Goal: Task Accomplishment & Management: Complete application form

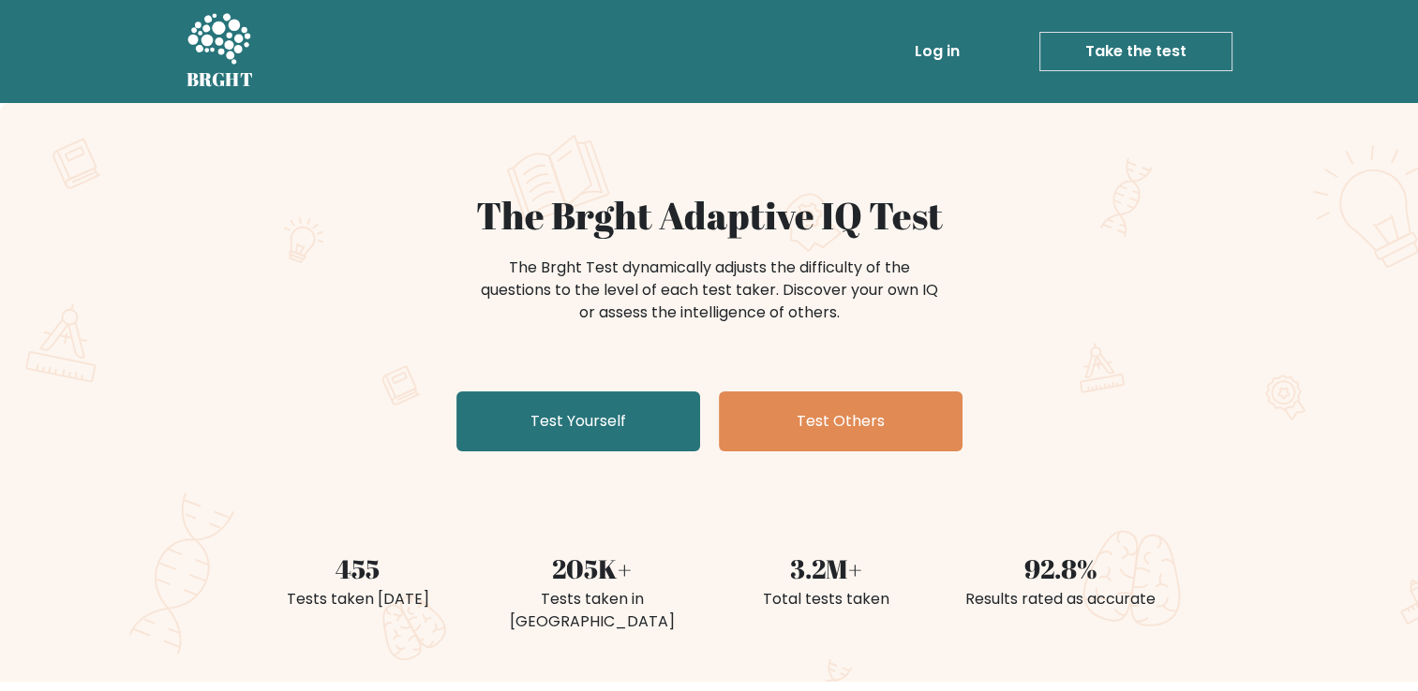
scroll to position [187, 0]
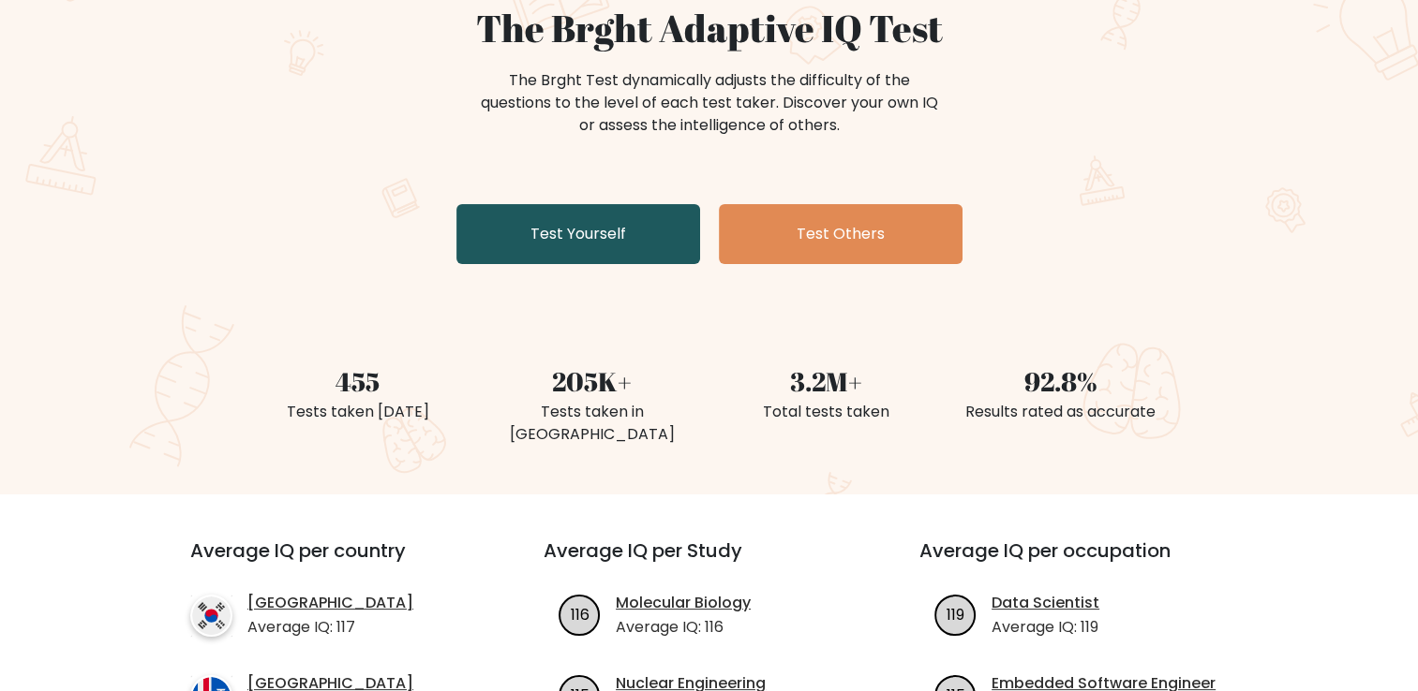
click at [623, 251] on link "Test Yourself" at bounding box center [578, 234] width 244 height 60
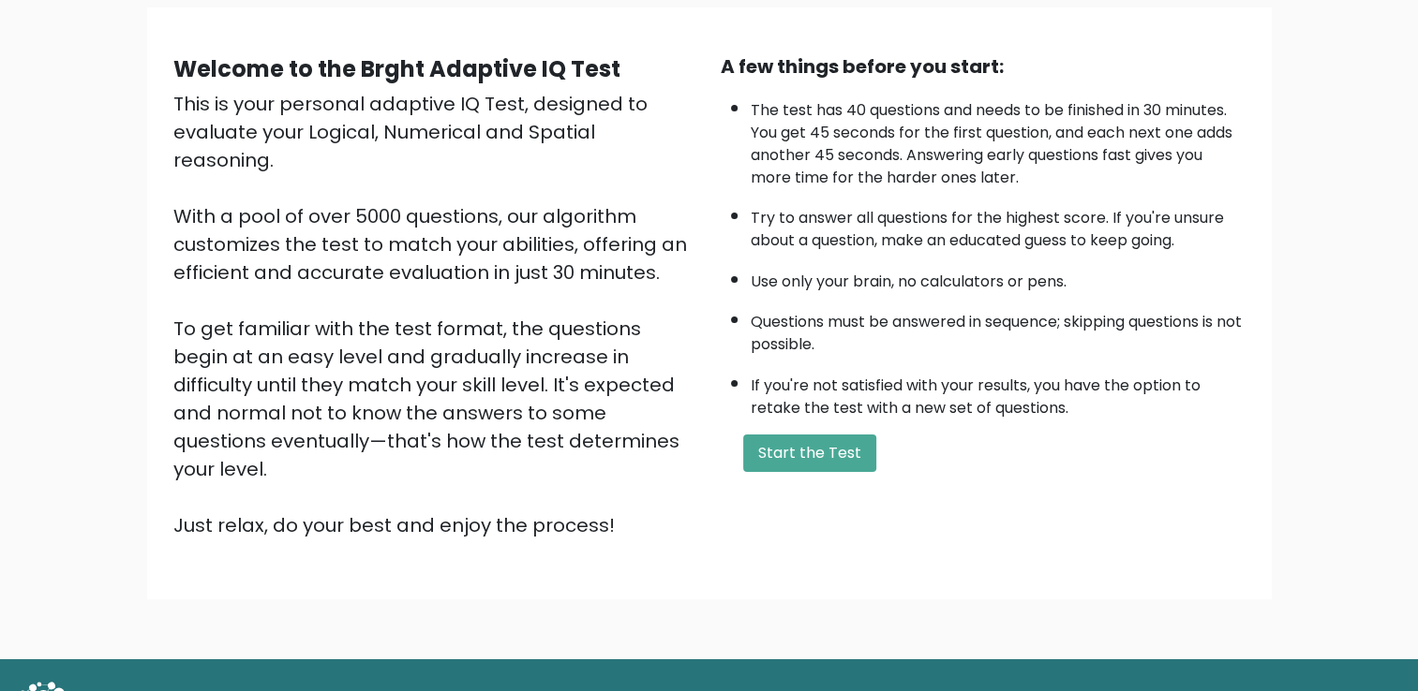
scroll to position [166, 0]
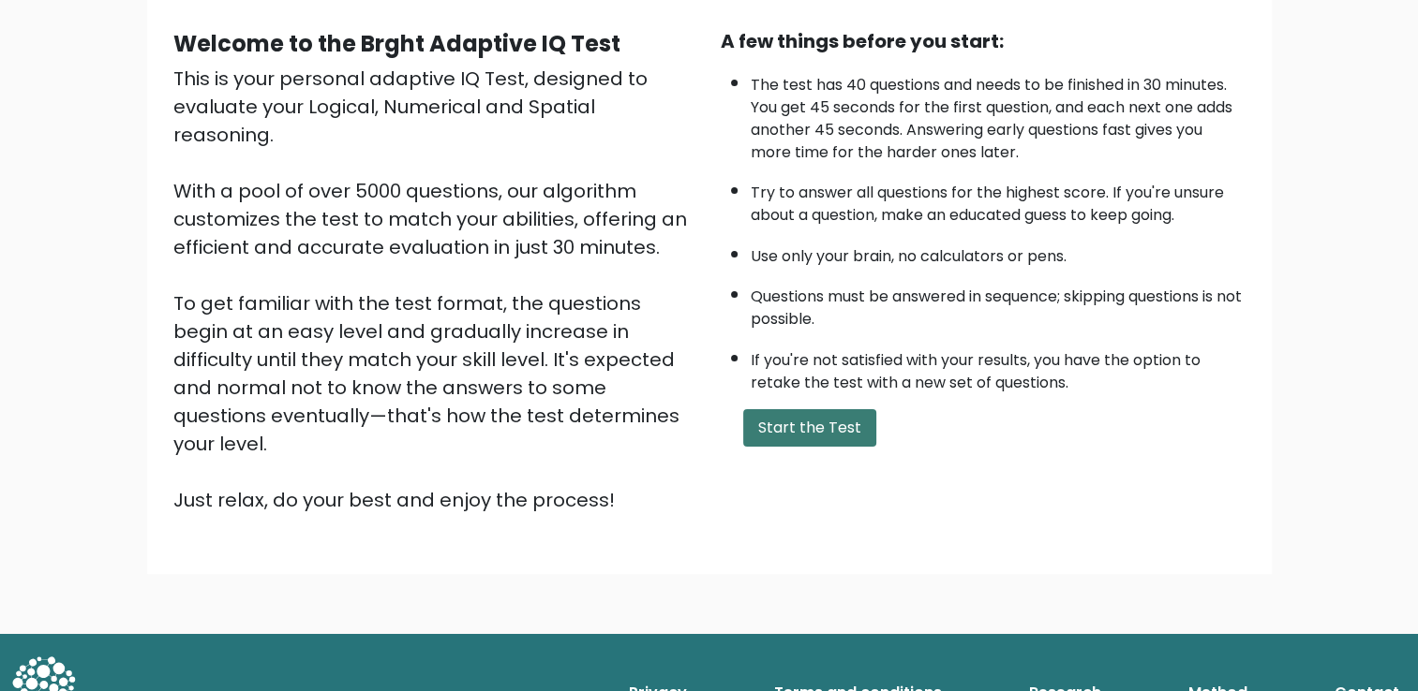
click at [843, 430] on button "Start the Test" at bounding box center [809, 427] width 133 height 37
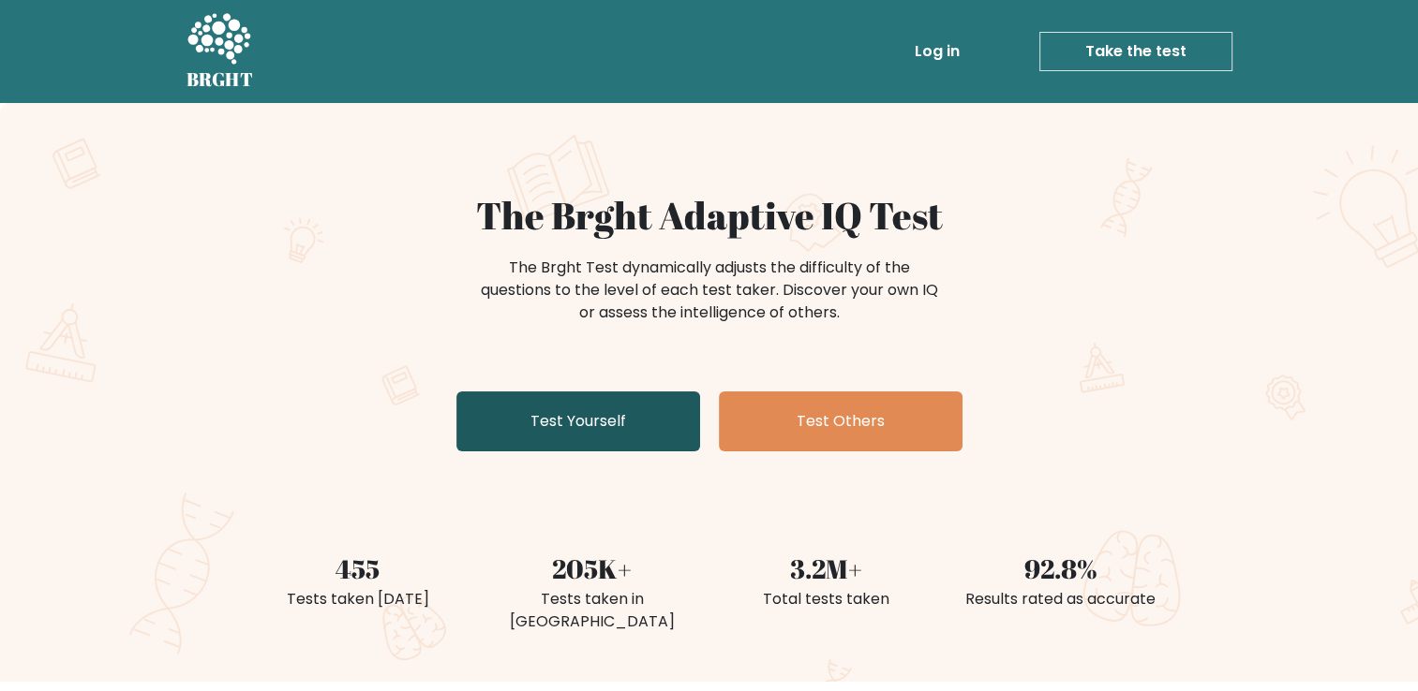
drag, startPoint x: 601, startPoint y: 425, endPoint x: 628, endPoint y: 424, distance: 27.2
click at [601, 425] on link "Test Yourself" at bounding box center [578, 422] width 244 height 60
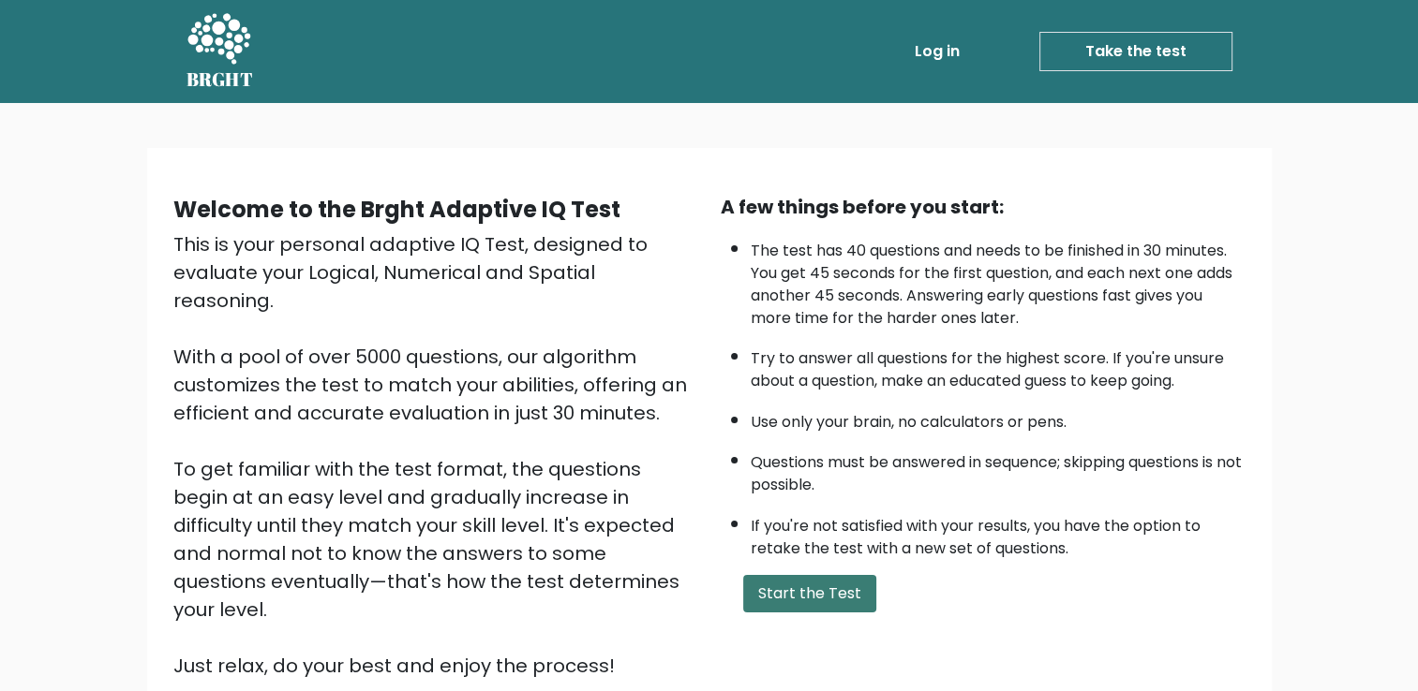
click at [804, 581] on button "Start the Test" at bounding box center [809, 593] width 133 height 37
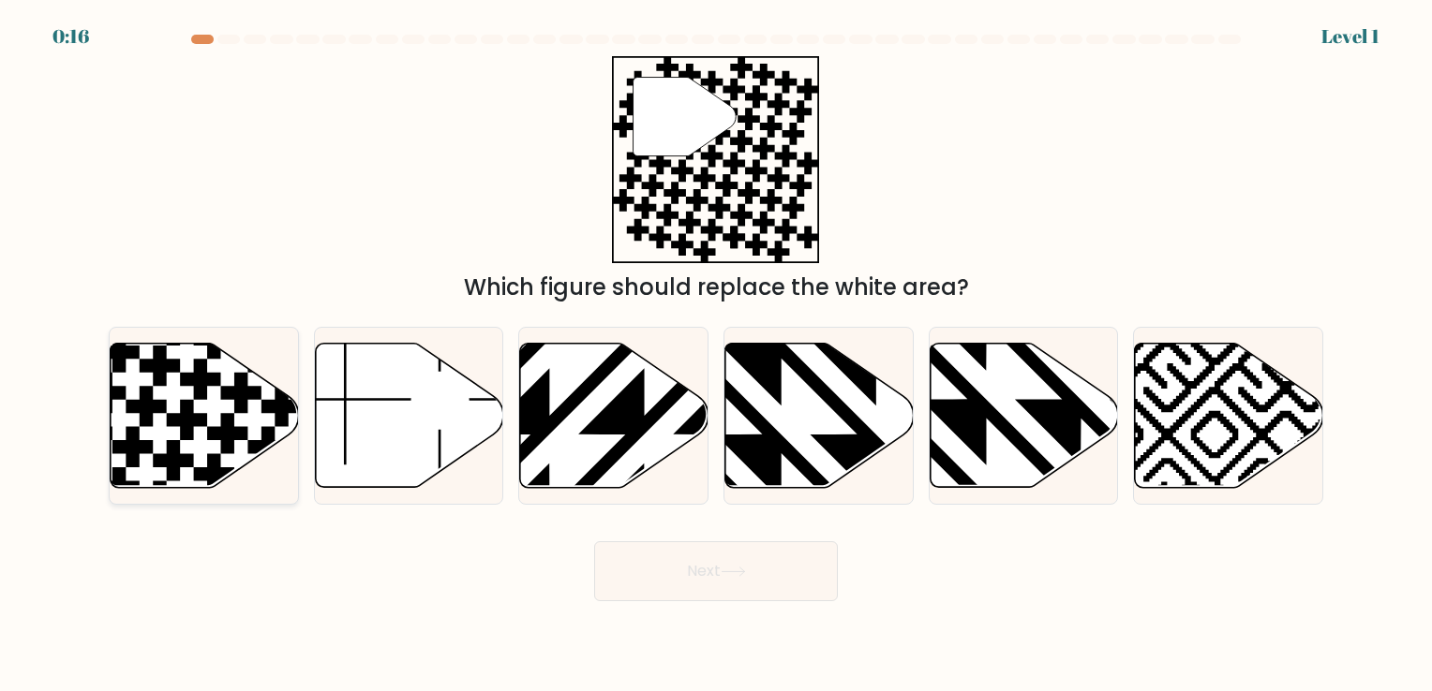
click at [213, 455] on icon at bounding box center [214, 473] width 40 height 40
click at [716, 355] on input "a." at bounding box center [716, 350] width 1 height 9
radio input "true"
click at [707, 563] on button "Next" at bounding box center [716, 572] width 244 height 60
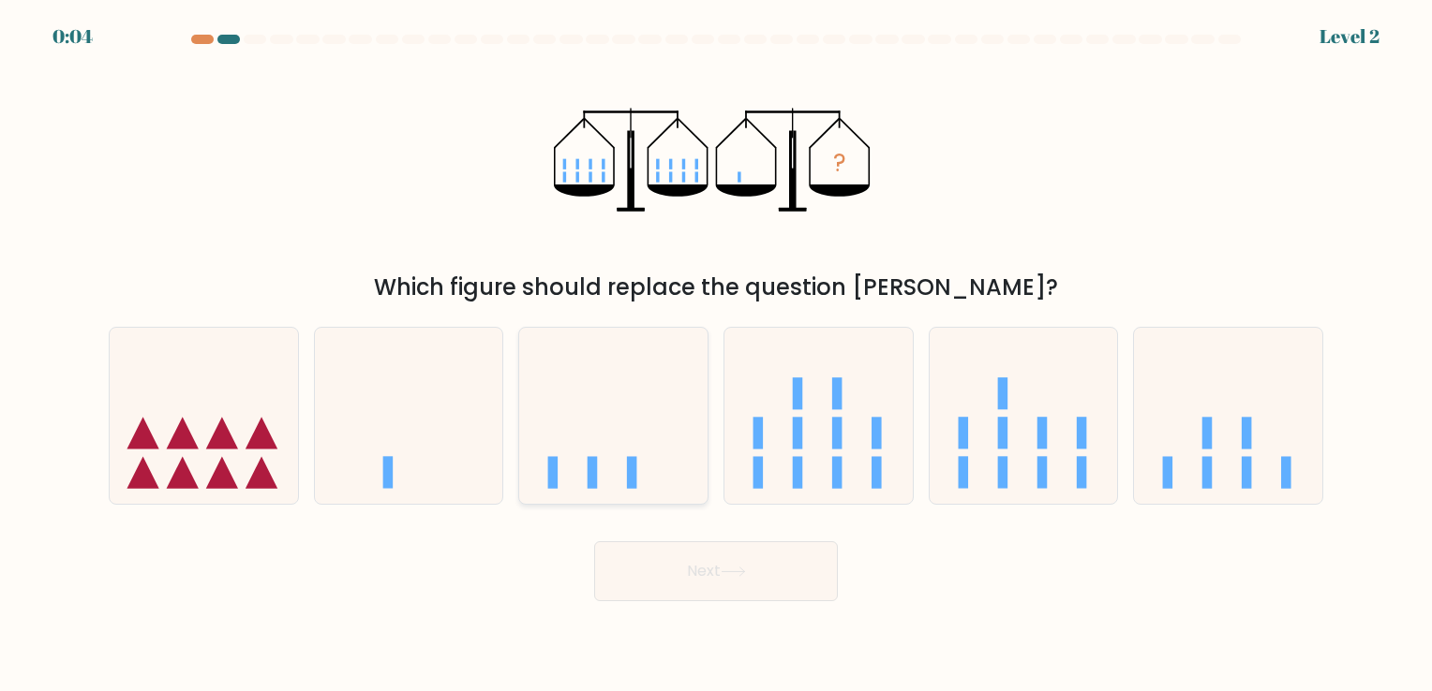
click at [630, 487] on rect at bounding box center [632, 473] width 10 height 32
click at [716, 355] on input "c." at bounding box center [716, 350] width 1 height 9
radio input "true"
click at [744, 572] on icon at bounding box center [732, 572] width 22 height 8
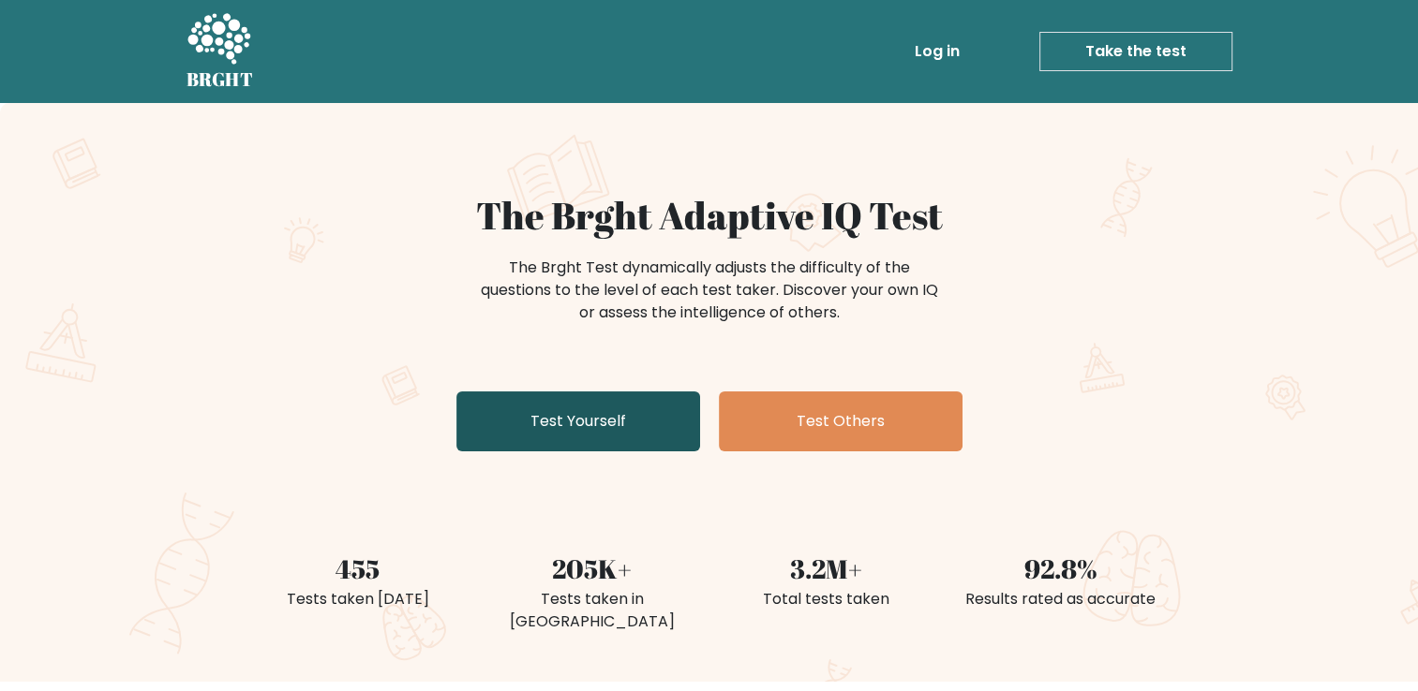
click at [639, 406] on link "Test Yourself" at bounding box center [578, 422] width 244 height 60
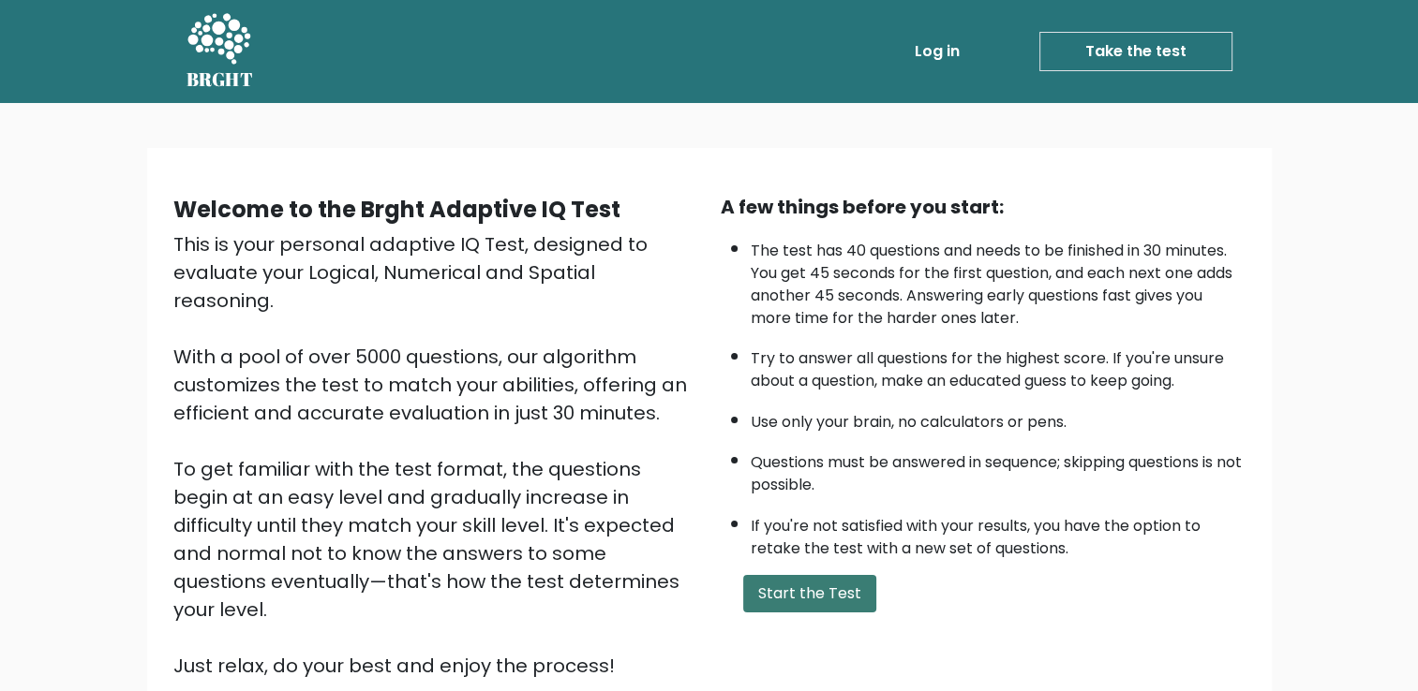
click at [839, 580] on button "Start the Test" at bounding box center [809, 593] width 133 height 37
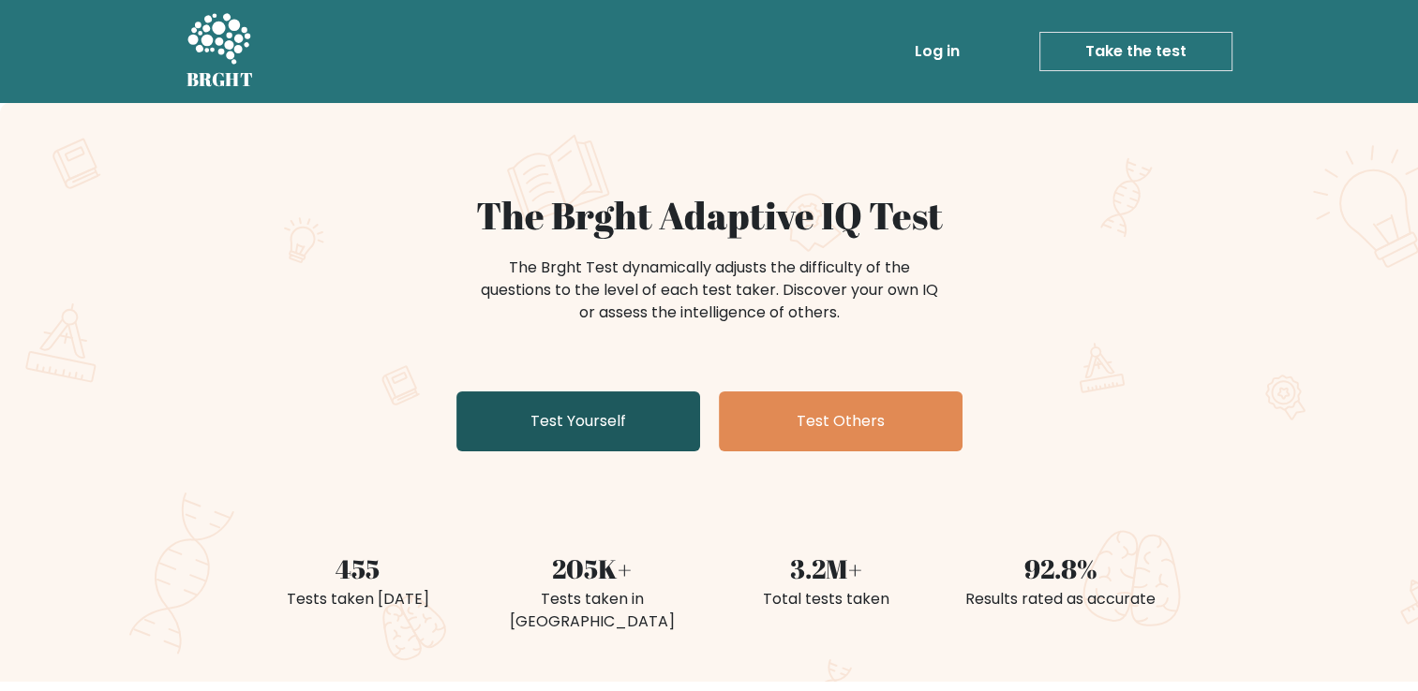
click at [690, 418] on link "Test Yourself" at bounding box center [578, 422] width 244 height 60
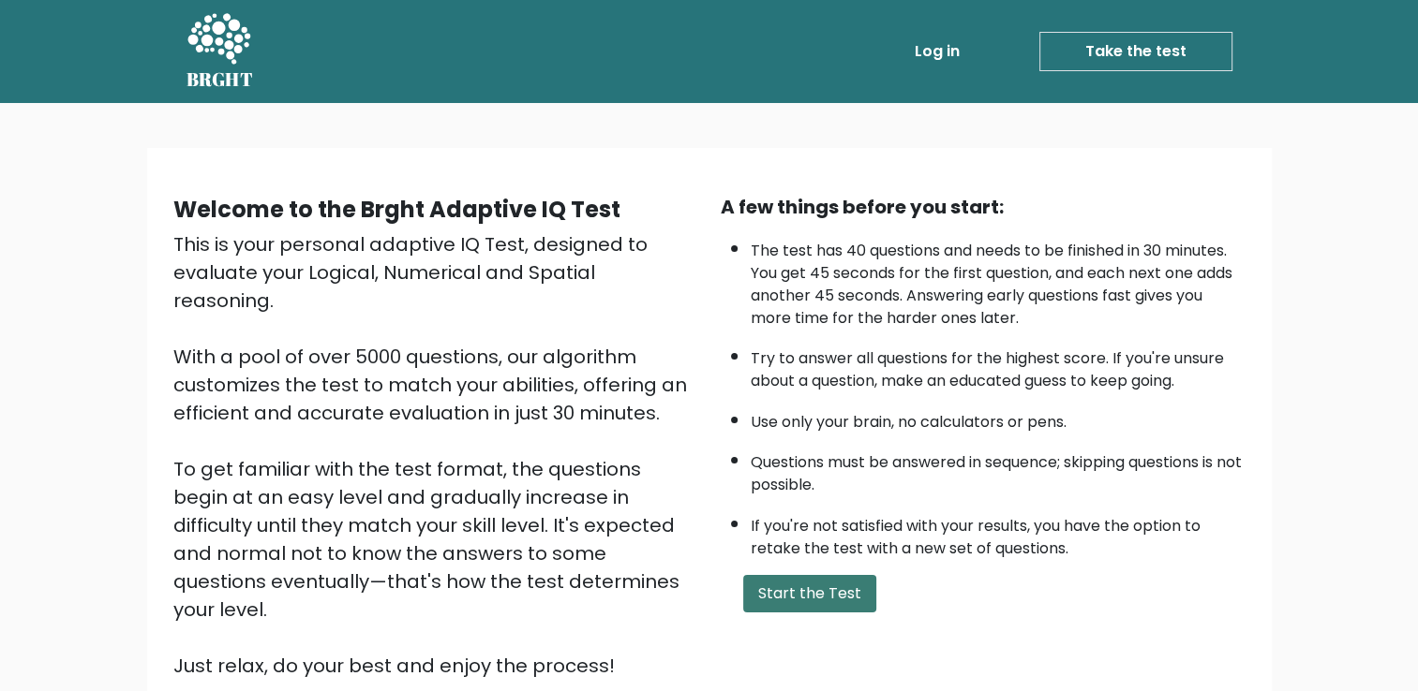
click at [780, 578] on button "Start the Test" at bounding box center [809, 593] width 133 height 37
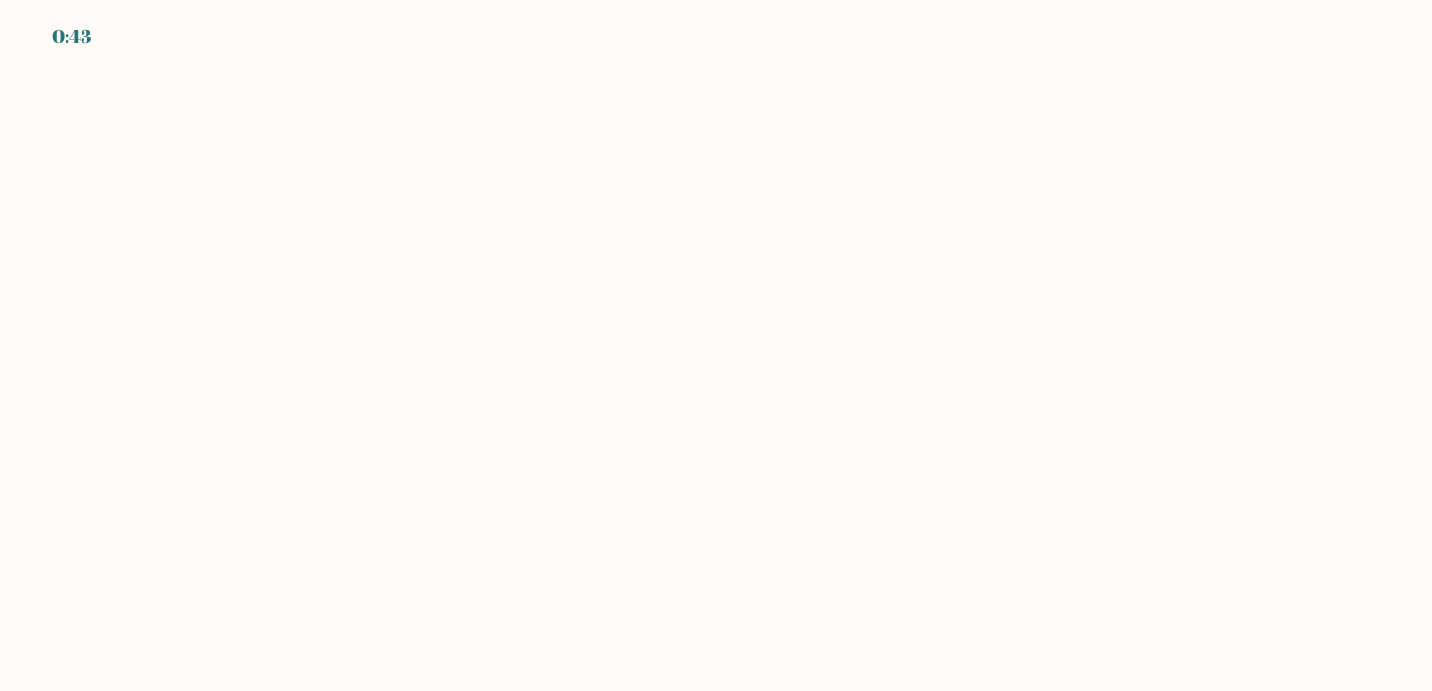
click at [1323, 59] on body "0:43" at bounding box center [716, 345] width 1432 height 691
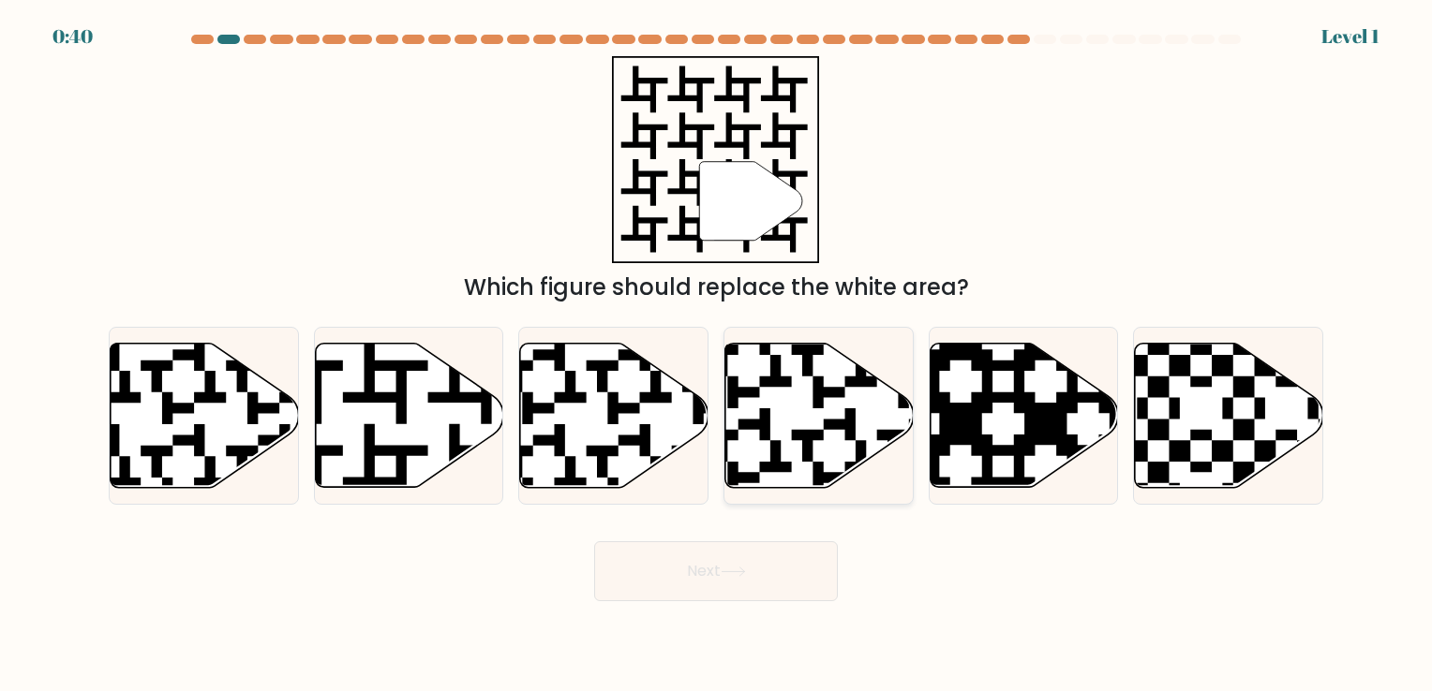
click at [801, 416] on icon at bounding box center [819, 415] width 188 height 144
click at [717, 355] on input "d." at bounding box center [716, 350] width 1 height 9
radio input "true"
click at [746, 560] on button "Next" at bounding box center [716, 572] width 244 height 60
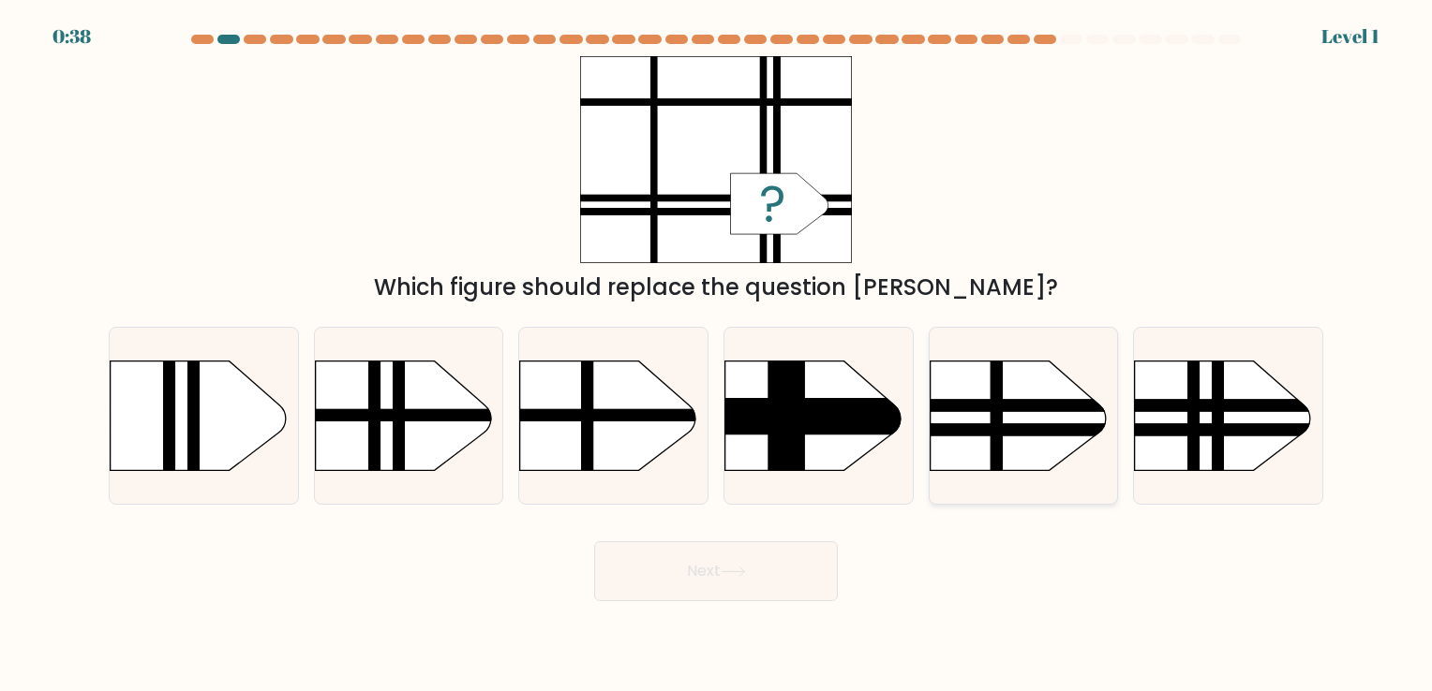
click at [1032, 418] on rect at bounding box center [903, 336] width 489 height 372
click at [717, 355] on input "e." at bounding box center [716, 350] width 1 height 9
radio input "true"
drag, startPoint x: 766, startPoint y: 601, endPoint x: 780, endPoint y: 574, distance: 30.2
click at [766, 600] on body "1:21 Level 1 a." at bounding box center [716, 345] width 1432 height 691
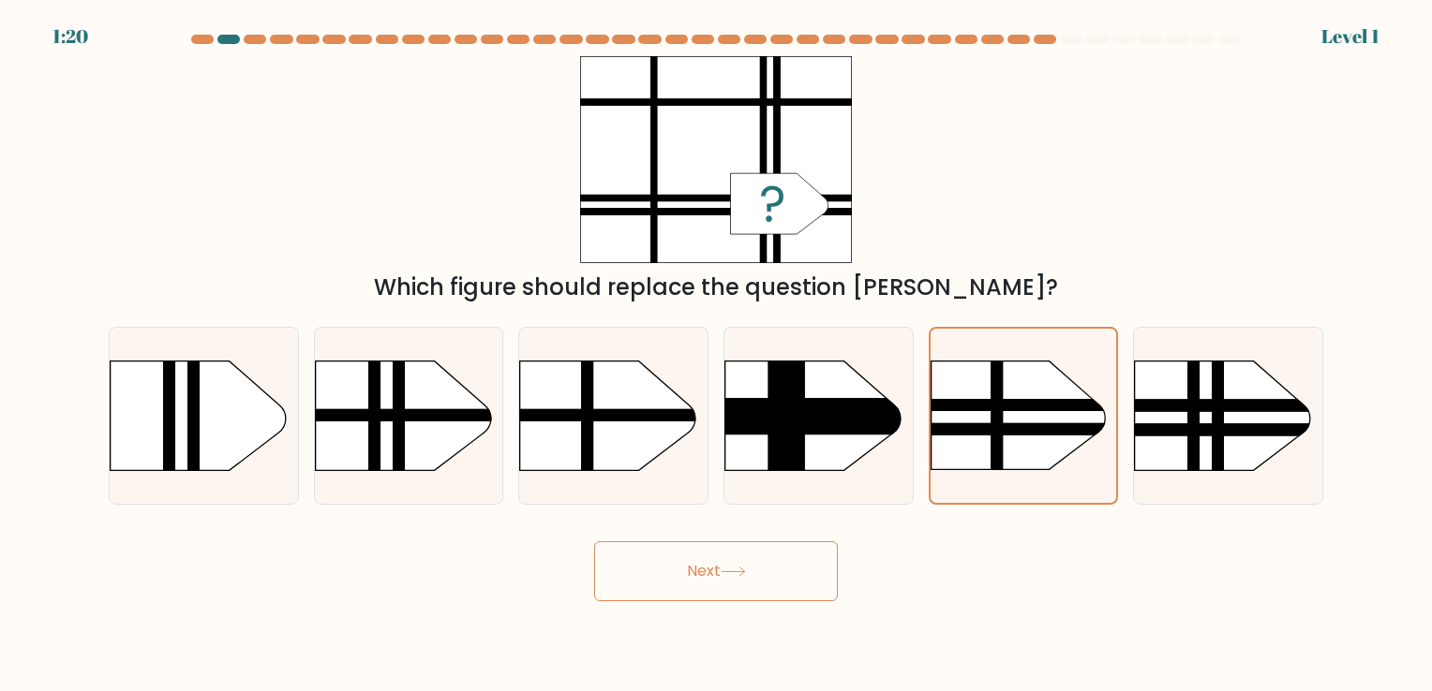
click at [751, 572] on button "Next" at bounding box center [716, 572] width 244 height 60
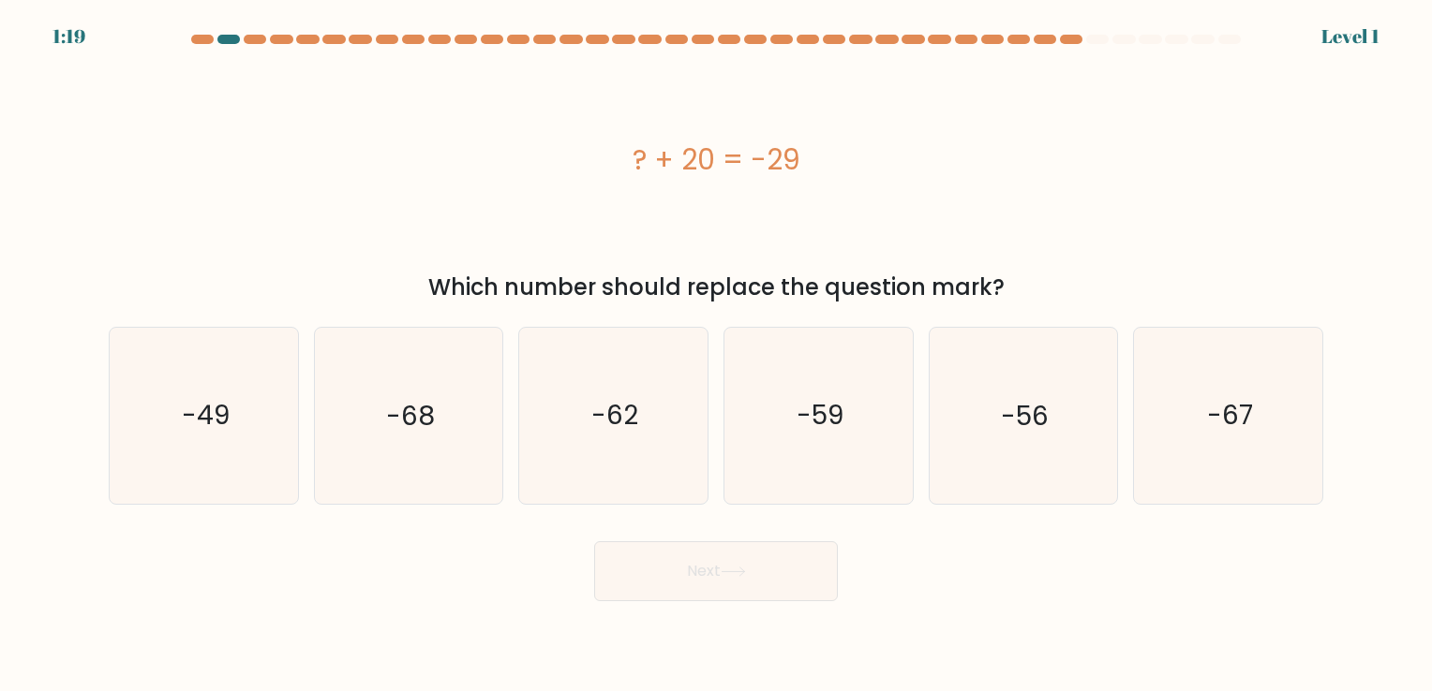
click at [1173, 439] on icon "-67" at bounding box center [1227, 415] width 175 height 175
click at [717, 355] on input "f. -67" at bounding box center [716, 350] width 1 height 9
radio input "true"
click at [616, 584] on button "Next" at bounding box center [716, 572] width 244 height 60
click at [727, 557] on button "Next" at bounding box center [716, 572] width 244 height 60
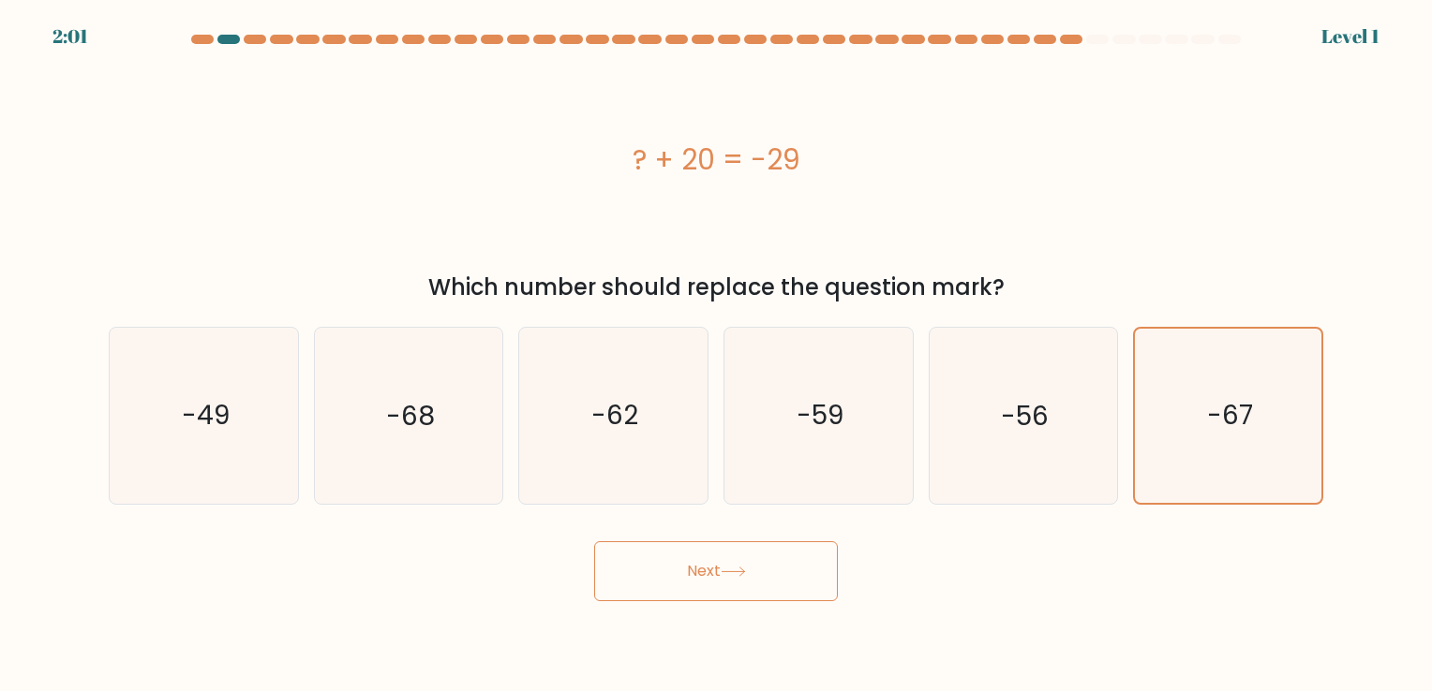
click at [779, 584] on button "Next" at bounding box center [716, 572] width 244 height 60
click at [969, 424] on icon "-56" at bounding box center [1022, 415] width 175 height 175
click at [717, 355] on input "e. -56" at bounding box center [716, 350] width 1 height 9
radio input "true"
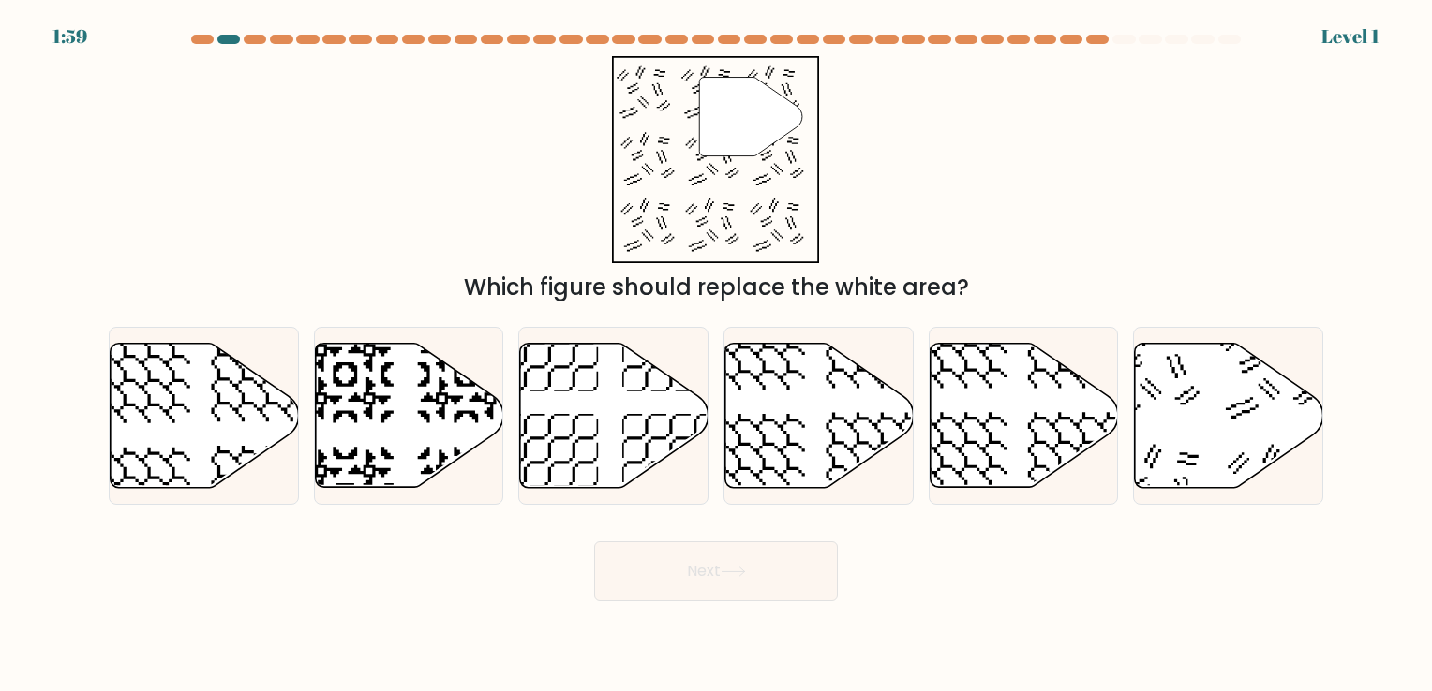
click at [813, 576] on button "Next" at bounding box center [716, 572] width 244 height 60
click at [825, 462] on icon at bounding box center [819, 415] width 188 height 144
click at [717, 355] on input "d." at bounding box center [716, 350] width 1 height 9
radio input "true"
click at [786, 570] on button "Next" at bounding box center [716, 572] width 244 height 60
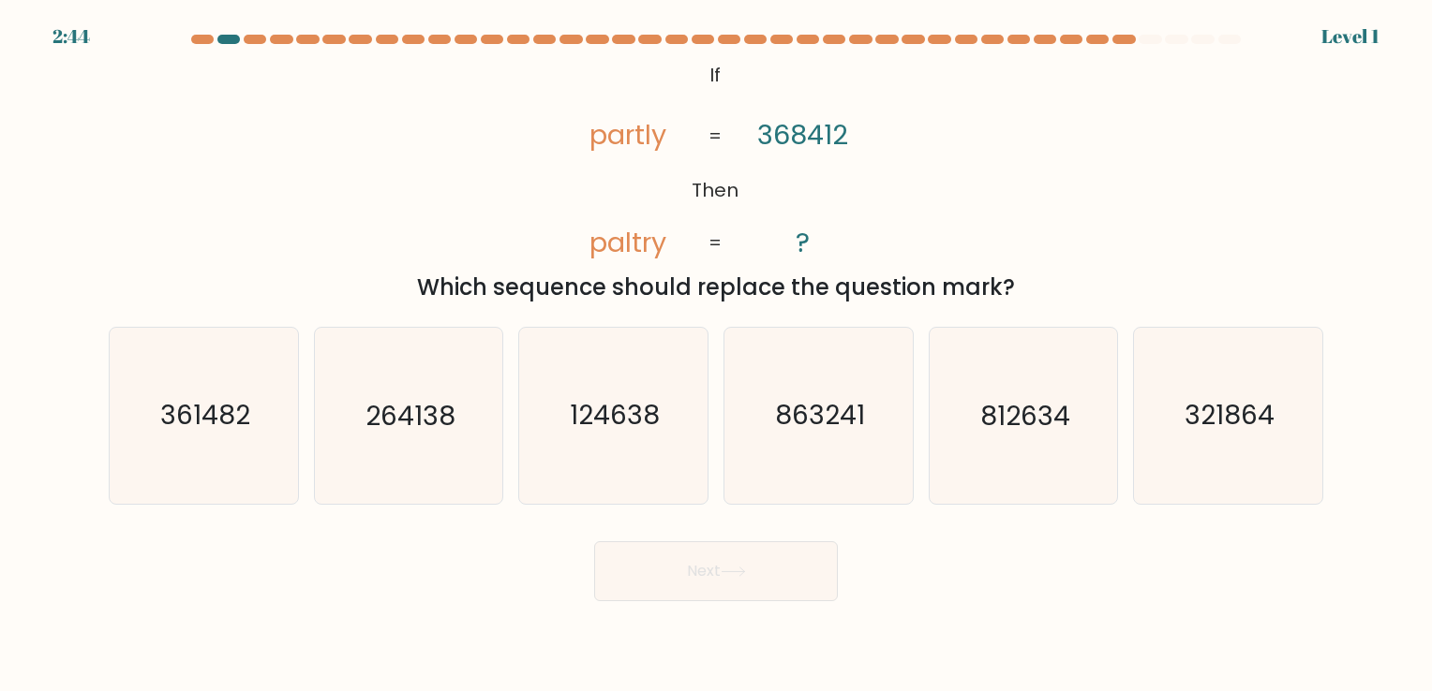
click at [1019, 446] on icon "812634" at bounding box center [1022, 415] width 175 height 175
click at [717, 355] on input "e. 812634" at bounding box center [716, 350] width 1 height 9
radio input "true"
click at [818, 578] on button "Next" at bounding box center [716, 572] width 244 height 60
click at [823, 565] on button "Next" at bounding box center [716, 572] width 244 height 60
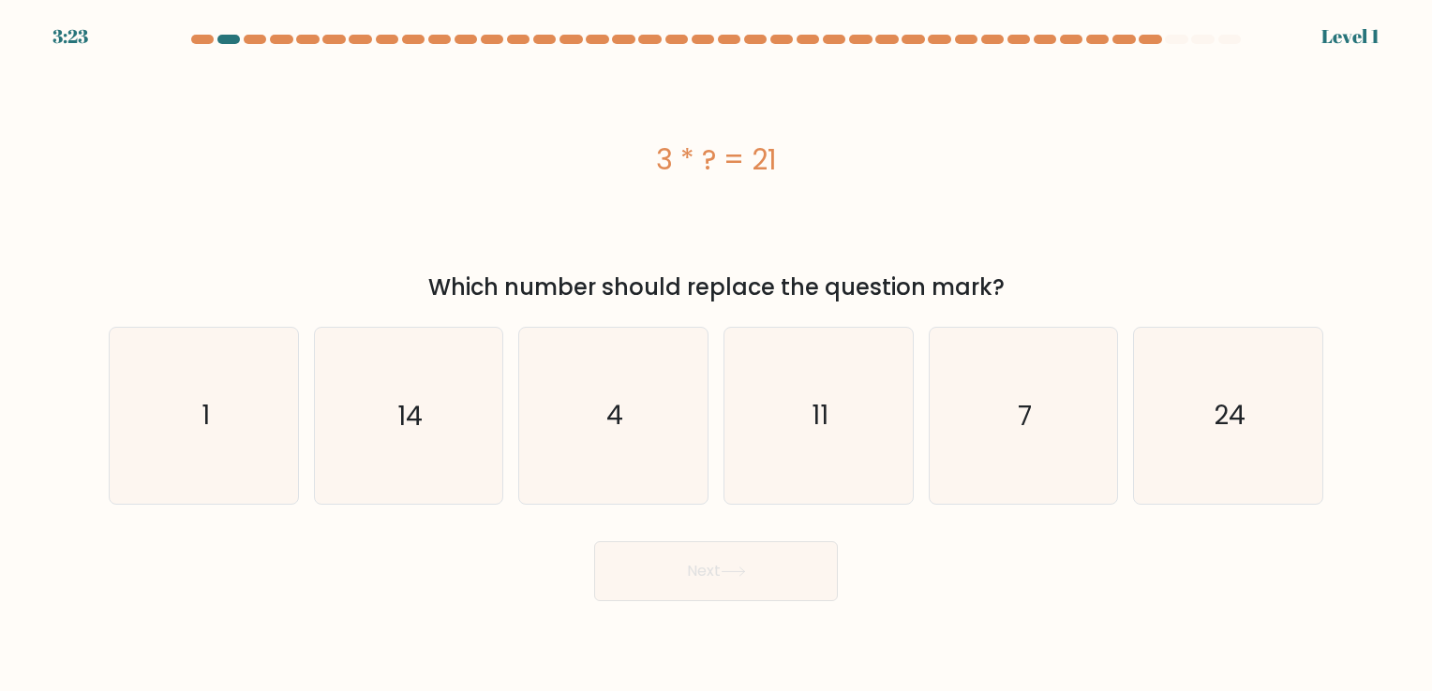
click at [768, 553] on button "Next" at bounding box center [716, 572] width 244 height 60
click at [935, 446] on icon "7" at bounding box center [1022, 415] width 175 height 175
click at [717, 355] on input "e. 7" at bounding box center [716, 350] width 1 height 9
radio input "true"
click at [739, 562] on button "Next" at bounding box center [716, 572] width 244 height 60
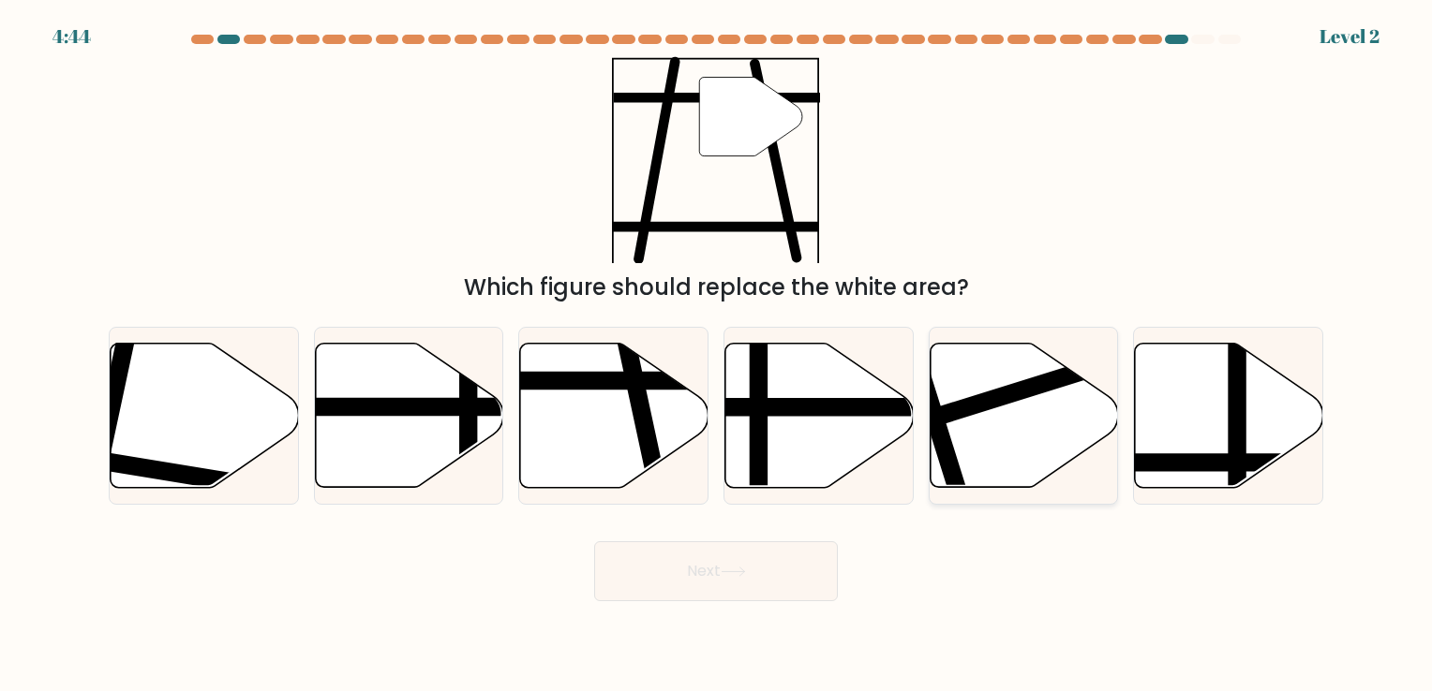
click at [1052, 474] on icon at bounding box center [1023, 416] width 188 height 147
click at [717, 355] on input "e." at bounding box center [716, 350] width 1 height 9
radio input "true"
click at [780, 550] on button "Next" at bounding box center [716, 572] width 244 height 60
click at [715, 622] on body "4:42 Level 2" at bounding box center [716, 345] width 1432 height 691
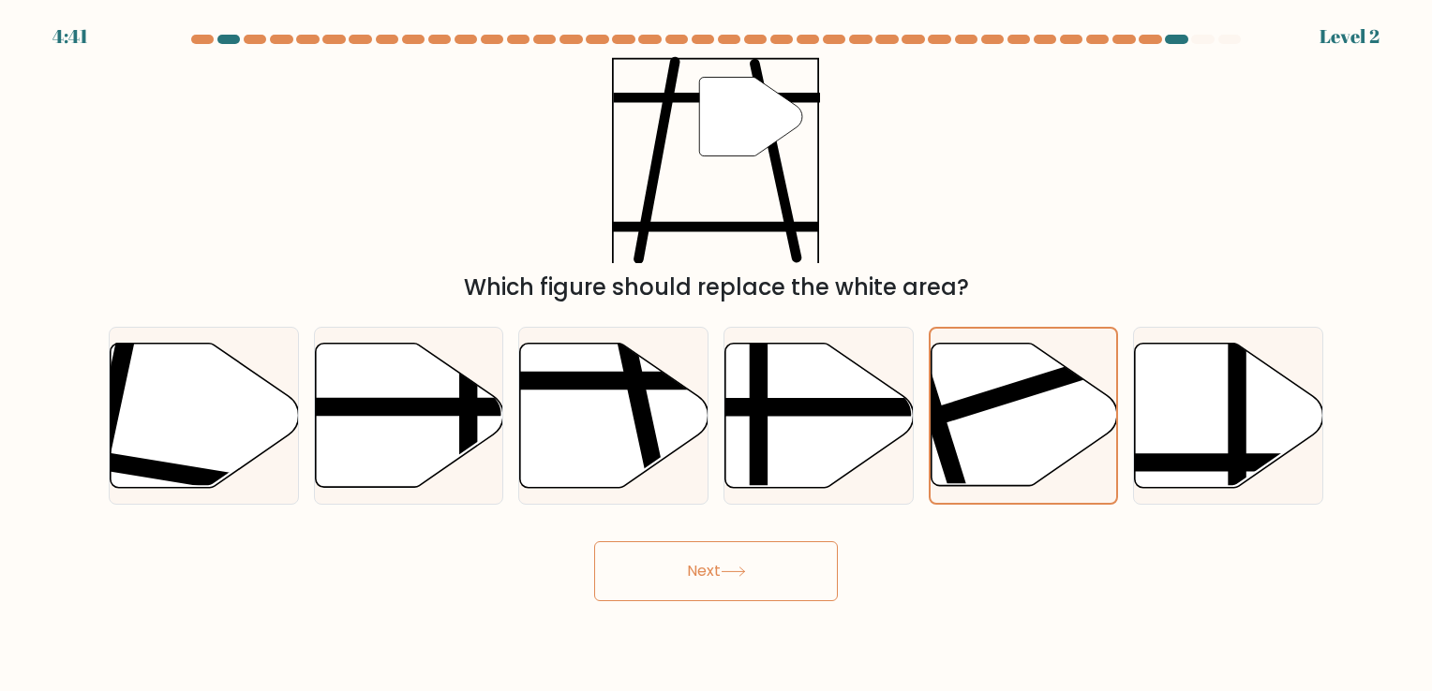
click at [719, 590] on button "Next" at bounding box center [716, 572] width 244 height 60
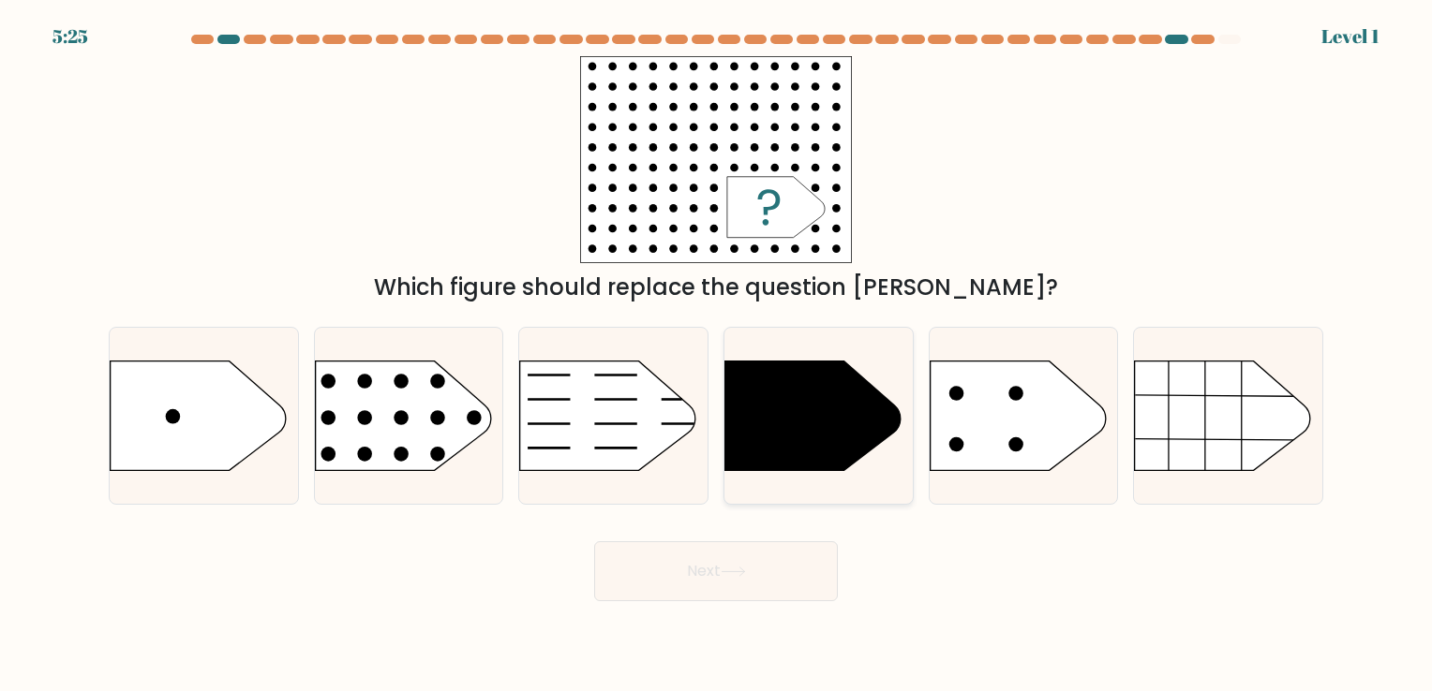
click at [861, 459] on icon at bounding box center [818, 416] width 188 height 111
click at [717, 355] on input "d." at bounding box center [716, 350] width 1 height 9
radio input "true"
click at [836, 583] on button "Next" at bounding box center [716, 572] width 244 height 60
click at [800, 591] on button "Next" at bounding box center [716, 572] width 244 height 60
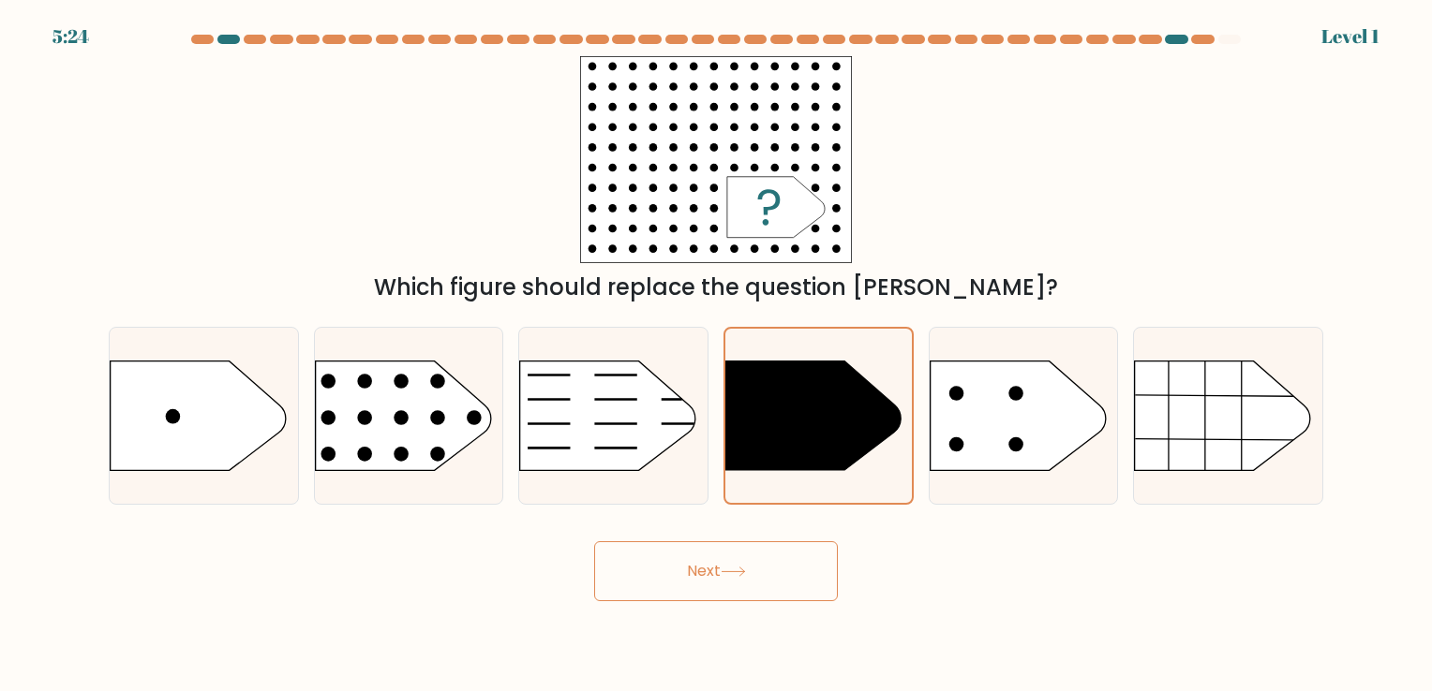
click at [800, 591] on button "Next" at bounding box center [716, 572] width 244 height 60
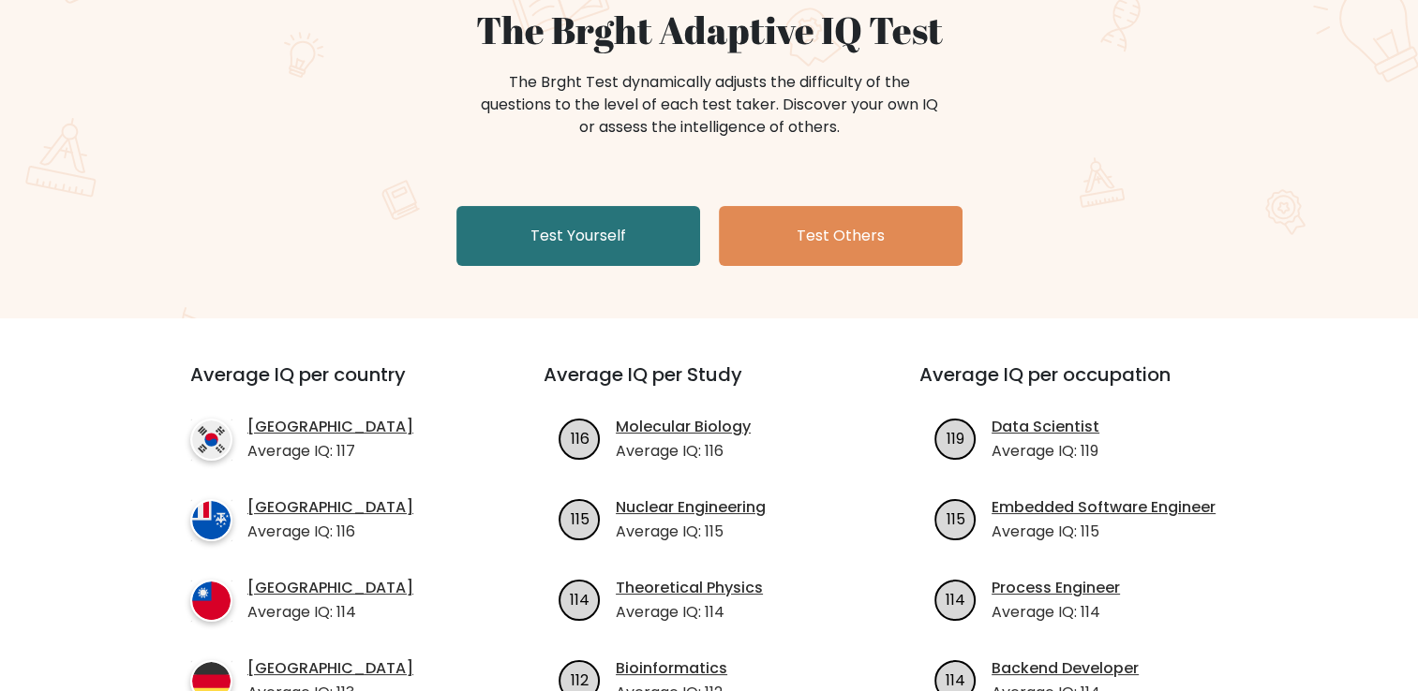
scroll to position [94, 0]
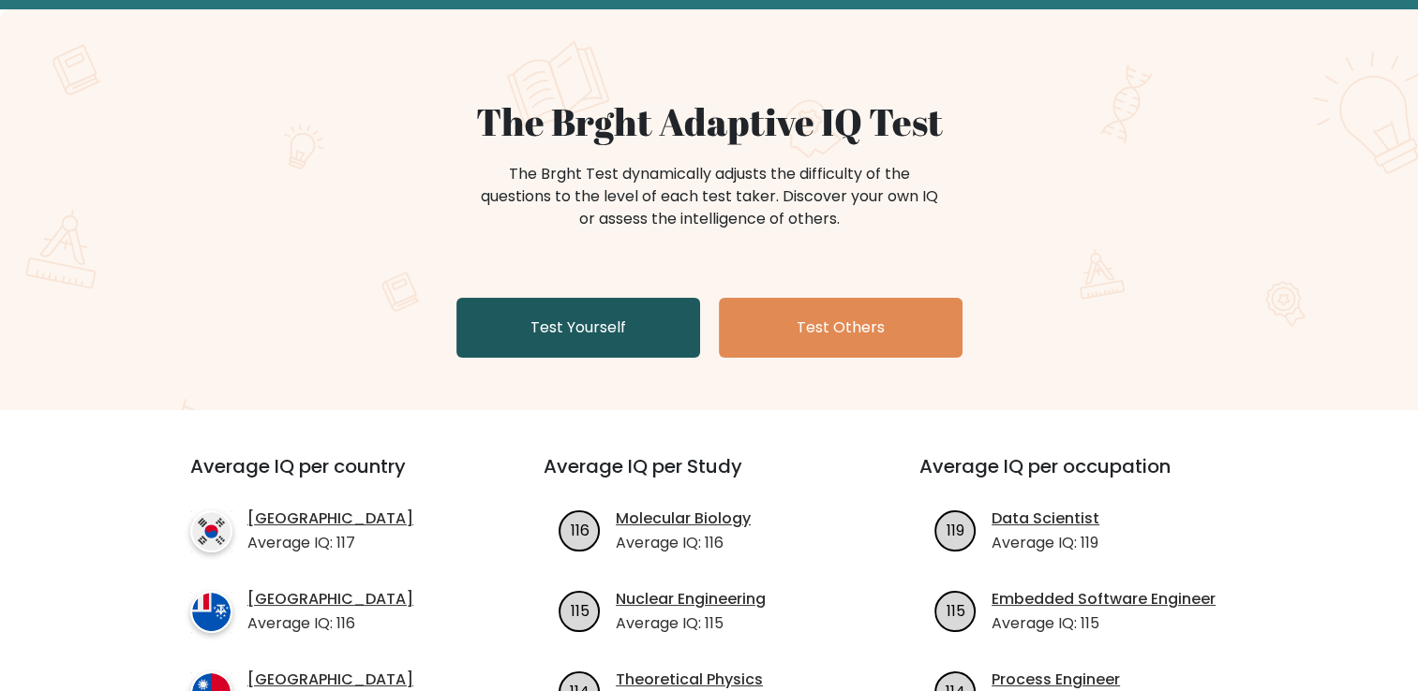
click at [631, 311] on link "Test Yourself" at bounding box center [578, 328] width 244 height 60
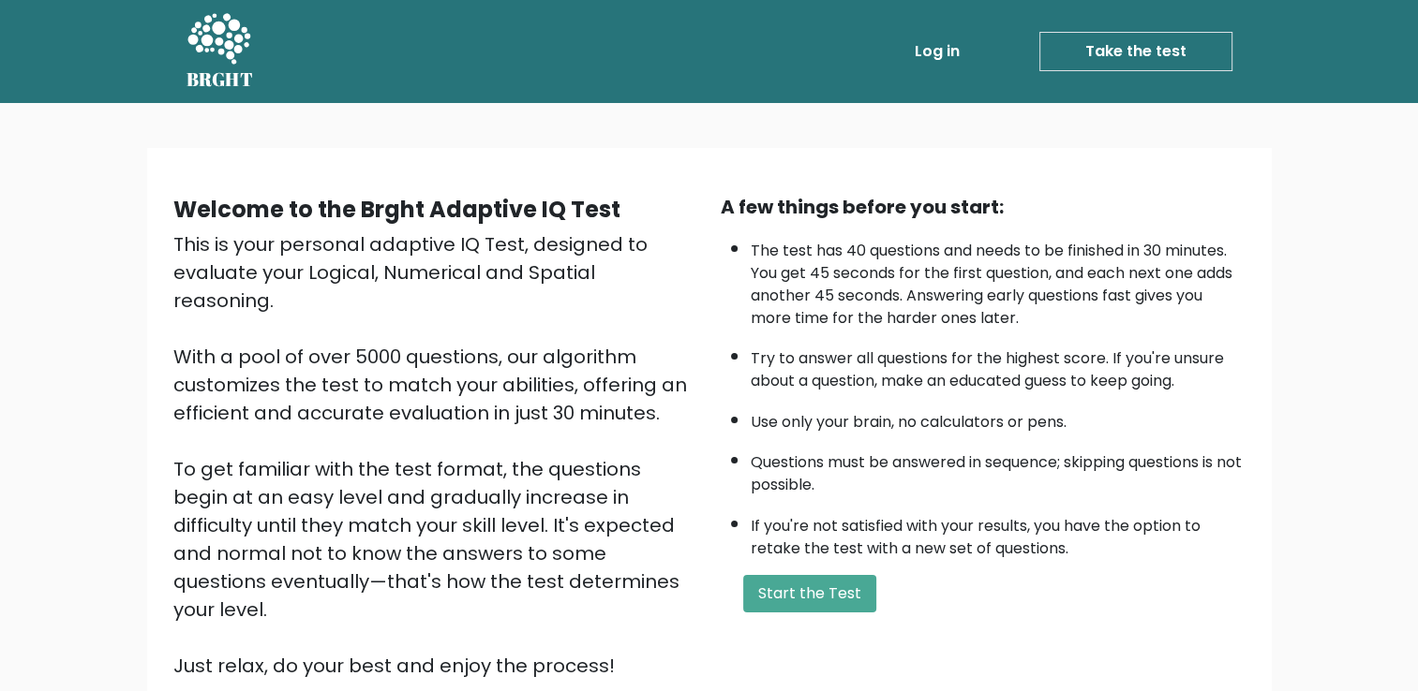
click at [1159, 48] on link "Take the test" at bounding box center [1135, 51] width 193 height 39
click at [792, 587] on button "Start the Test" at bounding box center [809, 593] width 133 height 37
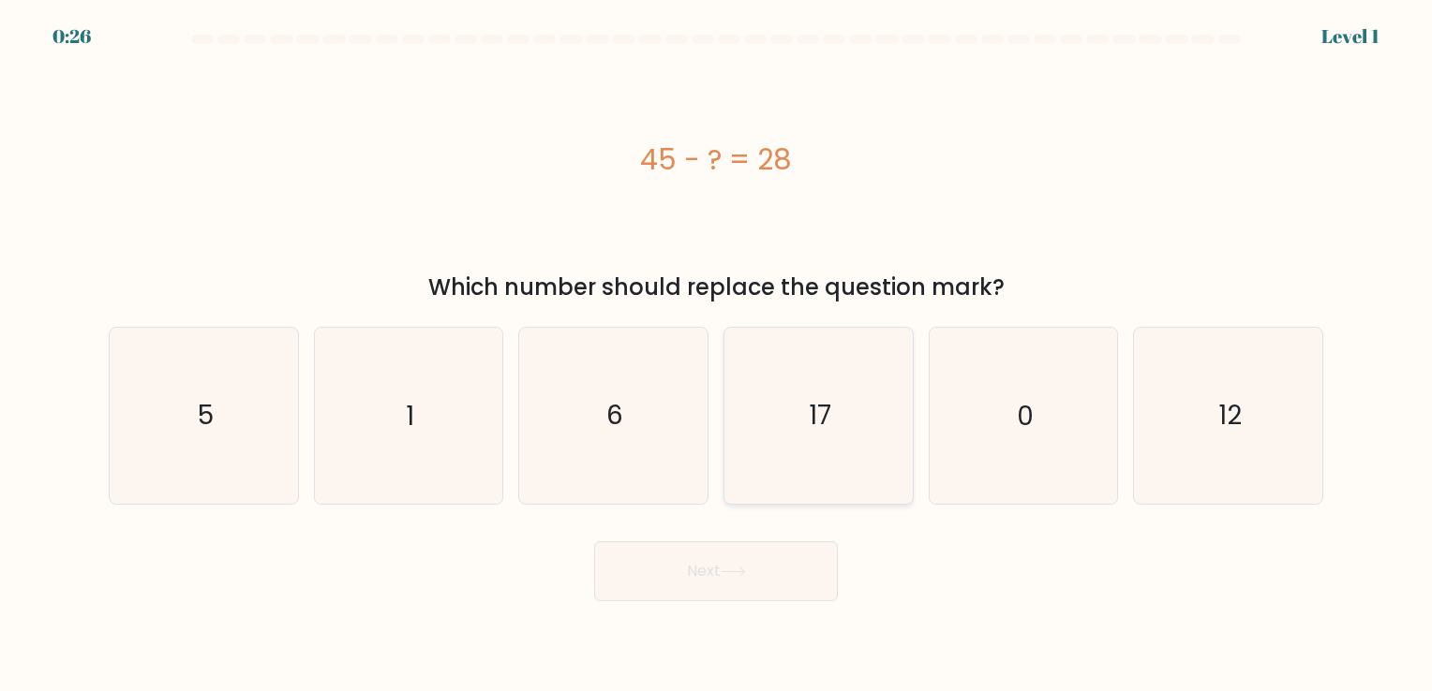
click at [813, 402] on text "17" at bounding box center [820, 416] width 22 height 37
click at [717, 355] on input "d. 17" at bounding box center [716, 350] width 1 height 9
radio input "true"
click at [671, 569] on button "Next" at bounding box center [716, 572] width 244 height 60
click at [785, 558] on button "Next" at bounding box center [716, 572] width 244 height 60
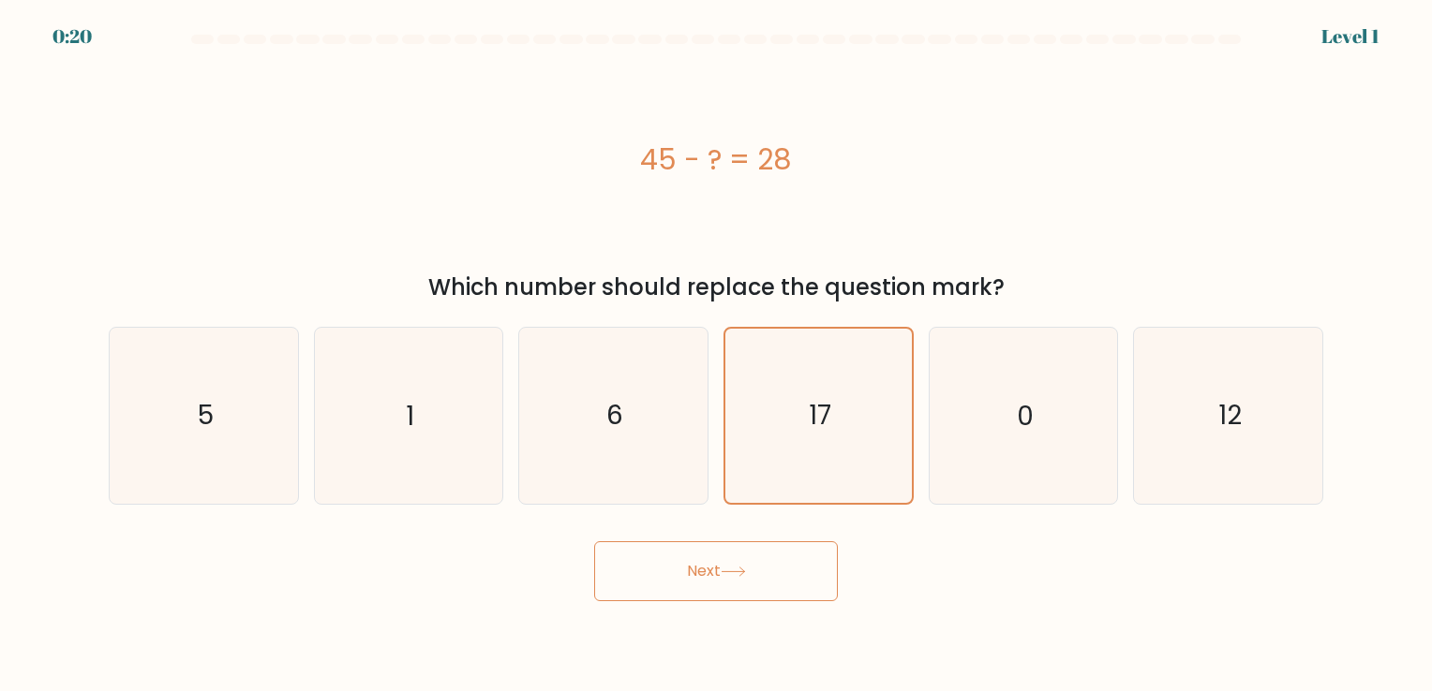
click at [755, 573] on button "Next" at bounding box center [716, 572] width 244 height 60
click at [866, 436] on icon "17" at bounding box center [818, 415] width 173 height 173
click at [717, 355] on input "d. 17" at bounding box center [716, 350] width 1 height 9
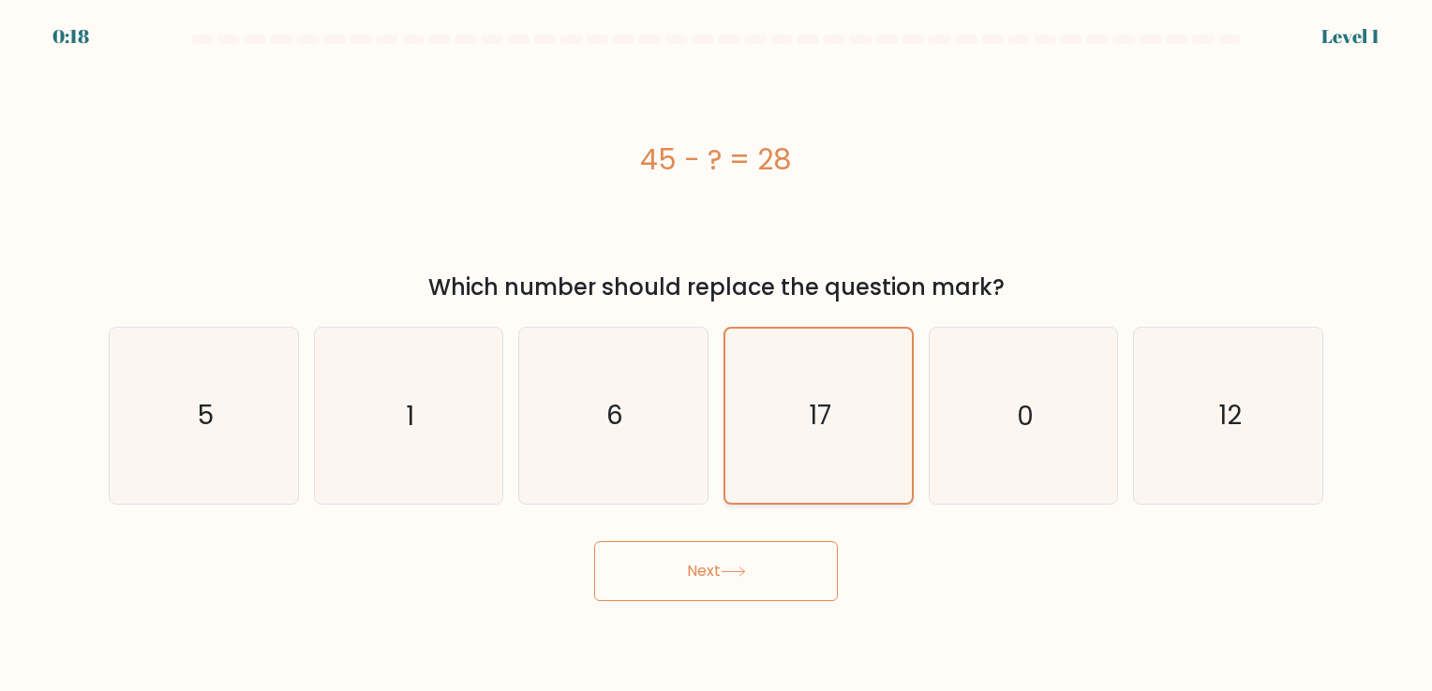
click at [866, 436] on icon "17" at bounding box center [818, 415] width 173 height 173
click at [717, 355] on input "d. 17" at bounding box center [716, 350] width 1 height 9
click at [720, 604] on body "0:18 Level 1 a." at bounding box center [716, 345] width 1432 height 691
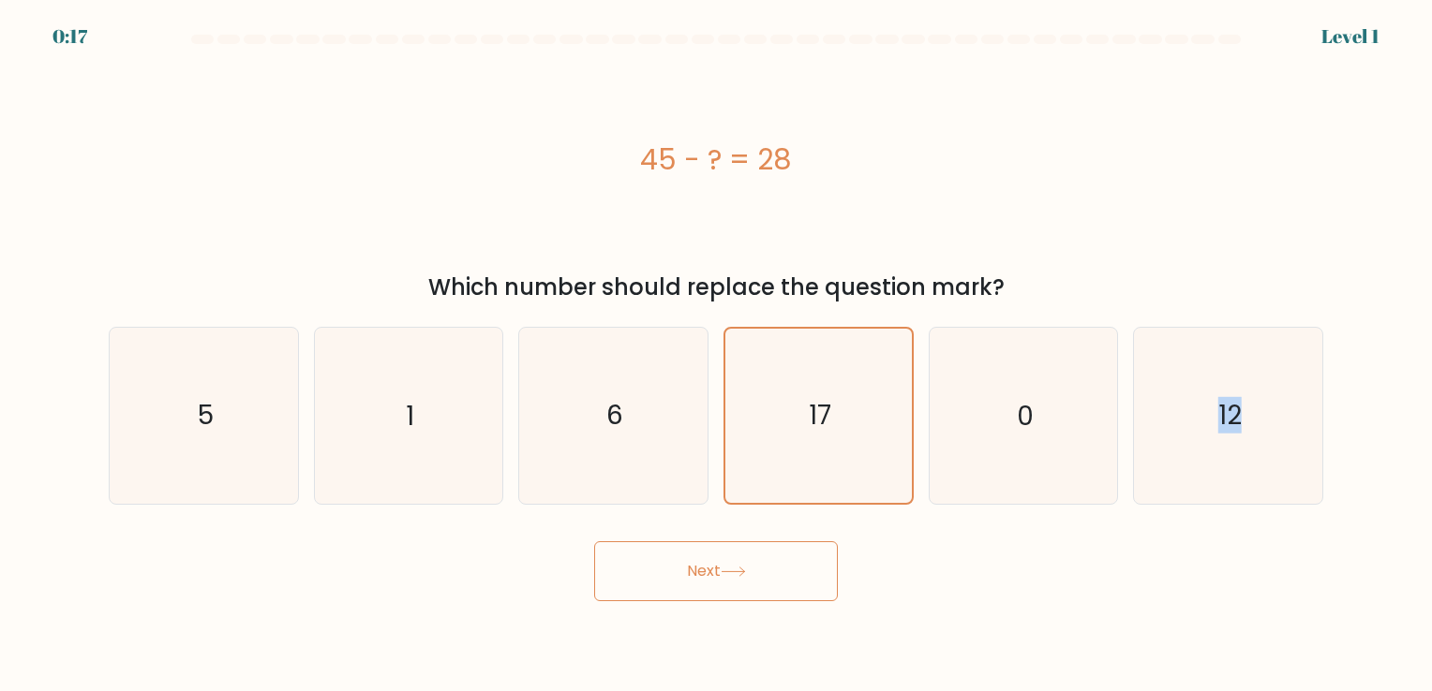
click at [720, 604] on body "0:17 Level 1 a." at bounding box center [716, 345] width 1432 height 691
drag, startPoint x: 720, startPoint y: 604, endPoint x: 677, endPoint y: 575, distance: 51.2
click at [677, 575] on button "Next" at bounding box center [716, 572] width 244 height 60
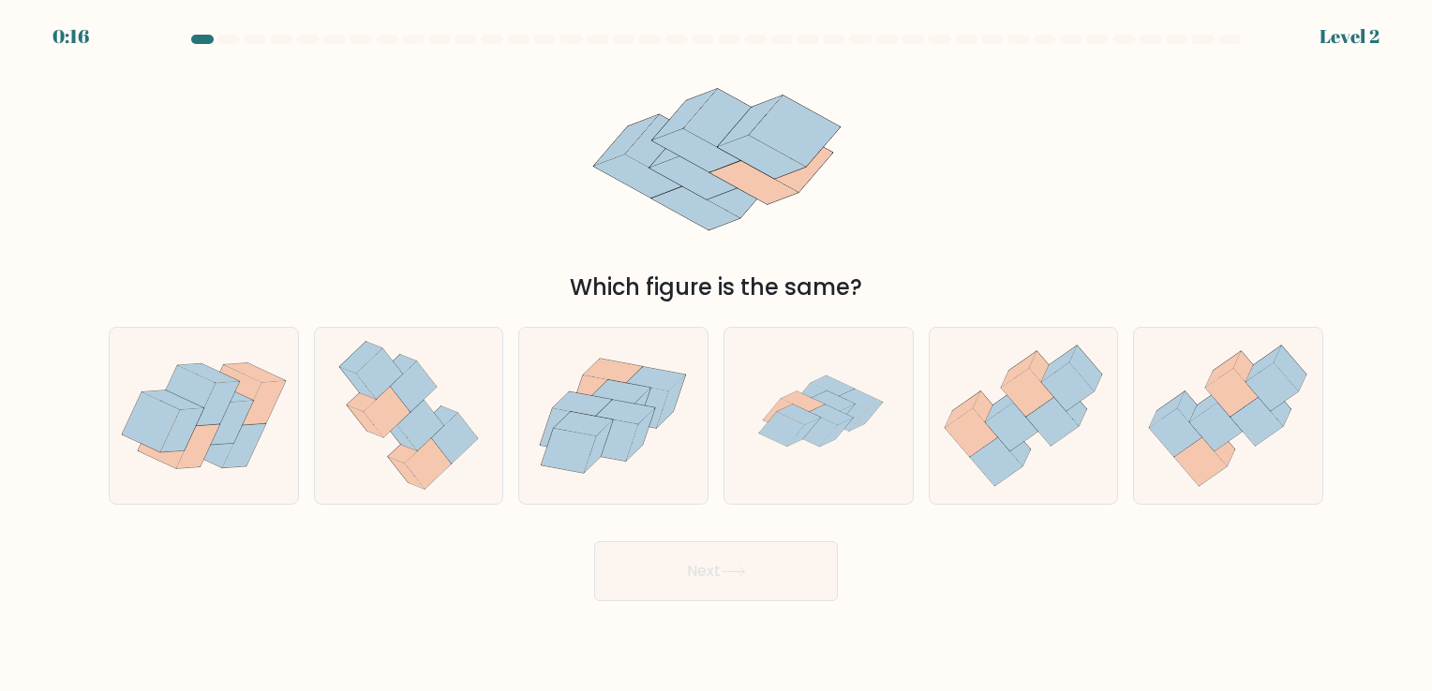
click at [768, 572] on button "Next" at bounding box center [716, 572] width 244 height 60
click at [1046, 221] on div "Which figure is the same?" at bounding box center [715, 180] width 1237 height 248
click at [828, 418] on icon at bounding box center [831, 415] width 44 height 21
click at [717, 355] on input "d." at bounding box center [716, 350] width 1 height 9
radio input "true"
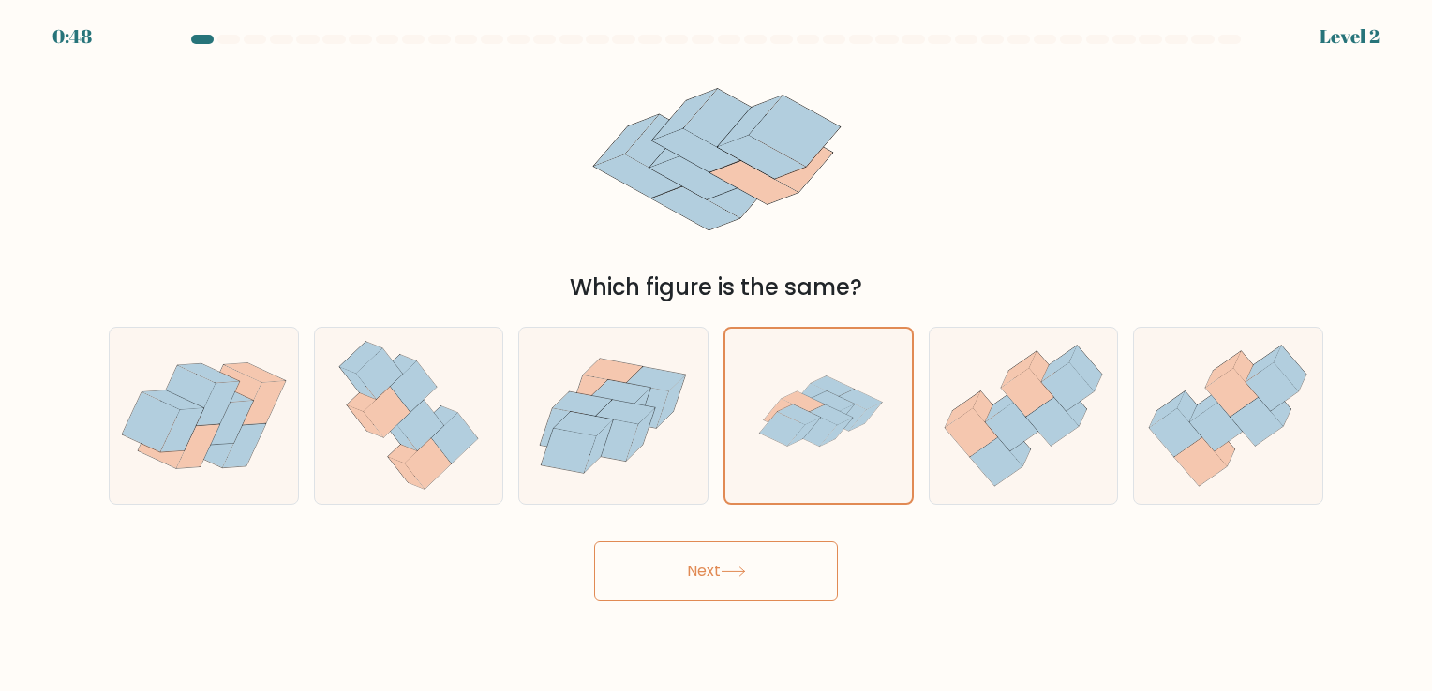
click at [720, 572] on button "Next" at bounding box center [716, 572] width 244 height 60
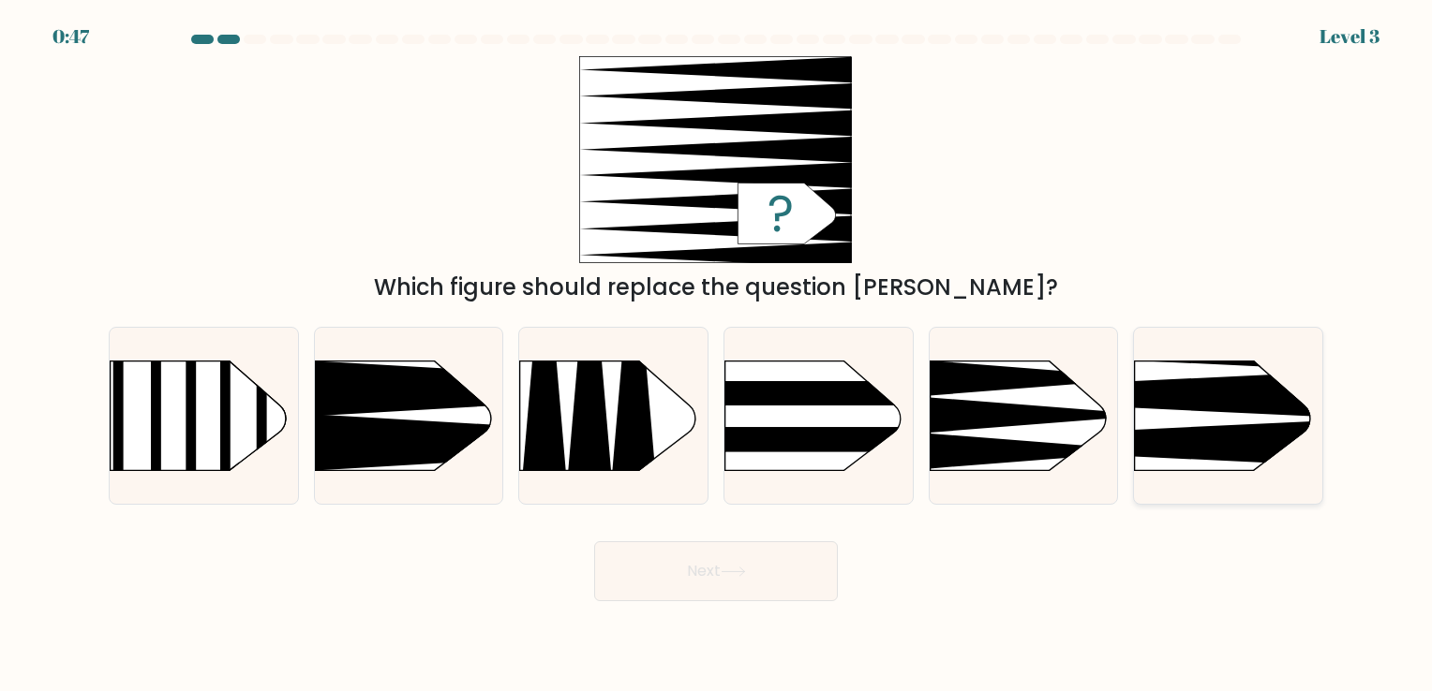
click at [1214, 401] on icon at bounding box center [1095, 395] width 491 height 47
click at [717, 355] on input "f." at bounding box center [716, 350] width 1 height 9
radio input "true"
click at [705, 568] on button "Next" at bounding box center [716, 572] width 244 height 60
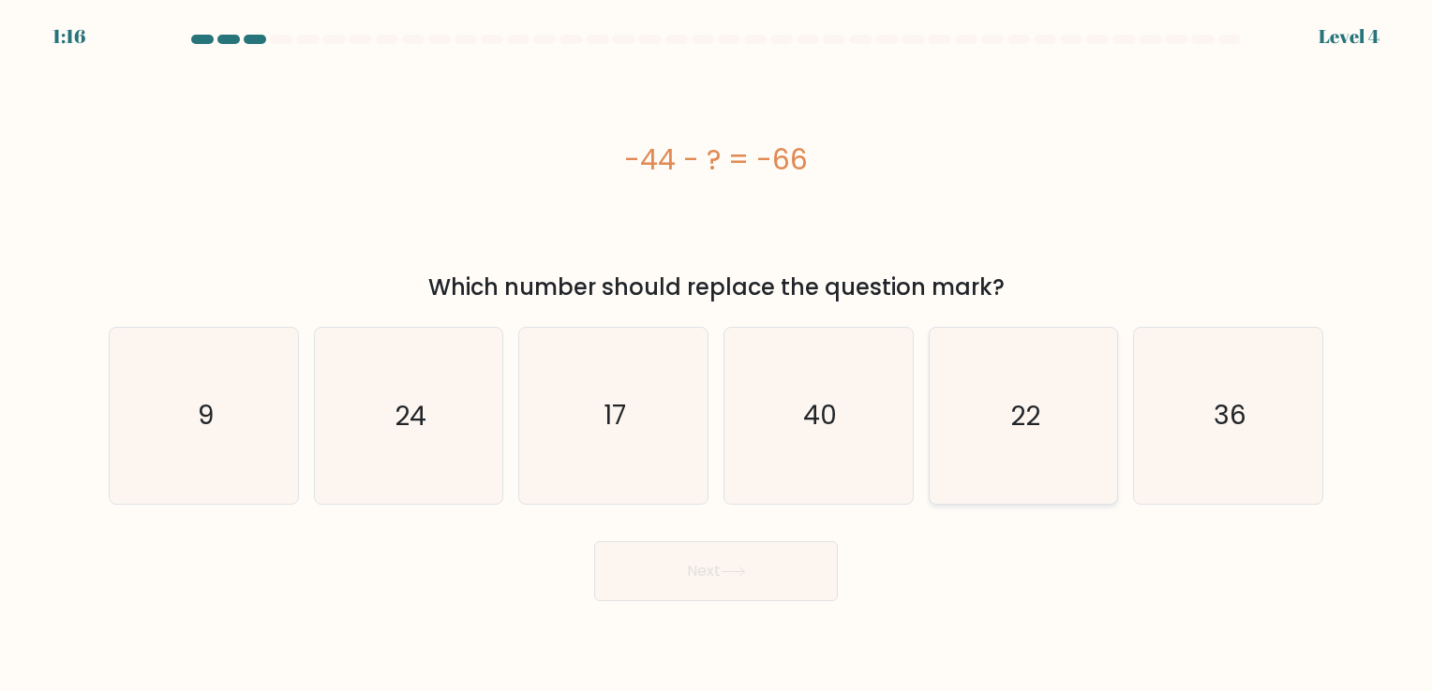
click at [1016, 439] on icon "22" at bounding box center [1022, 415] width 175 height 175
click at [717, 355] on input "e. 22" at bounding box center [716, 350] width 1 height 9
radio input "true"
click at [795, 566] on button "Next" at bounding box center [716, 572] width 244 height 60
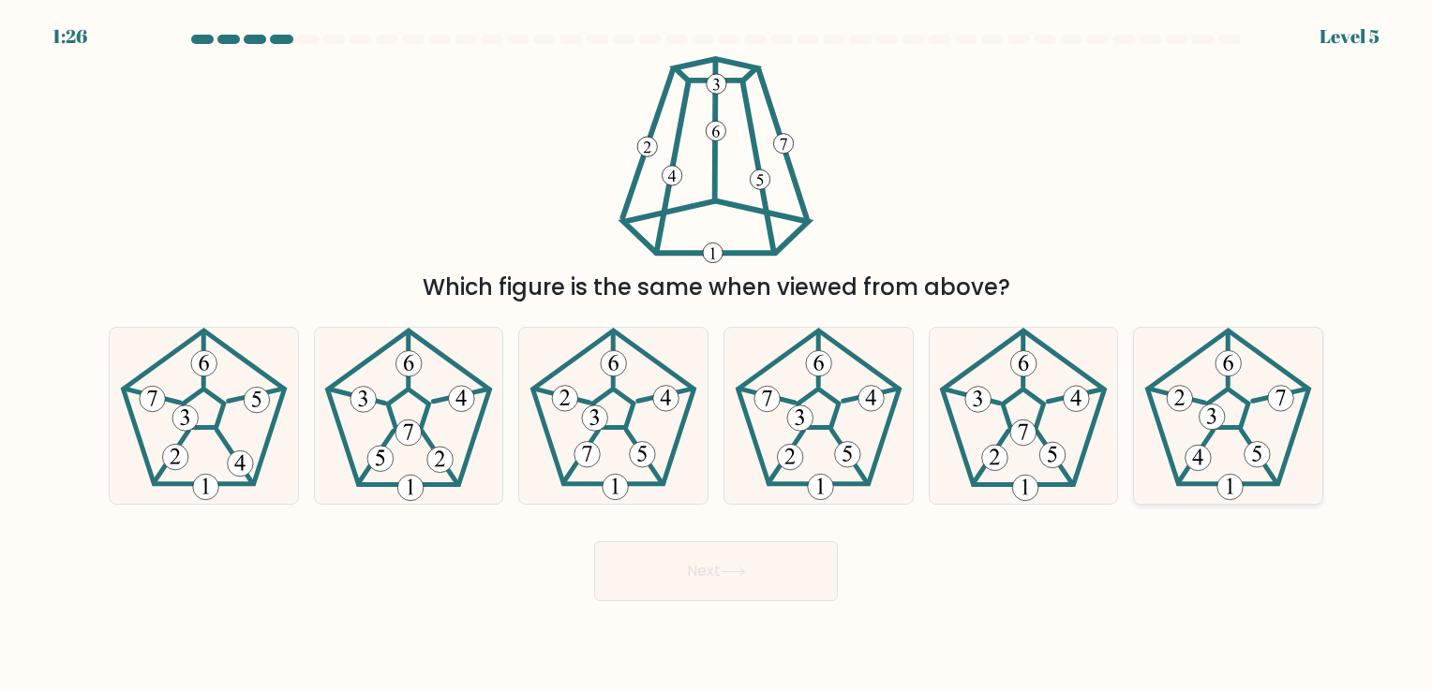
click at [1236, 455] on icon at bounding box center [1227, 415] width 175 height 175
click at [717, 355] on input "f." at bounding box center [716, 350] width 1 height 9
radio input "true"
click at [786, 551] on button "Next" at bounding box center [716, 572] width 244 height 60
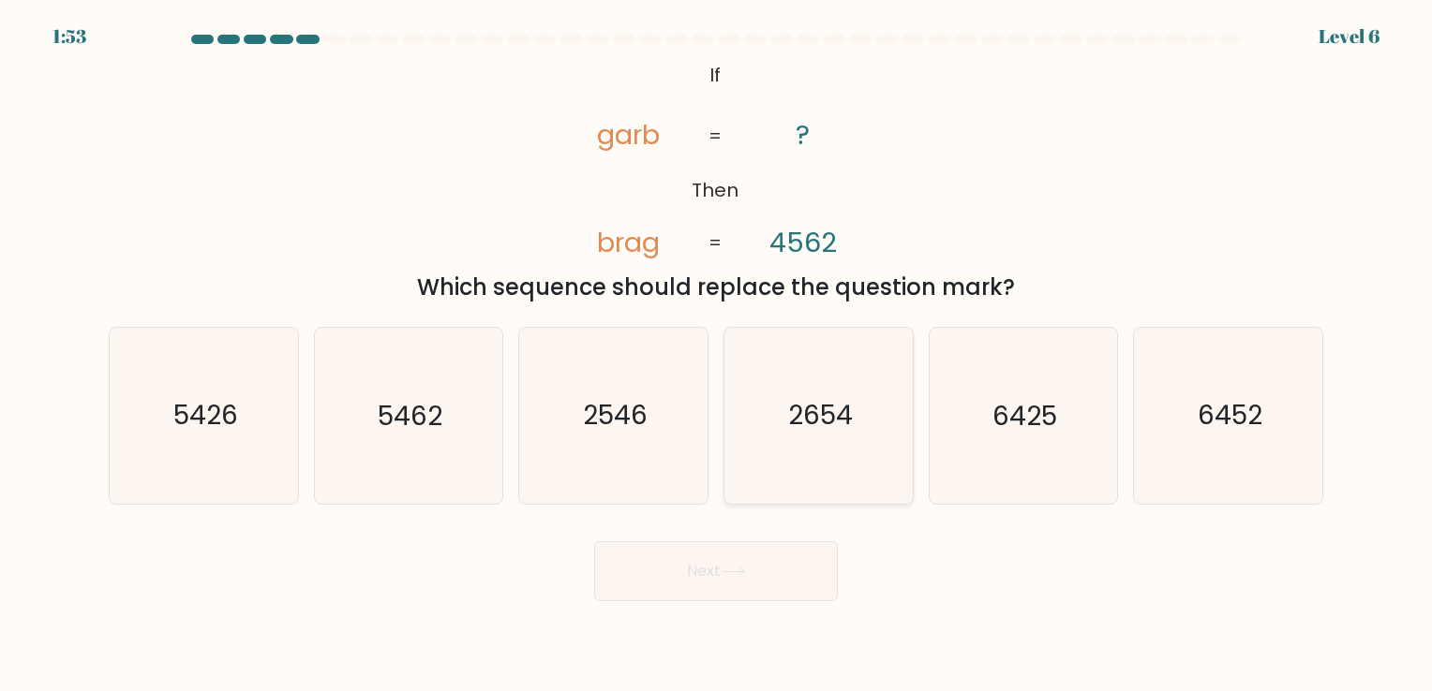
click at [809, 422] on text "2654" at bounding box center [820, 416] width 65 height 37
click at [717, 355] on input "d. 2654" at bounding box center [716, 350] width 1 height 9
radio input "true"
click at [797, 576] on button "Next" at bounding box center [716, 572] width 244 height 60
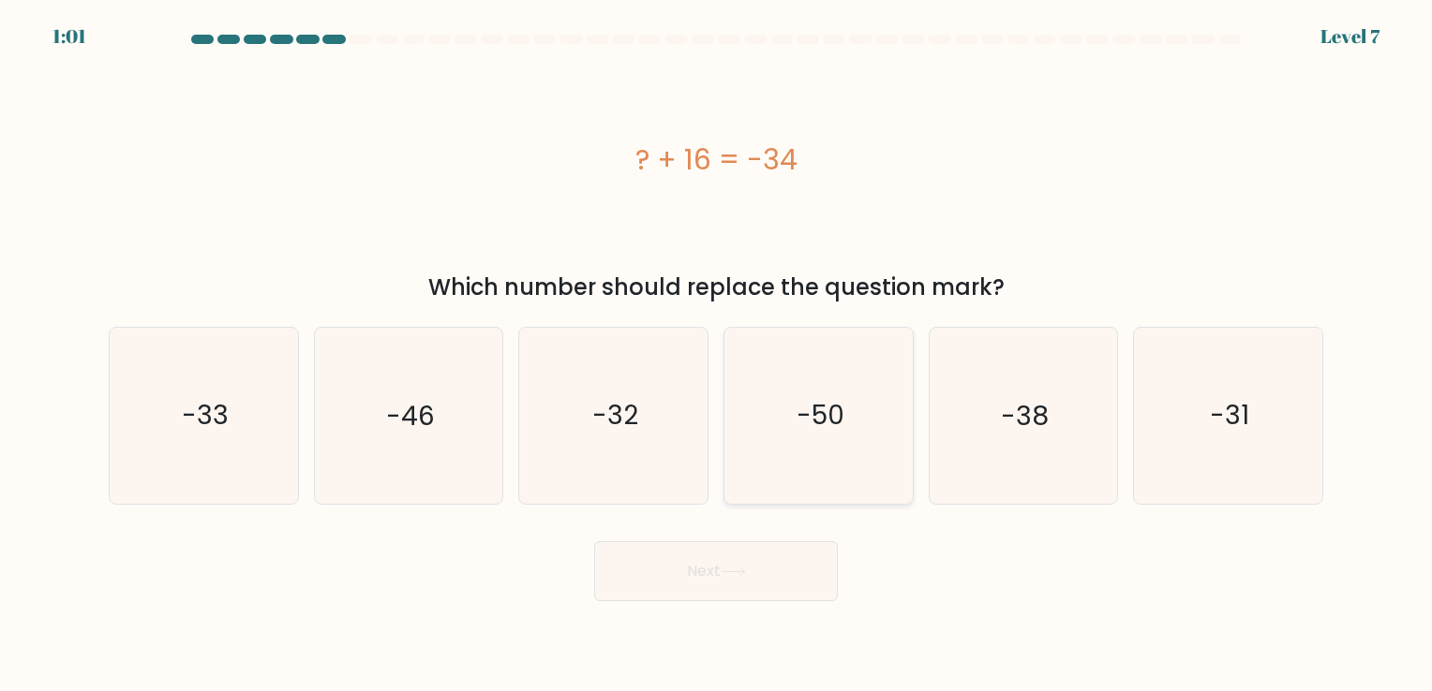
click at [846, 442] on icon "-50" at bounding box center [818, 415] width 175 height 175
click at [717, 355] on input "d. -50" at bounding box center [716, 350] width 1 height 9
radio input "true"
click at [686, 581] on button "Next" at bounding box center [716, 572] width 244 height 60
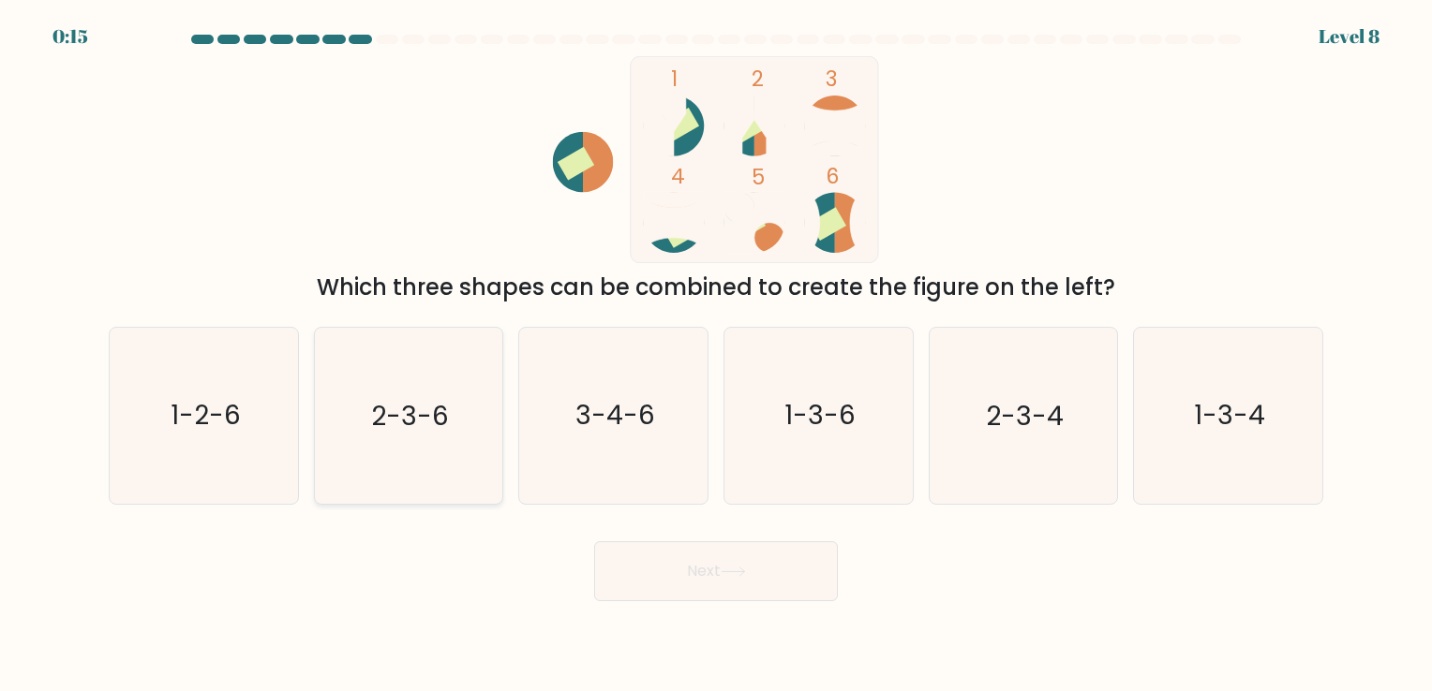
click at [454, 443] on icon "2-3-6" at bounding box center [407, 415] width 175 height 175
click at [716, 355] on input "b. 2-3-6" at bounding box center [716, 350] width 1 height 9
radio input "true"
click at [713, 574] on button "Next" at bounding box center [716, 572] width 244 height 60
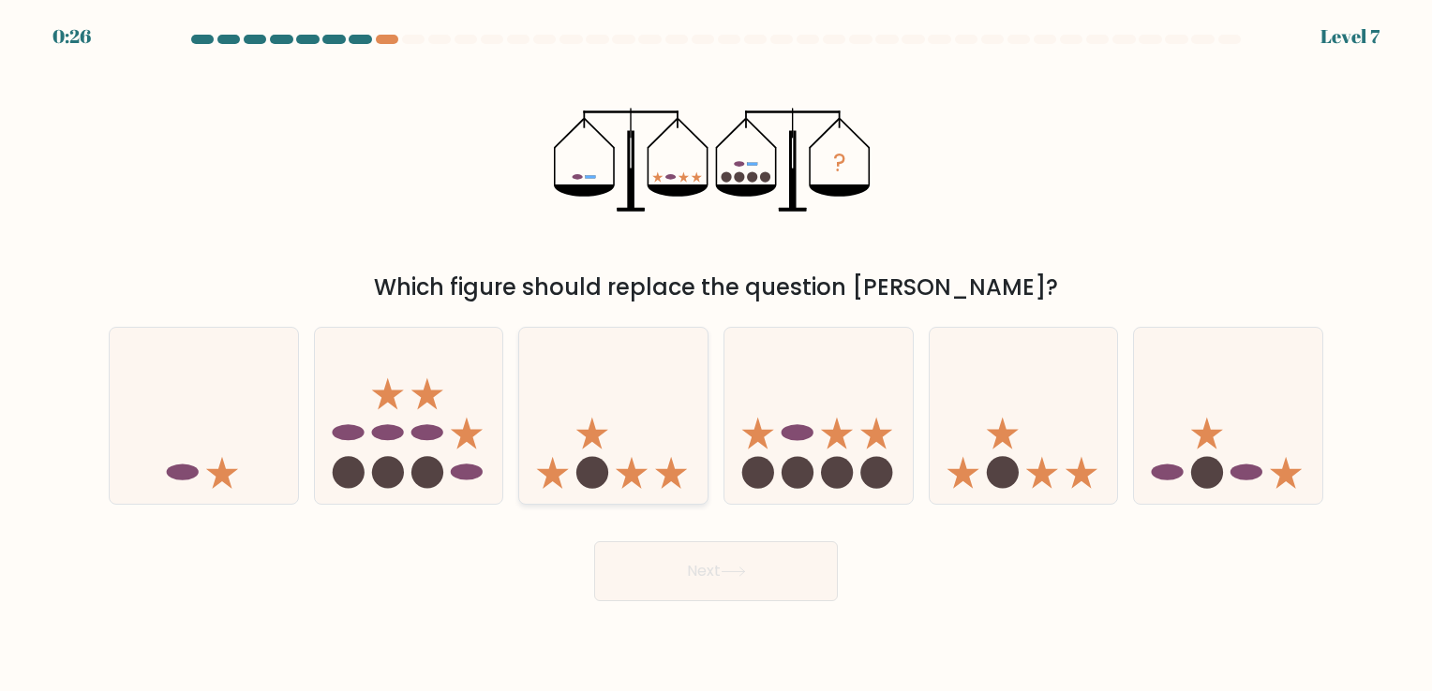
click at [616, 449] on icon at bounding box center [613, 416] width 188 height 156
click at [716, 355] on input "c." at bounding box center [716, 350] width 1 height 9
radio input "true"
click at [688, 568] on button "Next" at bounding box center [716, 572] width 244 height 60
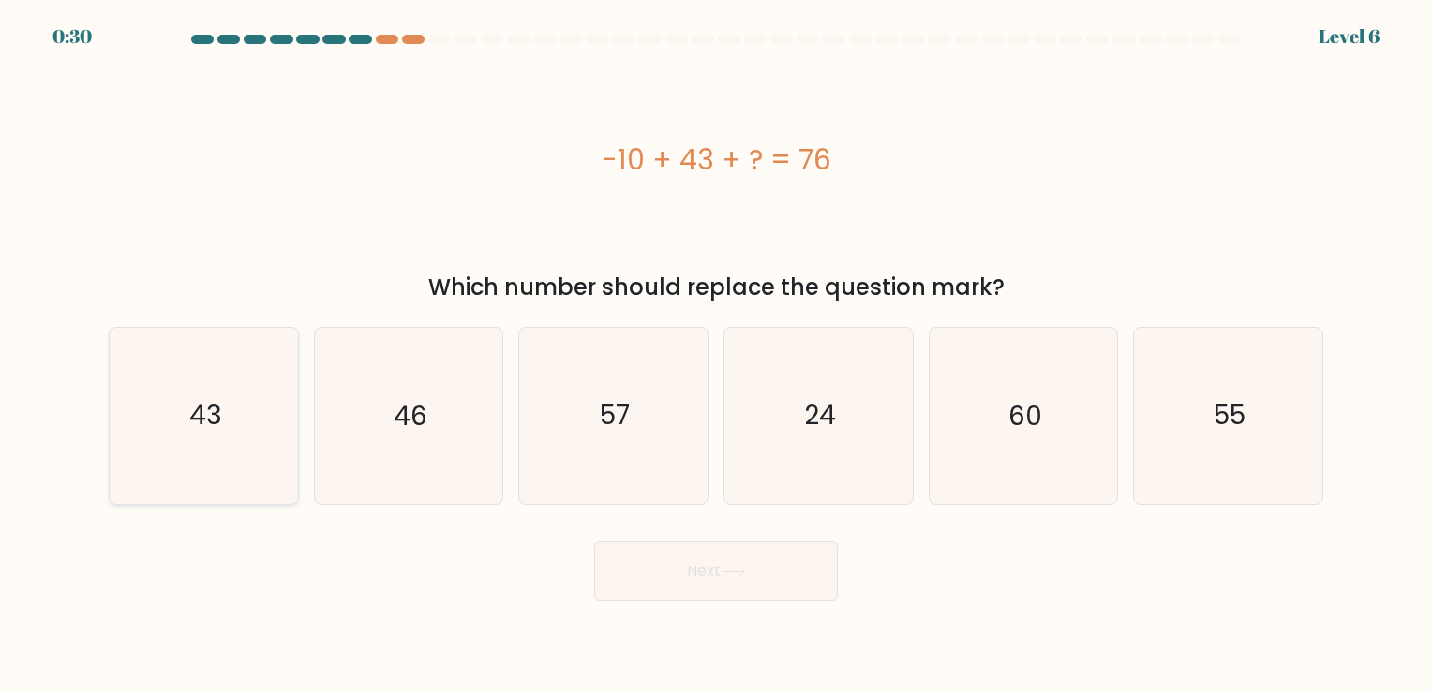
click at [218, 410] on text "43" at bounding box center [205, 416] width 33 height 37
click at [716, 355] on input "a. 43" at bounding box center [716, 350] width 1 height 9
radio input "true"
click at [689, 560] on button "Next" at bounding box center [716, 572] width 244 height 60
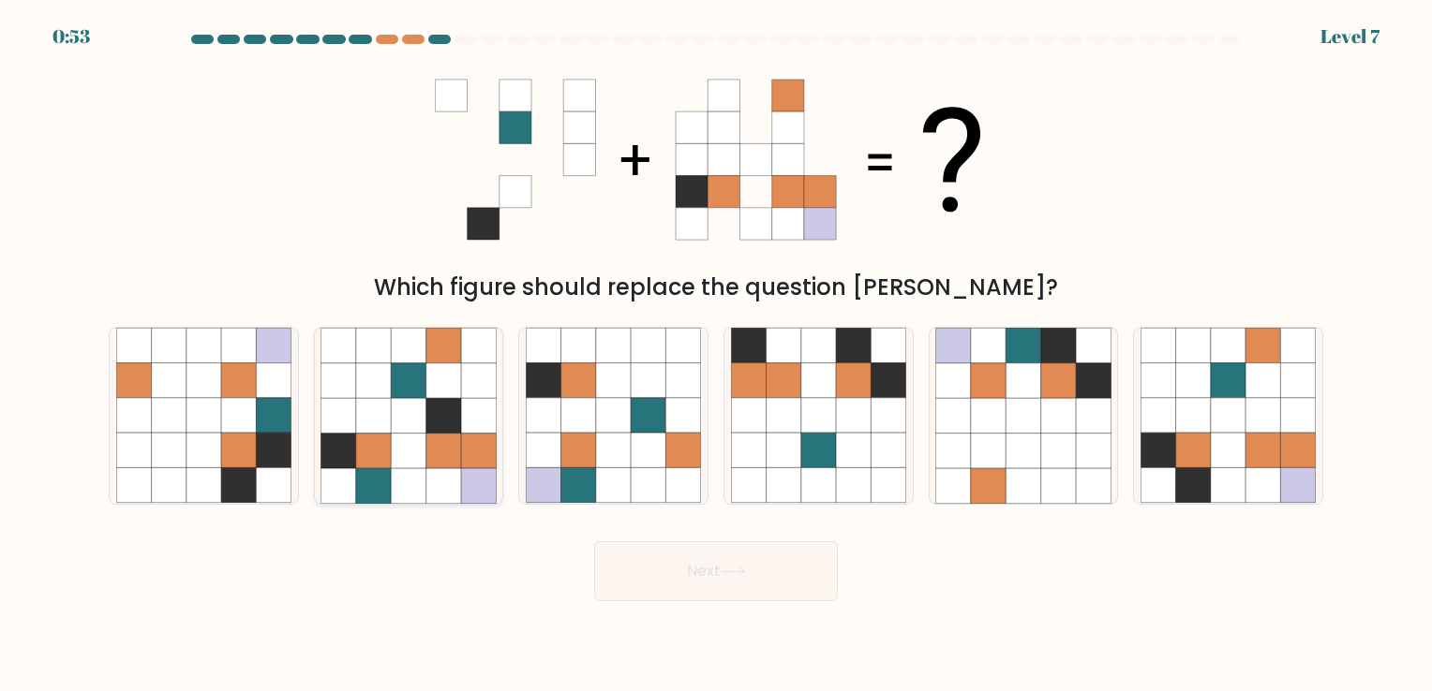
click at [390, 455] on icon at bounding box center [373, 451] width 35 height 35
click at [716, 355] on input "b." at bounding box center [716, 350] width 1 height 9
radio input "true"
click at [780, 573] on button "Next" at bounding box center [716, 572] width 244 height 60
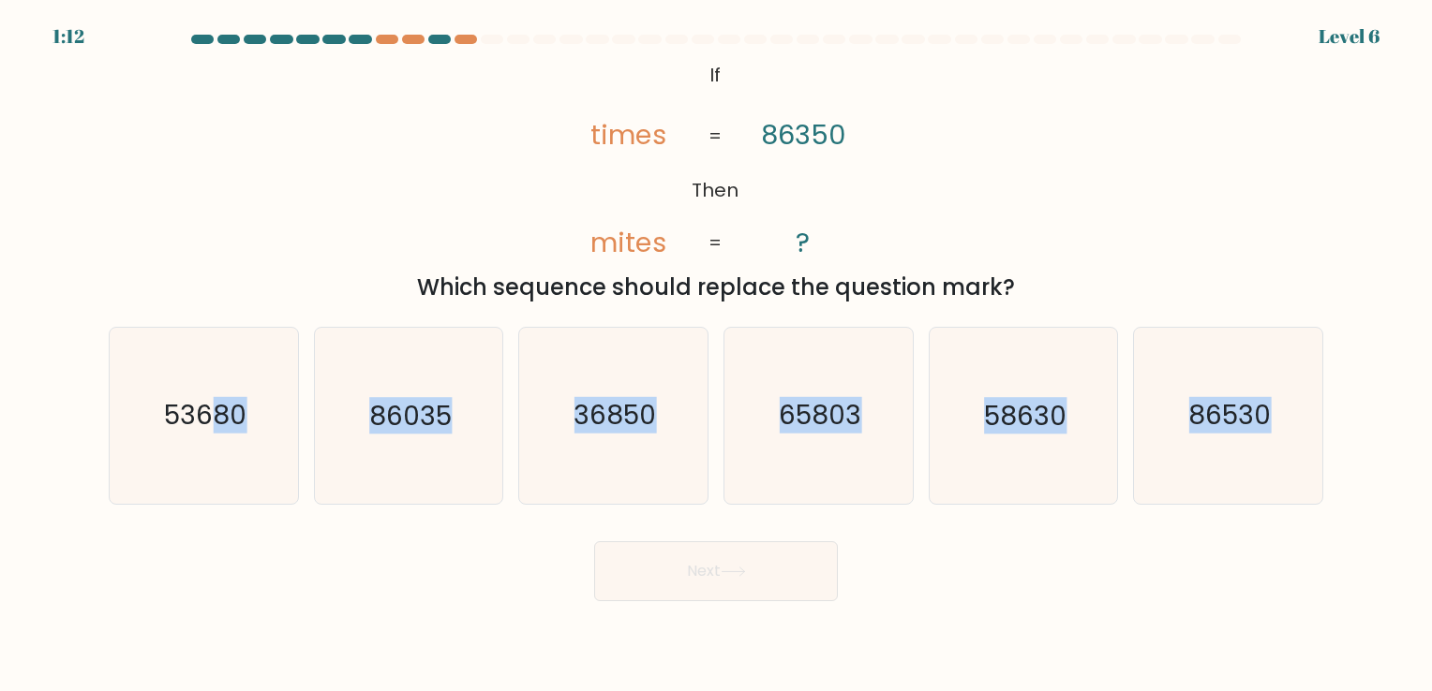
drag, startPoint x: 214, startPoint y: 446, endPoint x: 311, endPoint y: 531, distance: 129.5
click at [311, 531] on form "If ?" at bounding box center [716, 318] width 1432 height 567
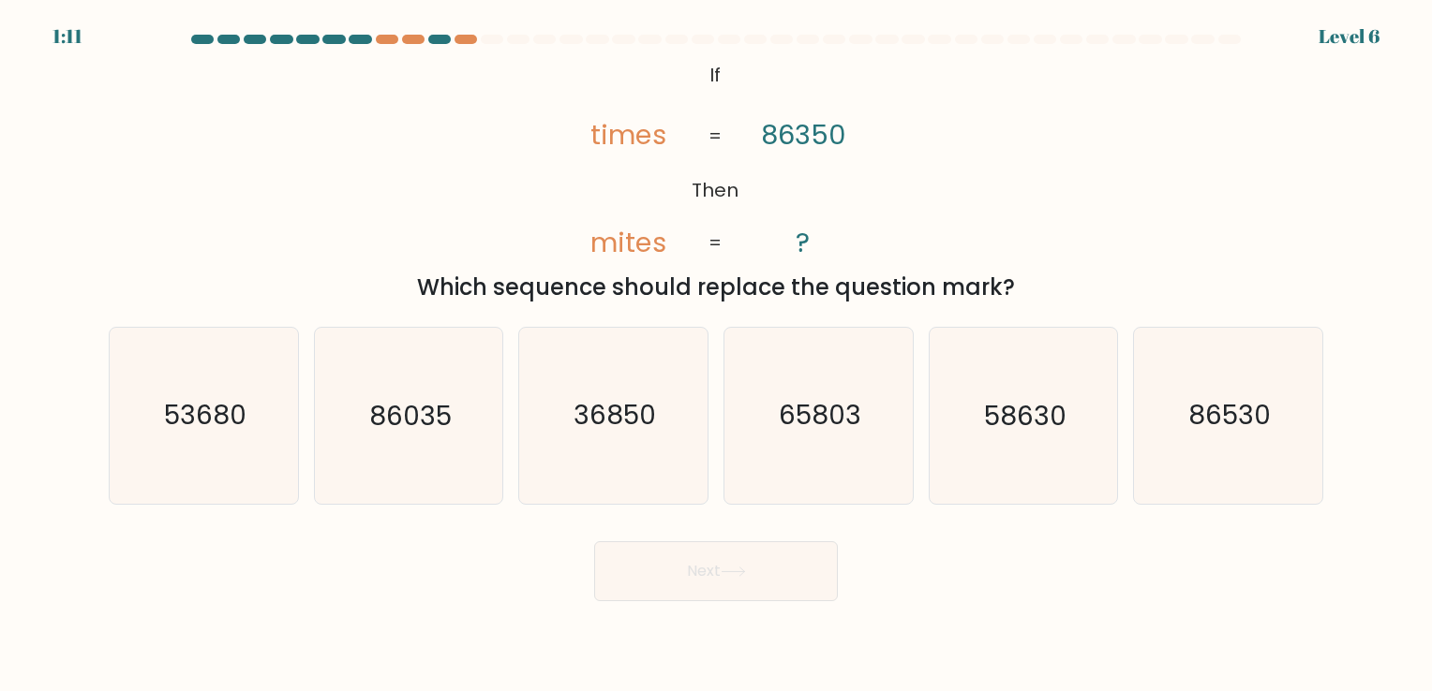
click at [944, 607] on body "1:11 Level 6 If" at bounding box center [716, 345] width 1432 height 691
click at [619, 466] on icon "36850" at bounding box center [613, 415] width 175 height 175
click at [716, 355] on input "c. 36850" at bounding box center [716, 350] width 1 height 9
radio input "true"
click at [731, 579] on button "Next" at bounding box center [716, 572] width 244 height 60
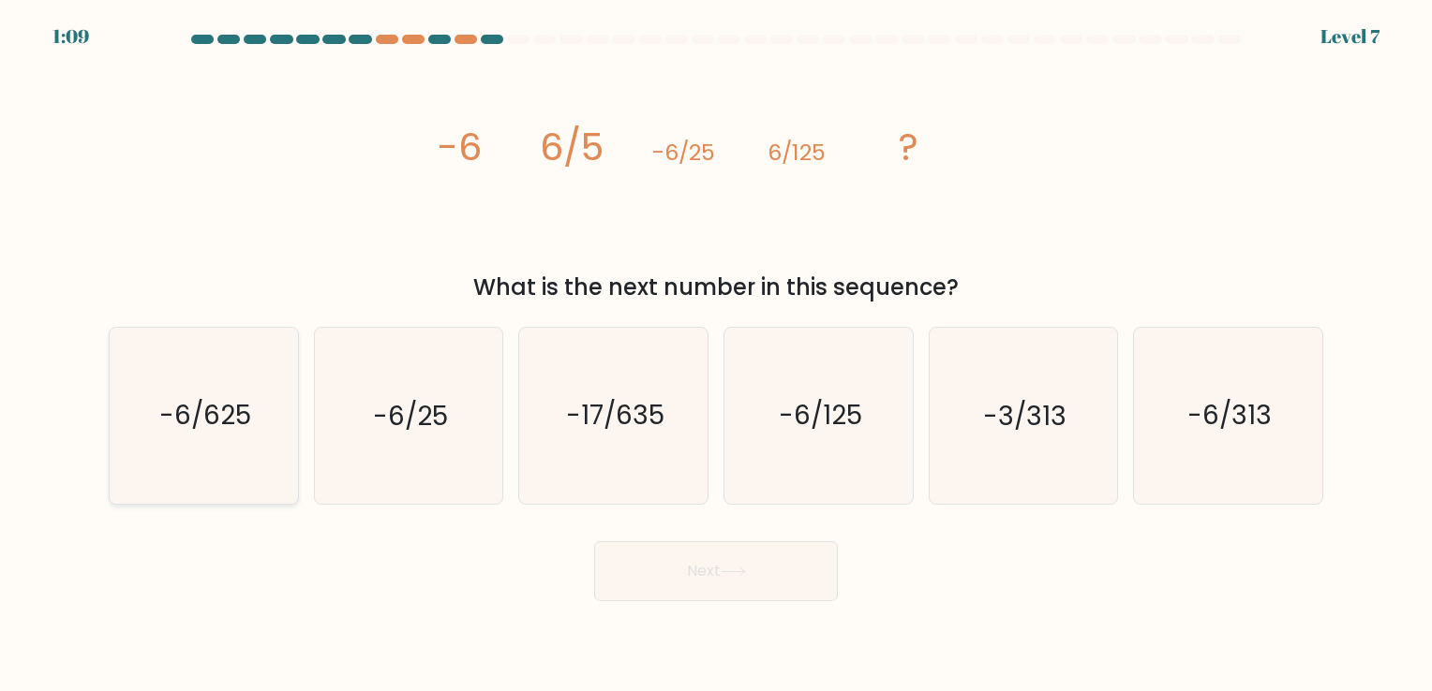
click at [224, 454] on icon "-6/625" at bounding box center [203, 415] width 175 height 175
click at [716, 355] on input "a. -6/625" at bounding box center [716, 350] width 1 height 9
radio input "true"
click at [605, 565] on button "Next" at bounding box center [716, 572] width 244 height 60
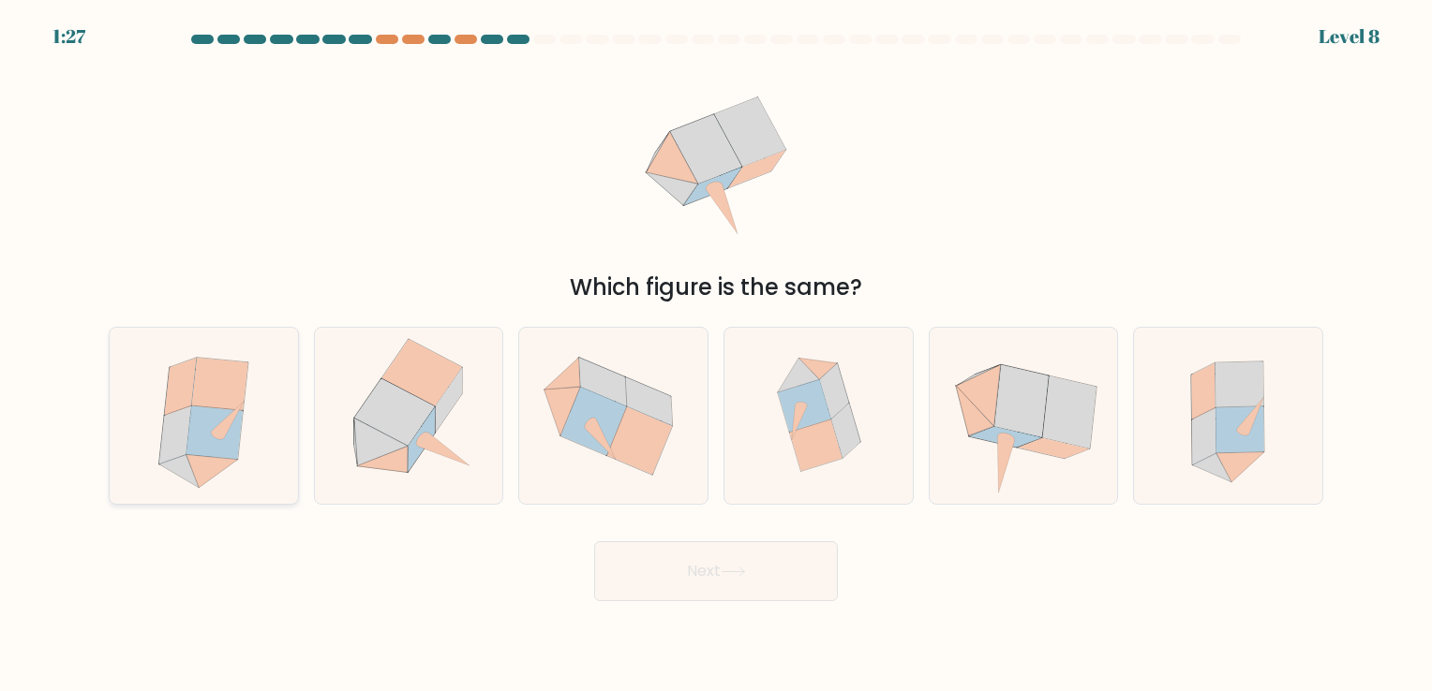
click at [185, 408] on icon at bounding box center [180, 388] width 32 height 58
click at [716, 355] on input "a." at bounding box center [716, 350] width 1 height 9
radio input "true"
click at [648, 579] on button "Next" at bounding box center [716, 572] width 244 height 60
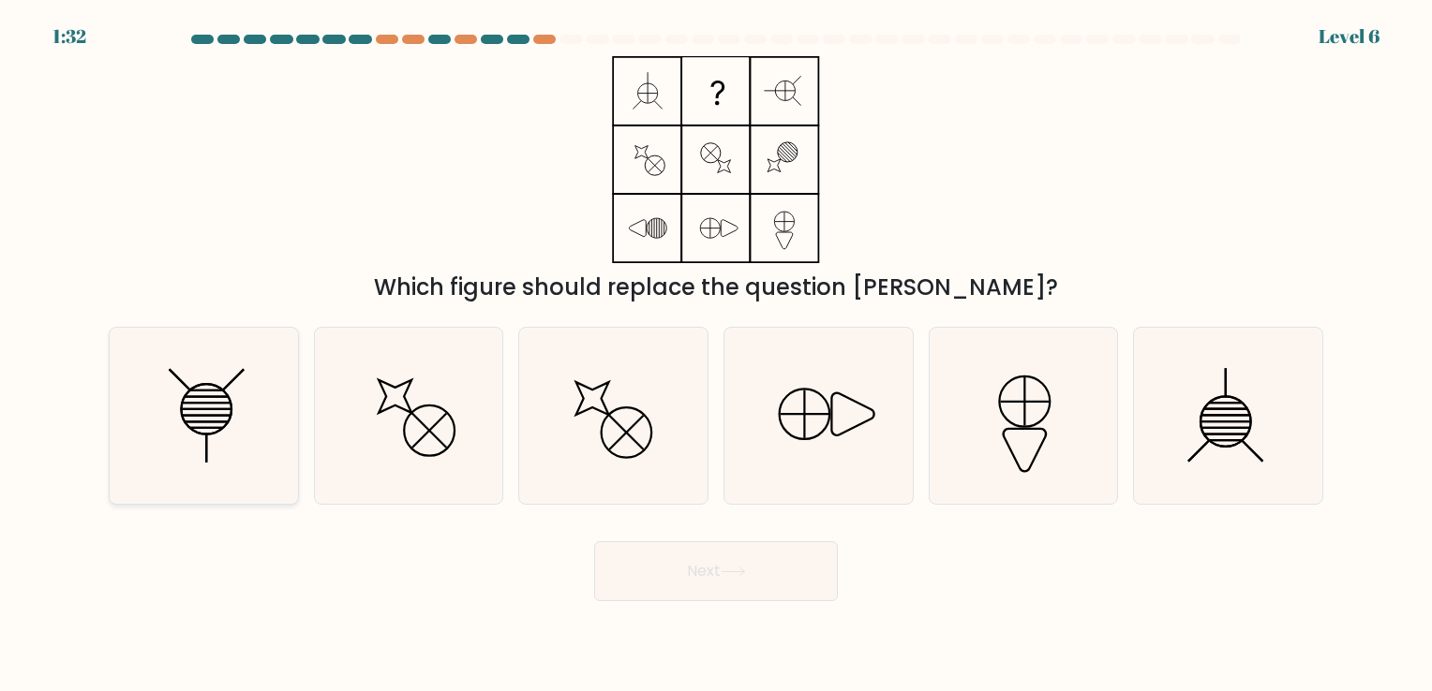
click at [203, 387] on icon at bounding box center [203, 415] width 175 height 175
click at [716, 355] on input "a." at bounding box center [716, 350] width 1 height 9
radio input "true"
click at [694, 568] on button "Next" at bounding box center [716, 572] width 244 height 60
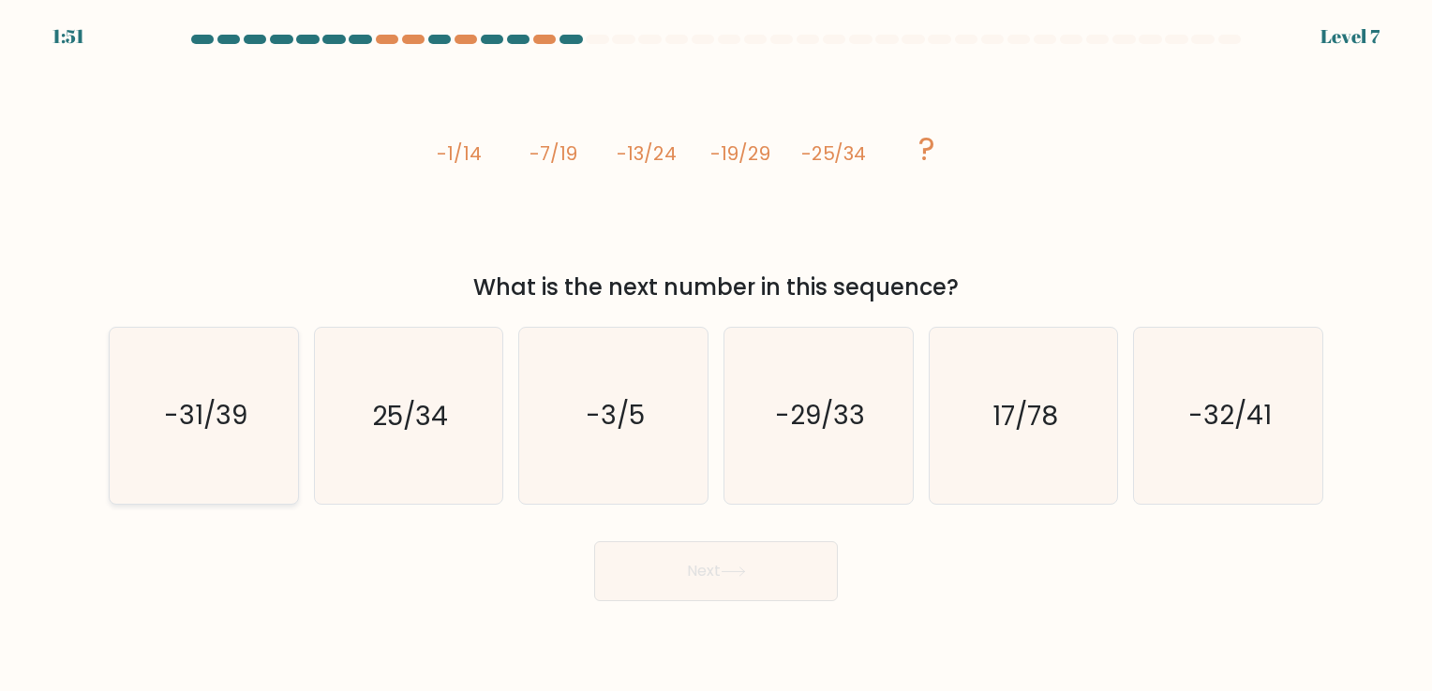
click at [212, 399] on text "-31/39" at bounding box center [205, 416] width 83 height 37
click at [716, 355] on input "a. -31/39" at bounding box center [716, 350] width 1 height 9
radio input "true"
click at [689, 555] on button "Next" at bounding box center [716, 572] width 244 height 60
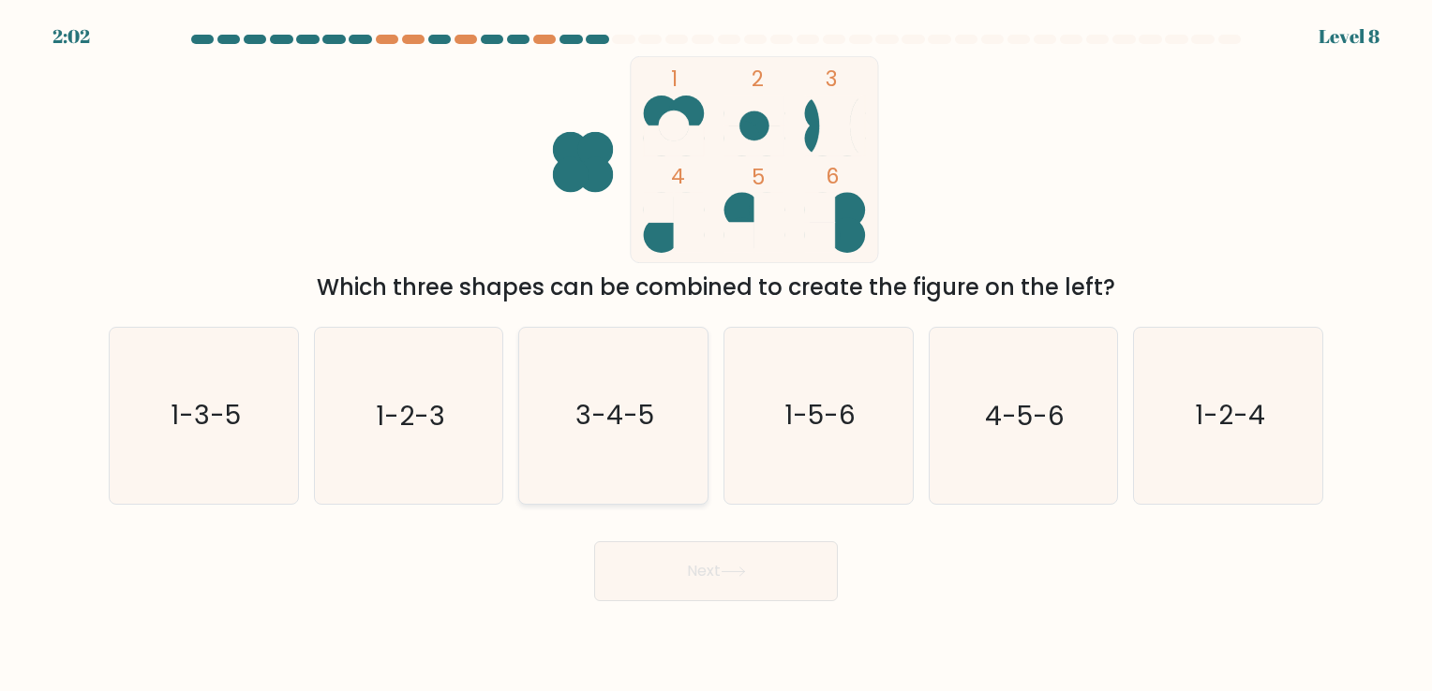
click at [598, 453] on icon "3-4-5" at bounding box center [613, 415] width 175 height 175
click at [716, 355] on input "c. 3-4-5" at bounding box center [716, 350] width 1 height 9
radio input "true"
click at [735, 581] on button "Next" at bounding box center [716, 572] width 244 height 60
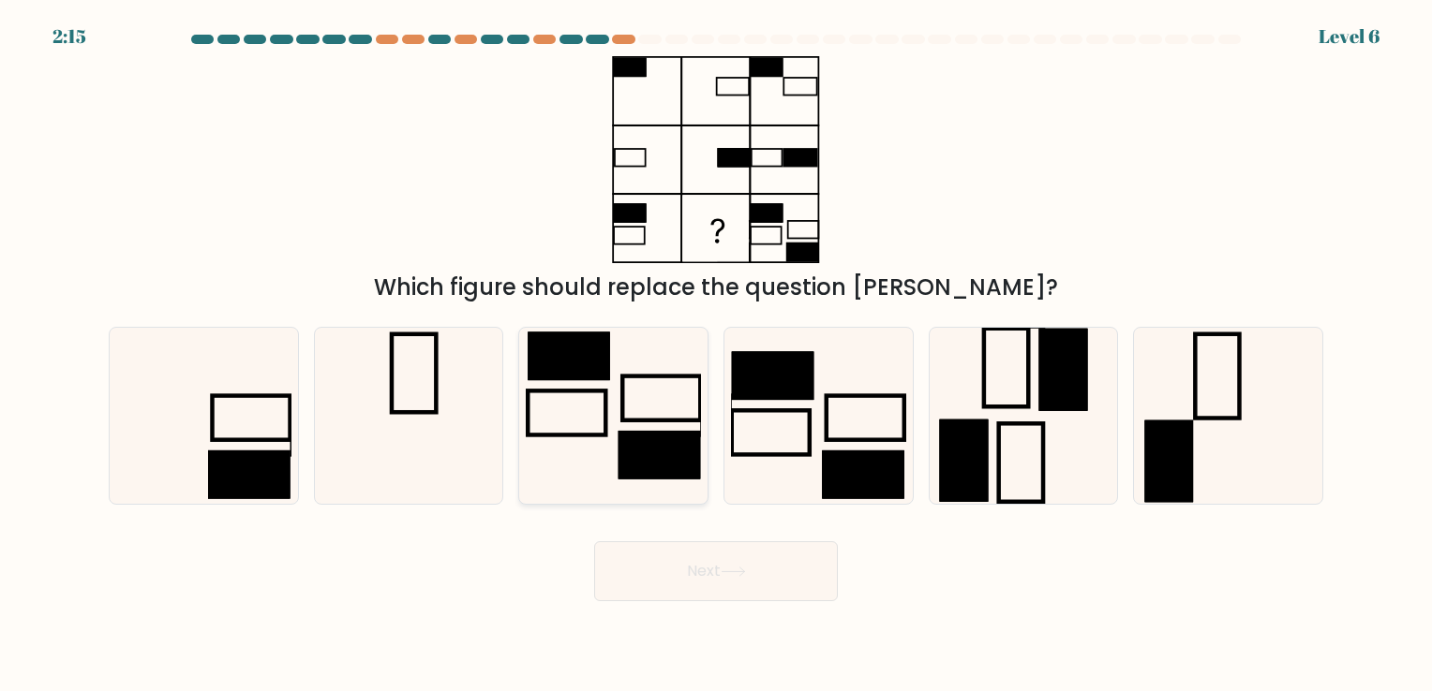
click at [647, 421] on rect at bounding box center [661, 399] width 78 height 44
click at [716, 355] on input "c." at bounding box center [716, 350] width 1 height 9
radio input "true"
click at [813, 567] on button "Next" at bounding box center [716, 572] width 244 height 60
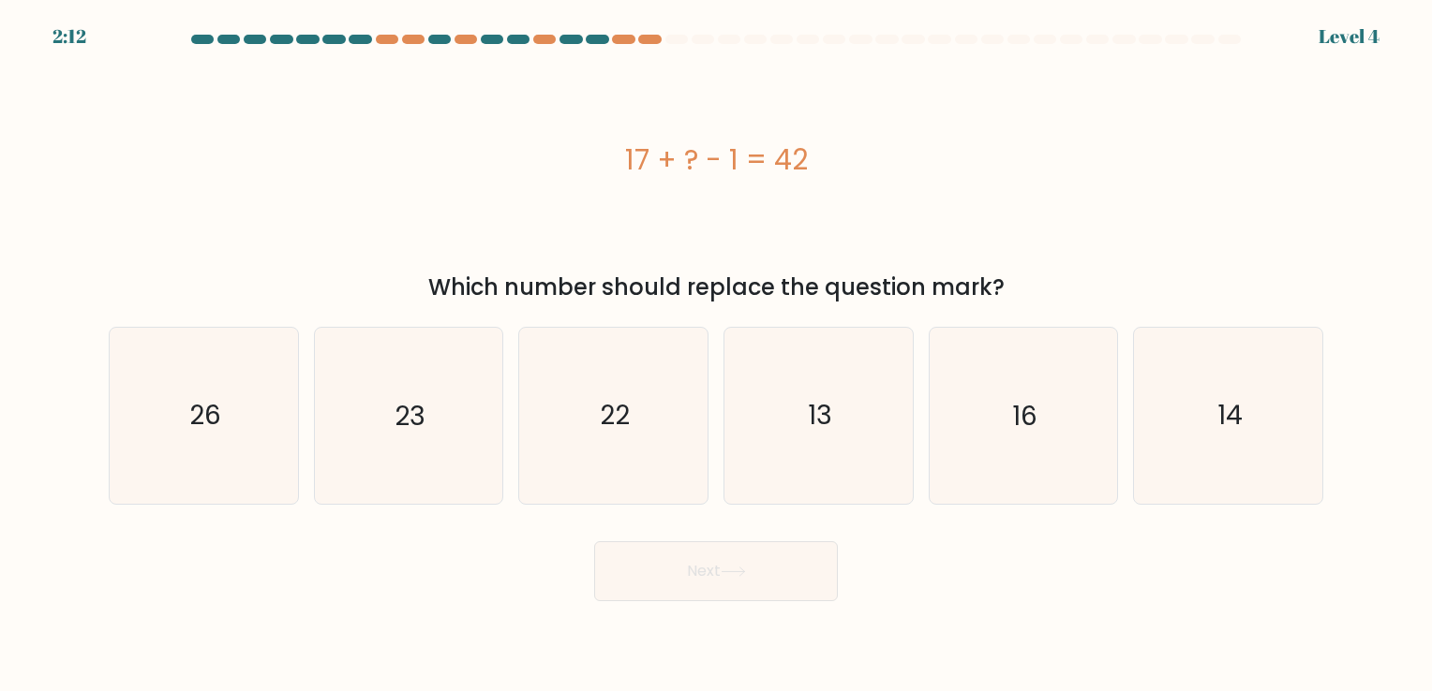
click at [743, 578] on button "Next" at bounding box center [716, 572] width 244 height 60
click at [231, 447] on icon "26" at bounding box center [203, 415] width 175 height 175
click at [716, 355] on input "a. 26" at bounding box center [716, 350] width 1 height 9
radio input "true"
click at [776, 587] on button "Next" at bounding box center [716, 572] width 244 height 60
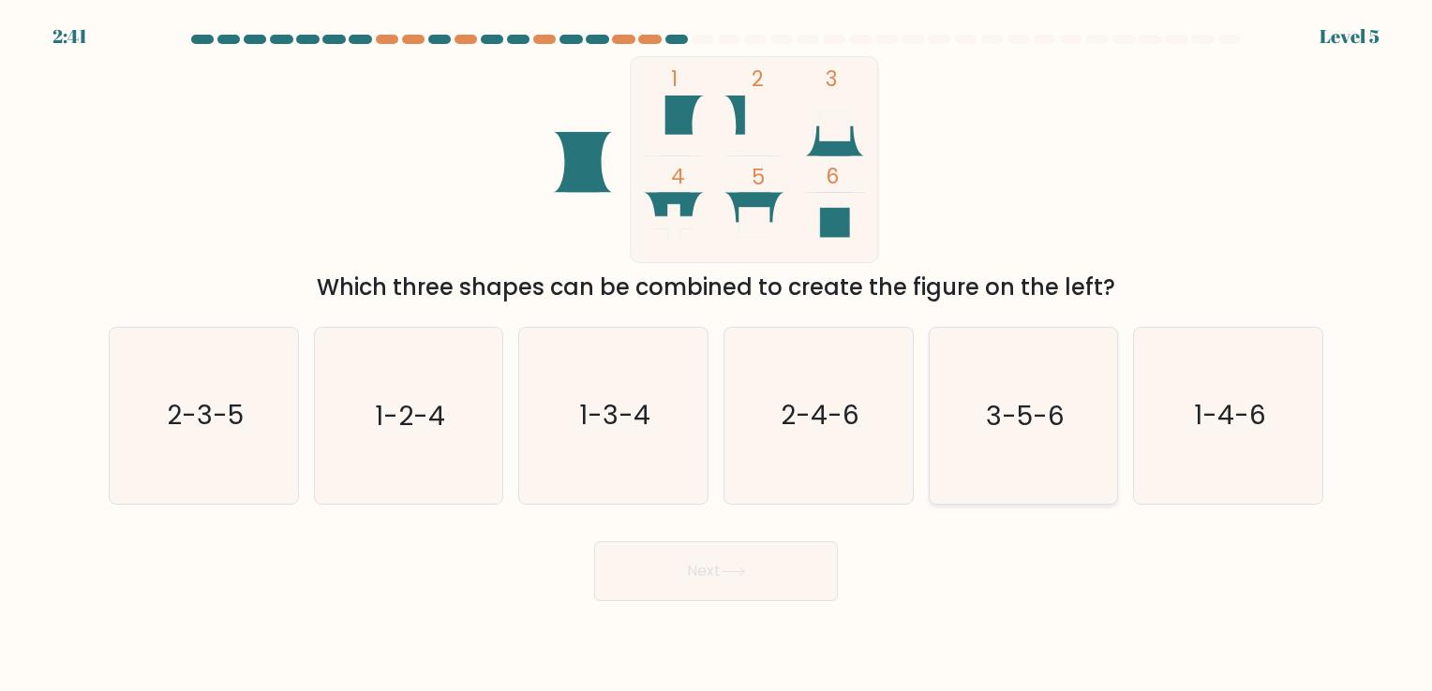
click at [1057, 393] on icon "3-5-6" at bounding box center [1022, 415] width 175 height 175
click at [717, 355] on input "e. 3-5-6" at bounding box center [716, 350] width 1 height 9
radio input "true"
click at [750, 586] on button "Next" at bounding box center [716, 572] width 244 height 60
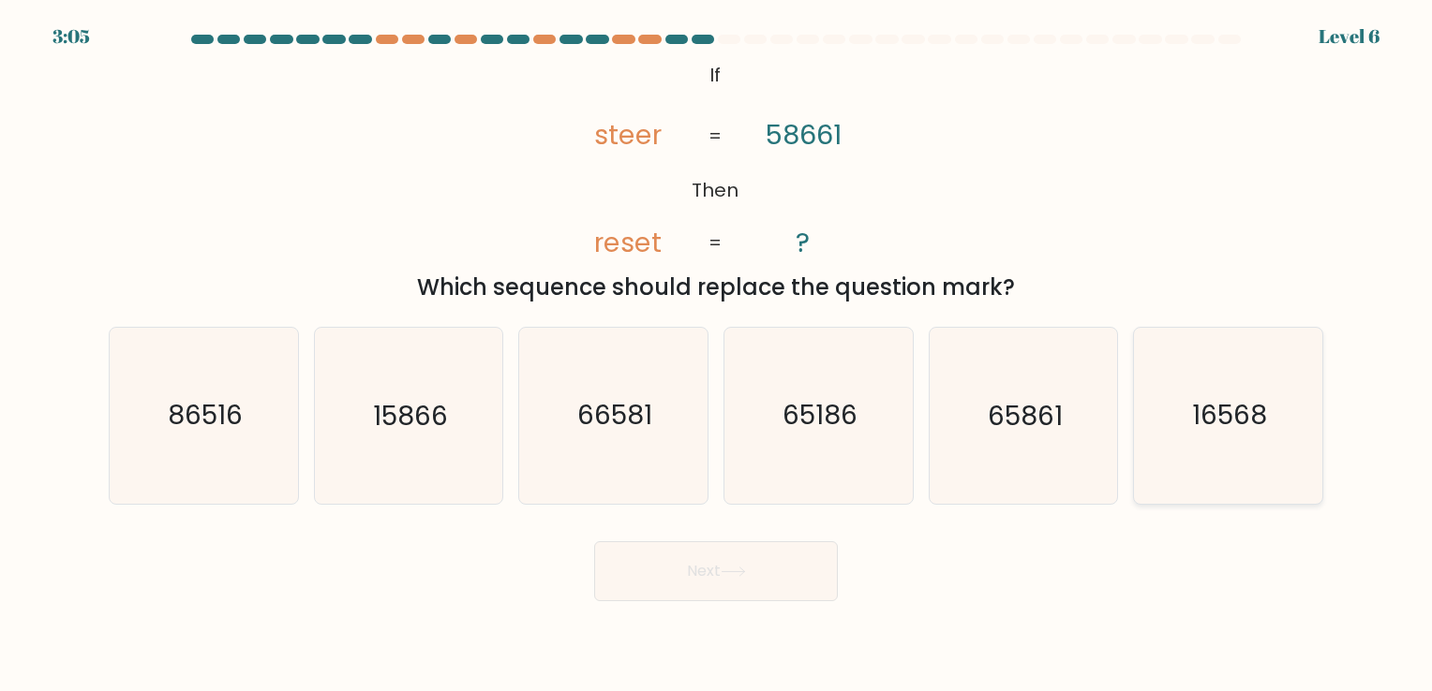
click at [1219, 444] on icon "16568" at bounding box center [1227, 415] width 175 height 175
click at [717, 355] on input "f. 16568" at bounding box center [716, 350] width 1 height 9
radio input "true"
click at [731, 545] on button "Next" at bounding box center [716, 572] width 244 height 60
click at [735, 562] on button "Next" at bounding box center [716, 572] width 244 height 60
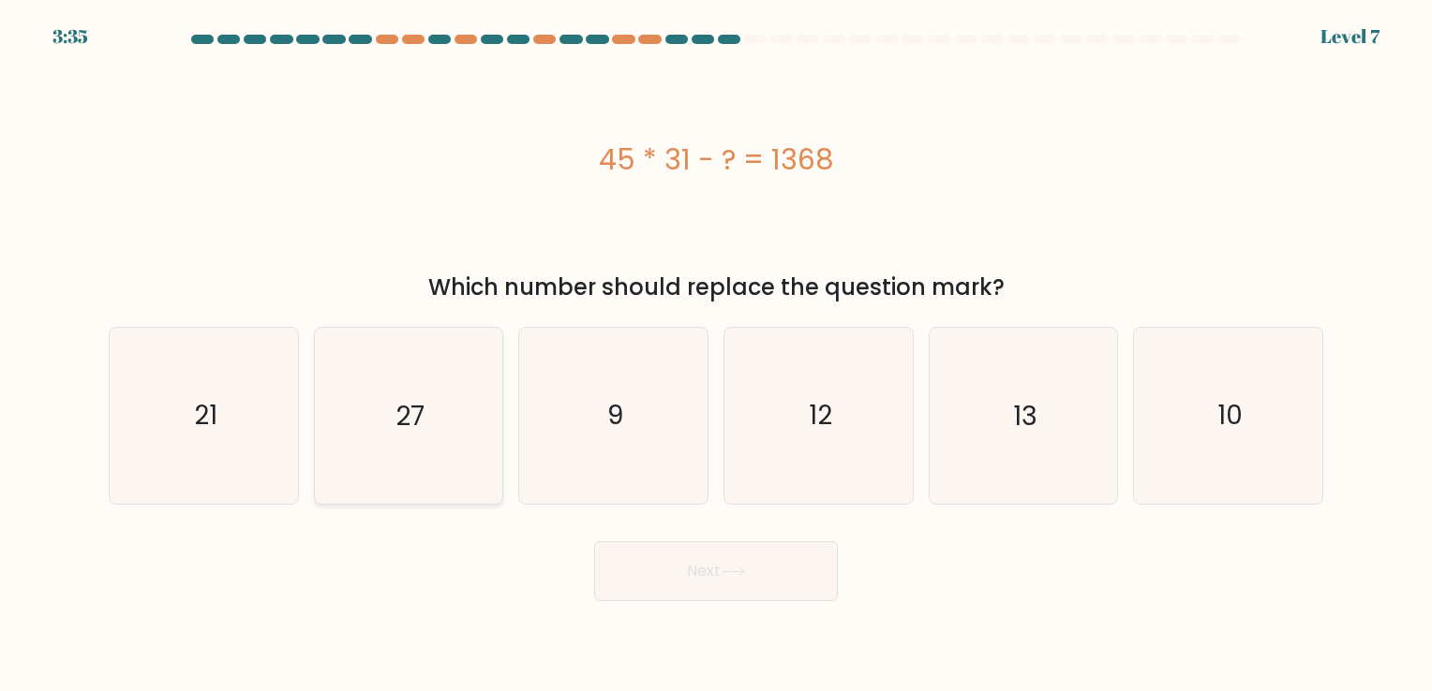
click at [437, 421] on icon "27" at bounding box center [407, 415] width 175 height 175
click at [716, 355] on input "b. 27" at bounding box center [716, 350] width 1 height 9
radio input "true"
click at [693, 575] on button "Next" at bounding box center [716, 572] width 244 height 60
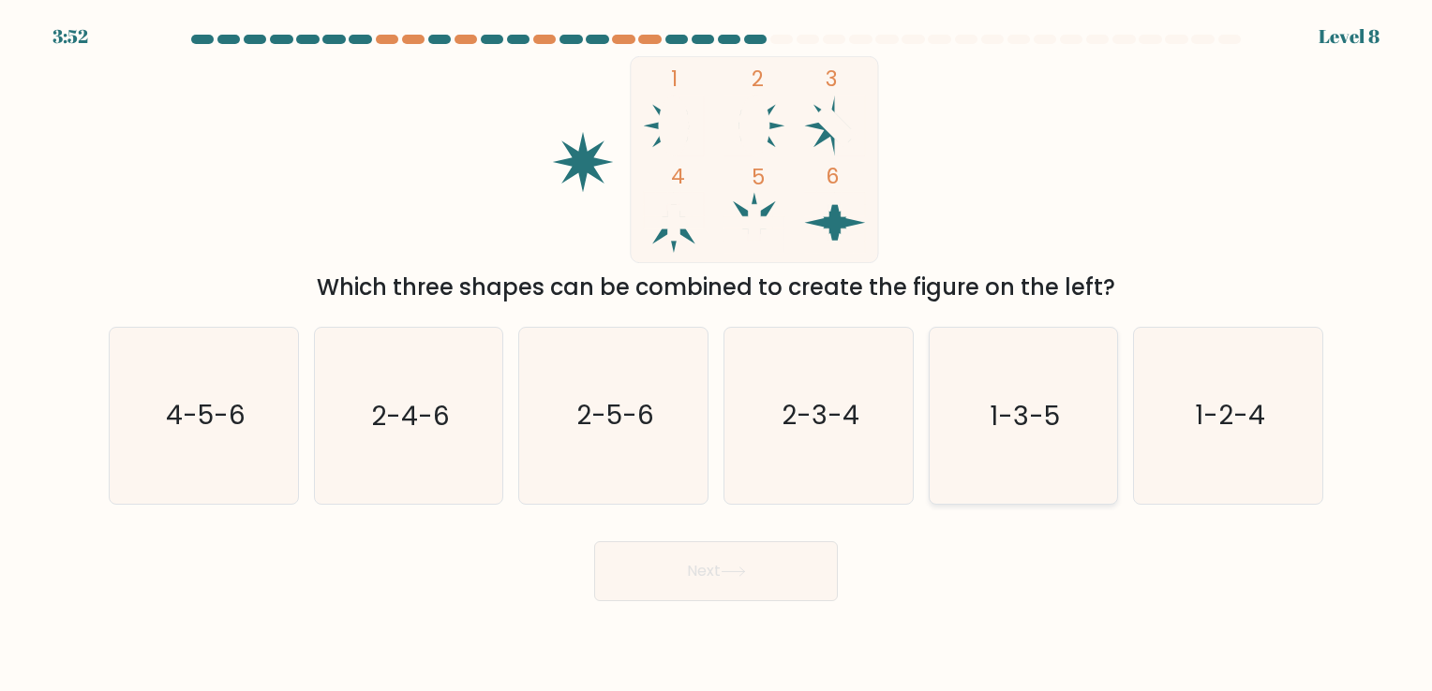
click at [1012, 410] on text "1-3-5" at bounding box center [1024, 416] width 70 height 37
click at [717, 355] on input "e. 1-3-5" at bounding box center [716, 350] width 1 height 9
radio input "true"
click at [796, 568] on button "Next" at bounding box center [716, 572] width 244 height 60
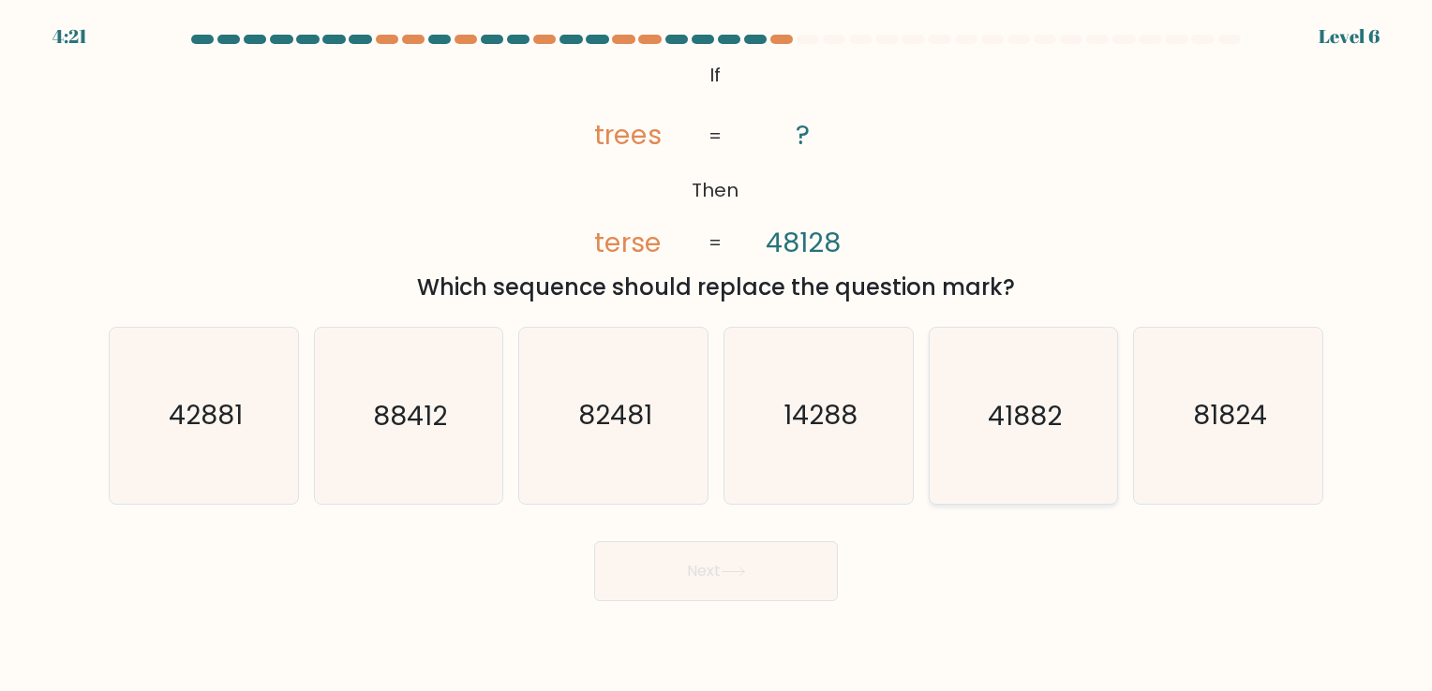
click at [1000, 414] on text "41882" at bounding box center [1025, 416] width 74 height 37
click at [717, 355] on input "e. 41882" at bounding box center [716, 350] width 1 height 9
radio input "true"
click at [760, 584] on button "Next" at bounding box center [716, 572] width 244 height 60
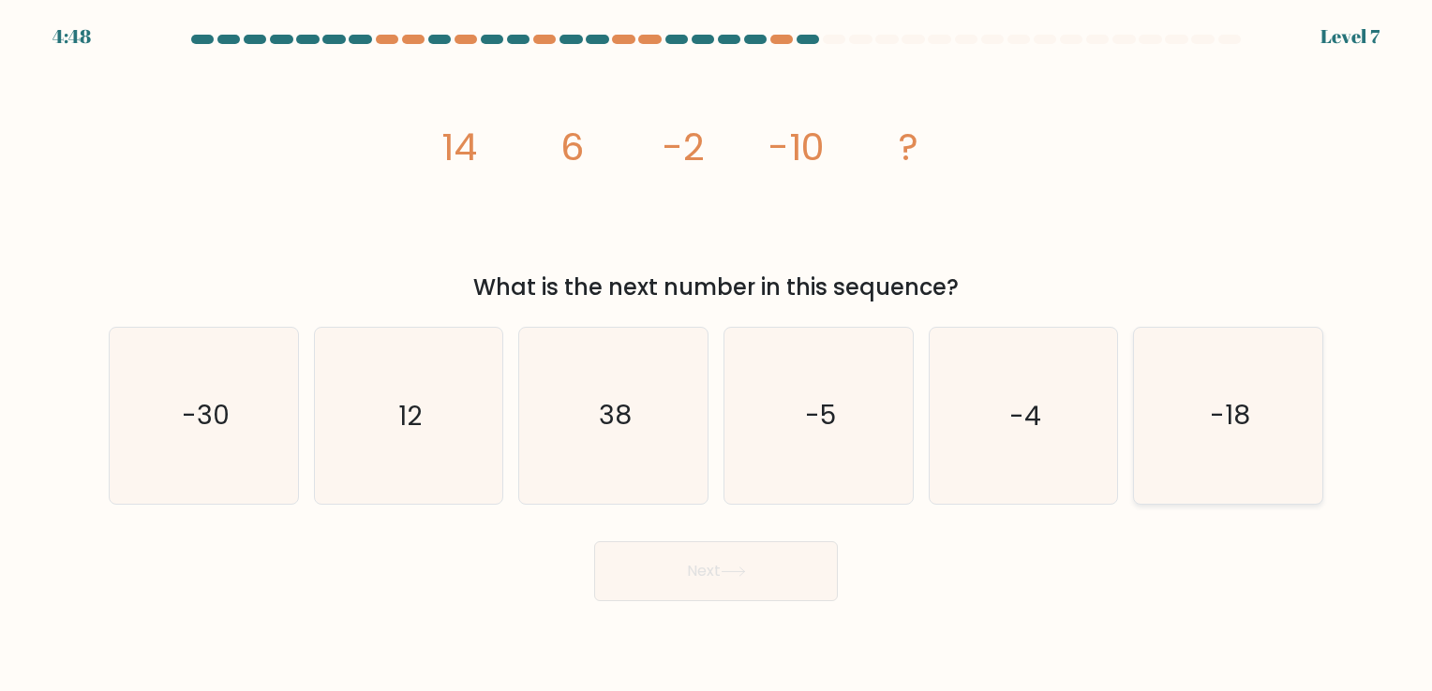
click at [1240, 424] on text "-18" at bounding box center [1230, 416] width 40 height 37
click at [717, 355] on input "f. -18" at bounding box center [716, 350] width 1 height 9
radio input "true"
click at [757, 581] on button "Next" at bounding box center [716, 572] width 244 height 60
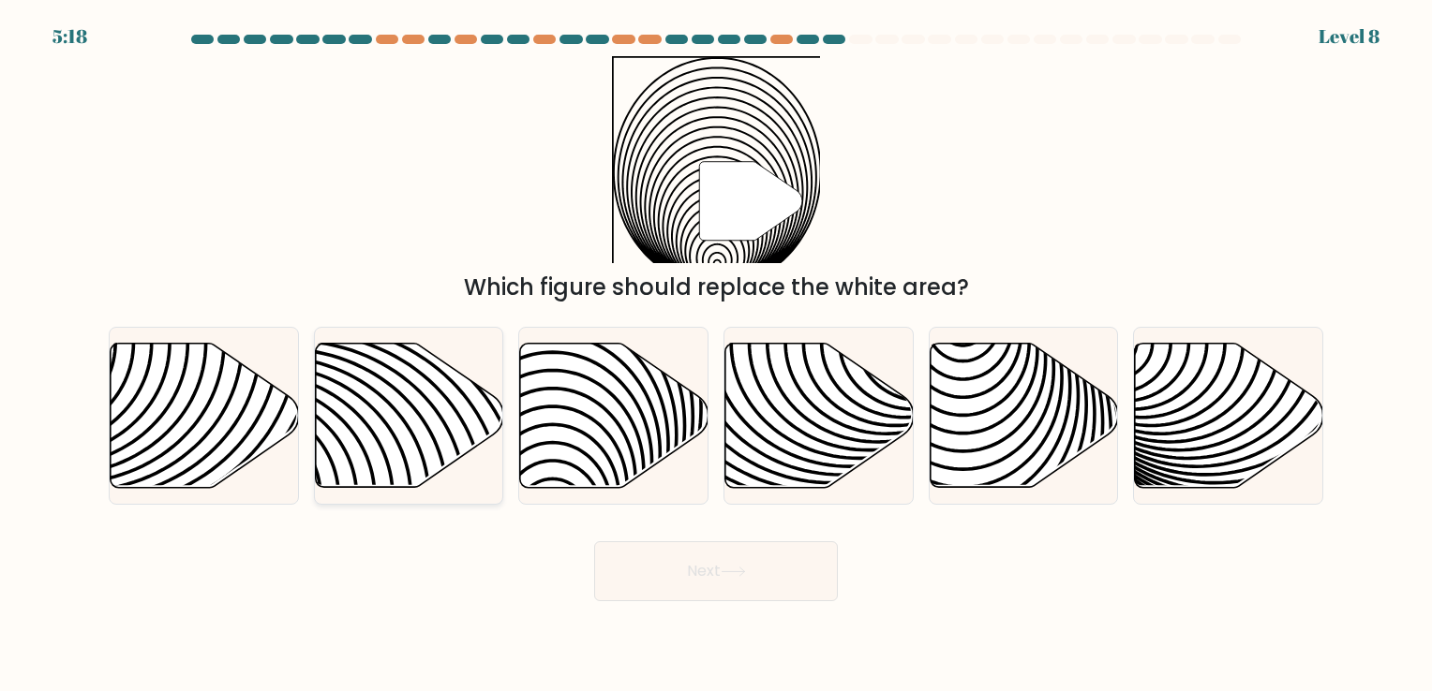
click at [448, 445] on icon at bounding box center [409, 415] width 188 height 144
click at [716, 355] on input "b." at bounding box center [716, 350] width 1 height 9
radio input "true"
click at [756, 572] on button "Next" at bounding box center [716, 572] width 244 height 60
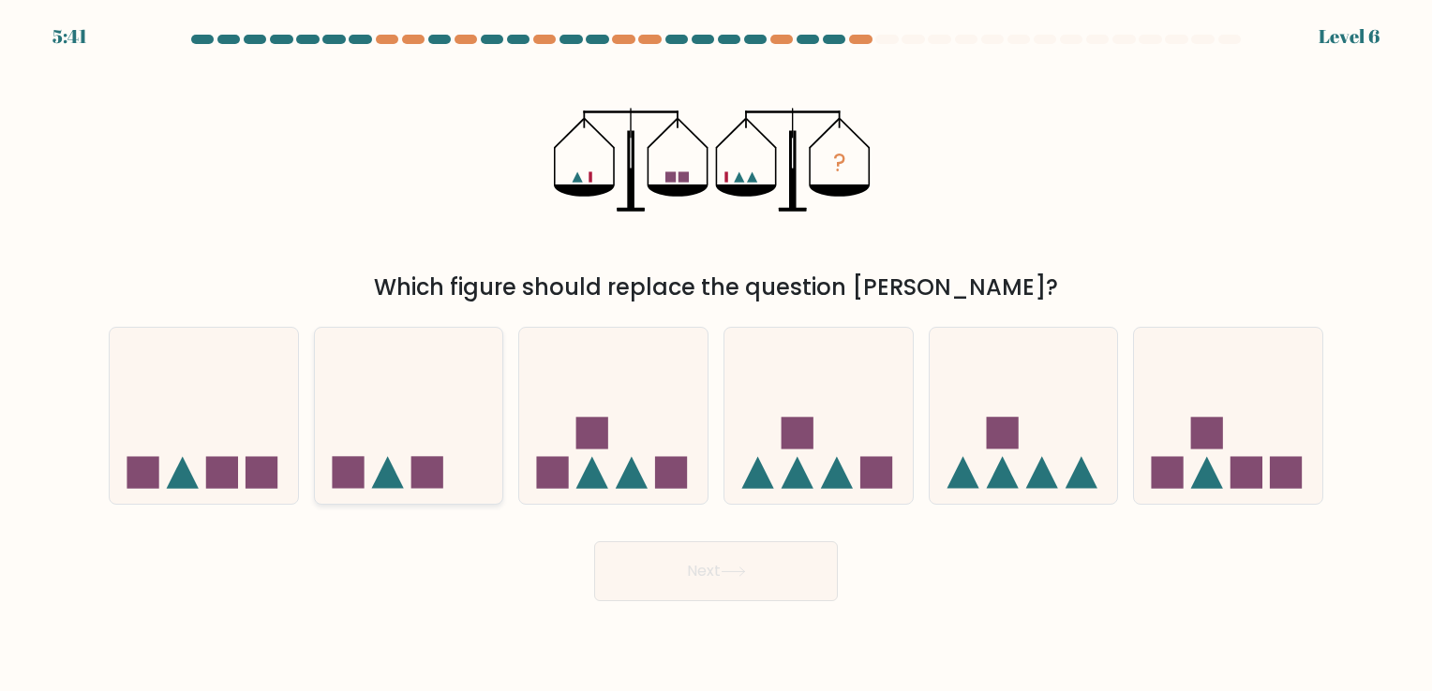
click at [470, 423] on icon at bounding box center [409, 416] width 188 height 156
click at [716, 355] on input "b." at bounding box center [716, 350] width 1 height 9
radio input "true"
click at [729, 565] on button "Next" at bounding box center [716, 572] width 244 height 60
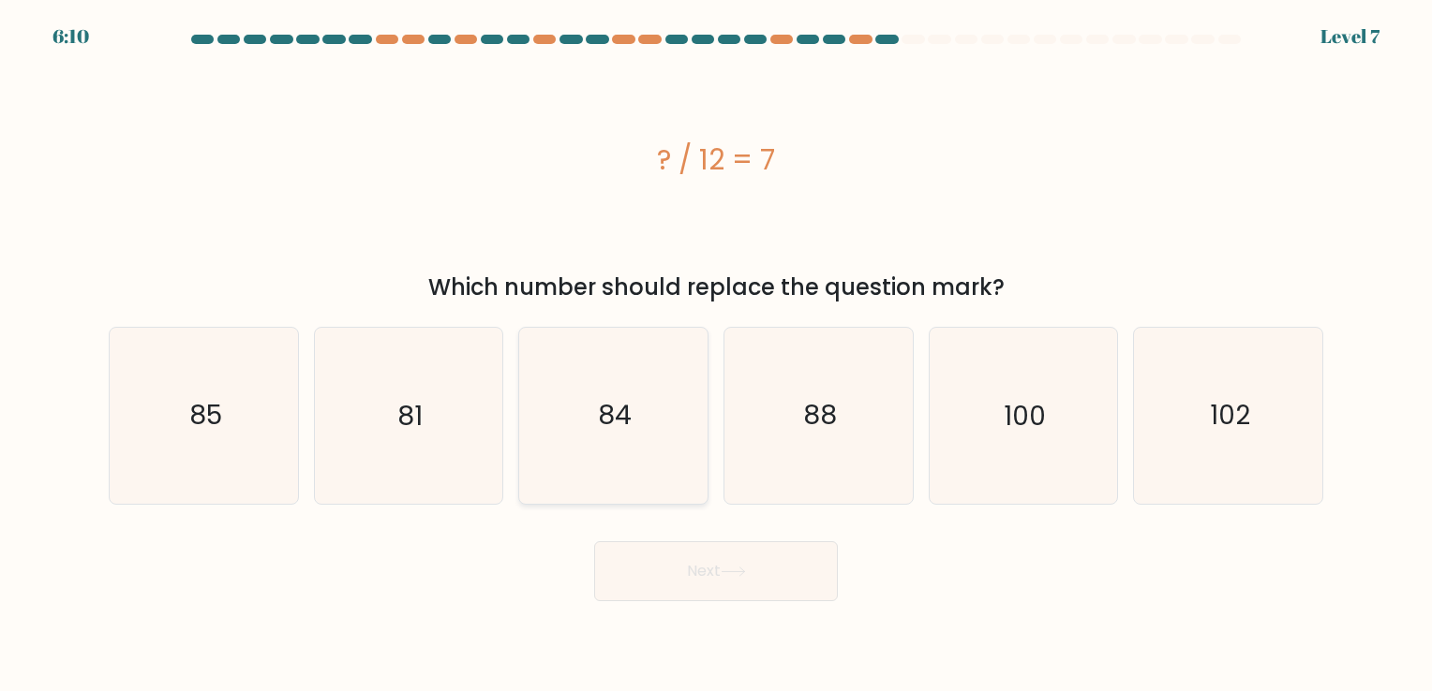
click at [618, 470] on icon "84" at bounding box center [613, 415] width 175 height 175
click at [716, 355] on input "c. 84" at bounding box center [716, 350] width 1 height 9
radio input "true"
click at [758, 579] on button "Next" at bounding box center [716, 572] width 244 height 60
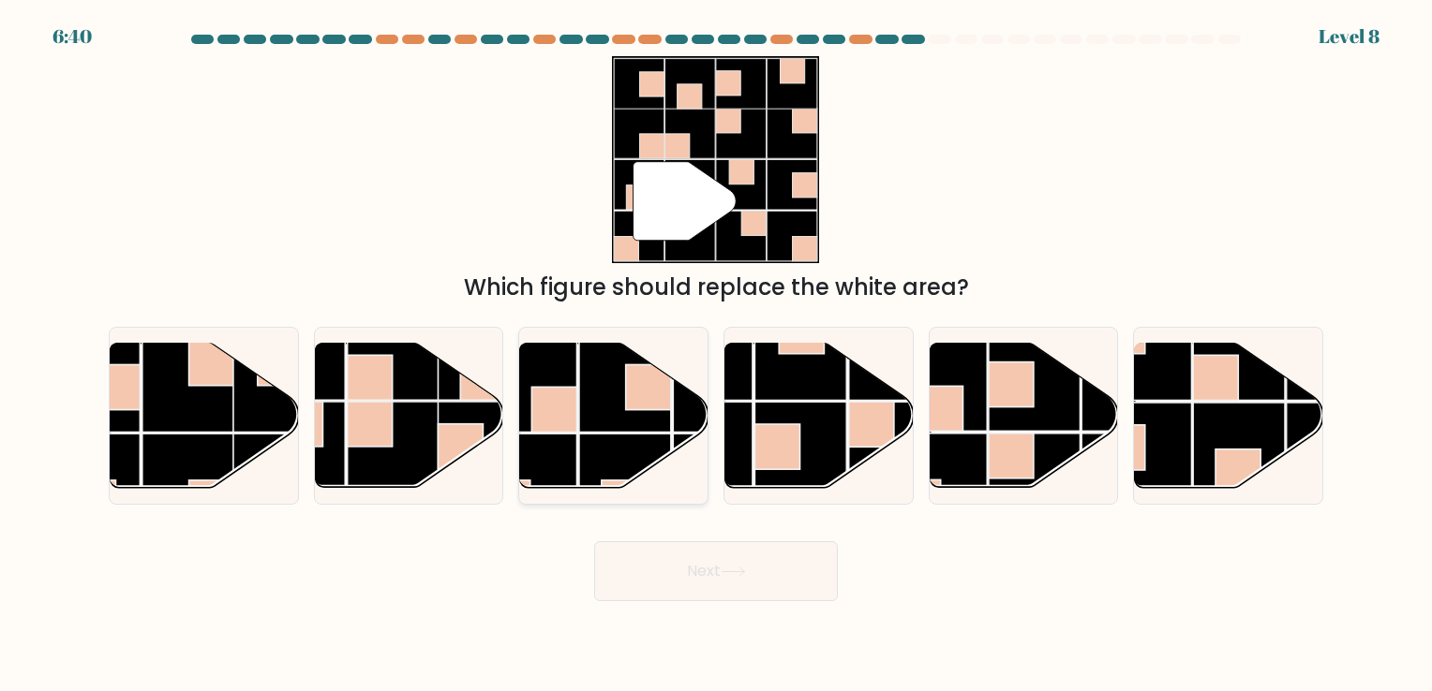
click at [558, 404] on rect at bounding box center [554, 409] width 45 height 45
click at [716, 355] on input "c." at bounding box center [716, 350] width 1 height 9
radio input "true"
click at [769, 579] on button "Next" at bounding box center [716, 572] width 244 height 60
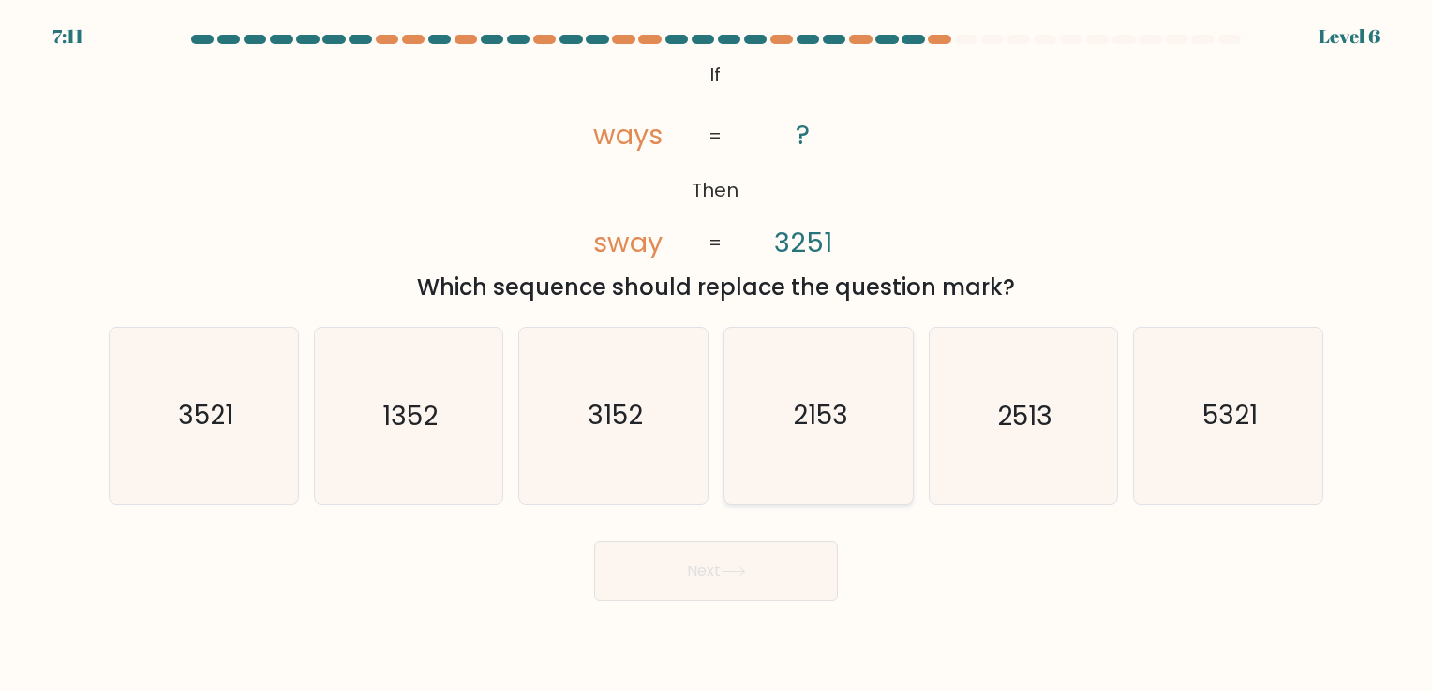
click at [765, 417] on icon "2153" at bounding box center [818, 415] width 175 height 175
click at [717, 355] on input "d. 2153" at bounding box center [716, 350] width 1 height 9
radio input "true"
click at [1016, 444] on icon "2513" at bounding box center [1022, 415] width 175 height 175
click at [717, 355] on input "e. 2513" at bounding box center [716, 350] width 1 height 9
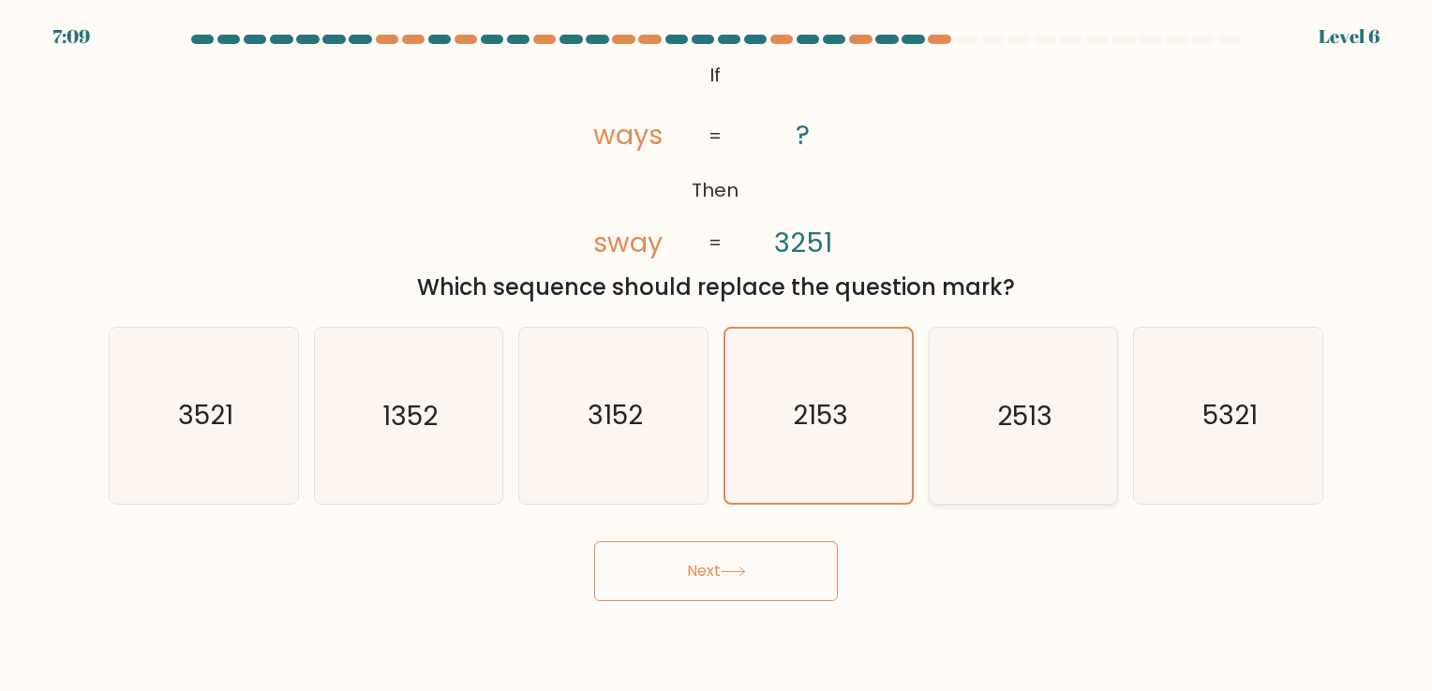
radio input "true"
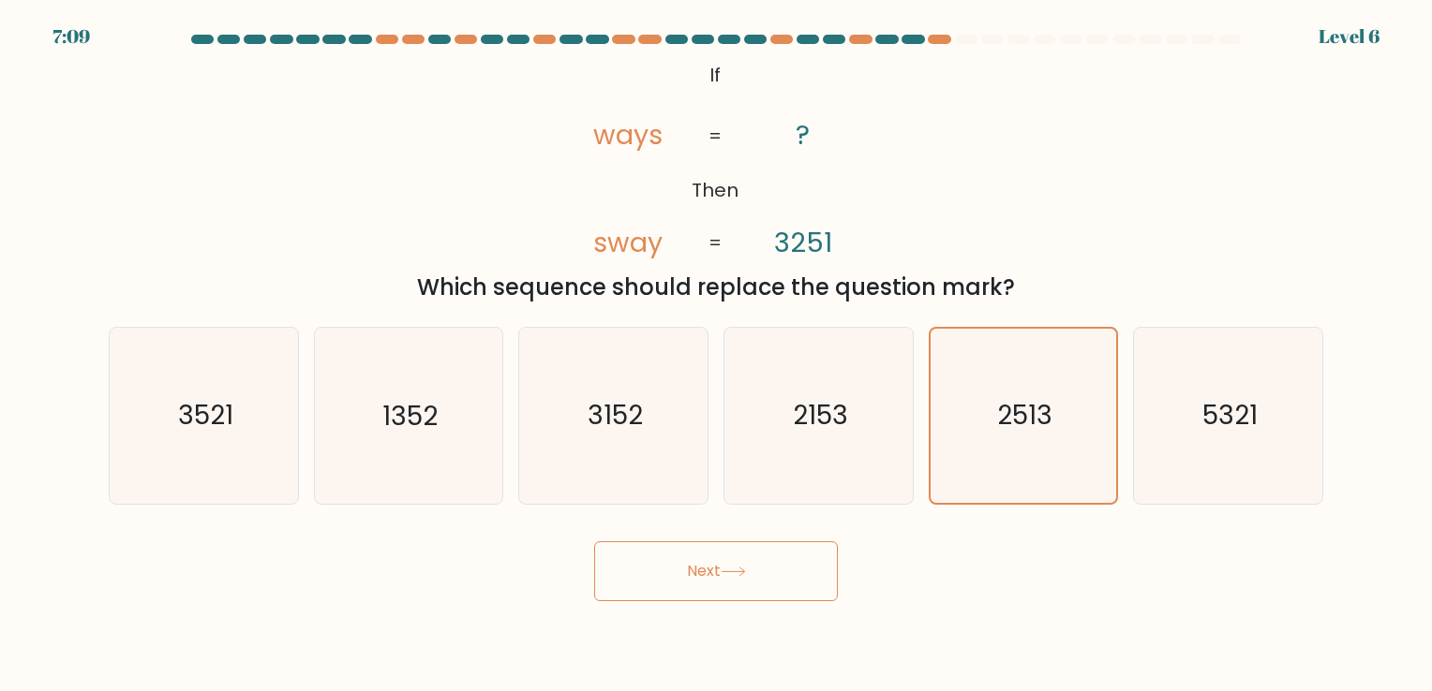
click at [795, 527] on div "Next" at bounding box center [715, 564] width 1237 height 74
click at [773, 572] on button "Next" at bounding box center [716, 572] width 244 height 60
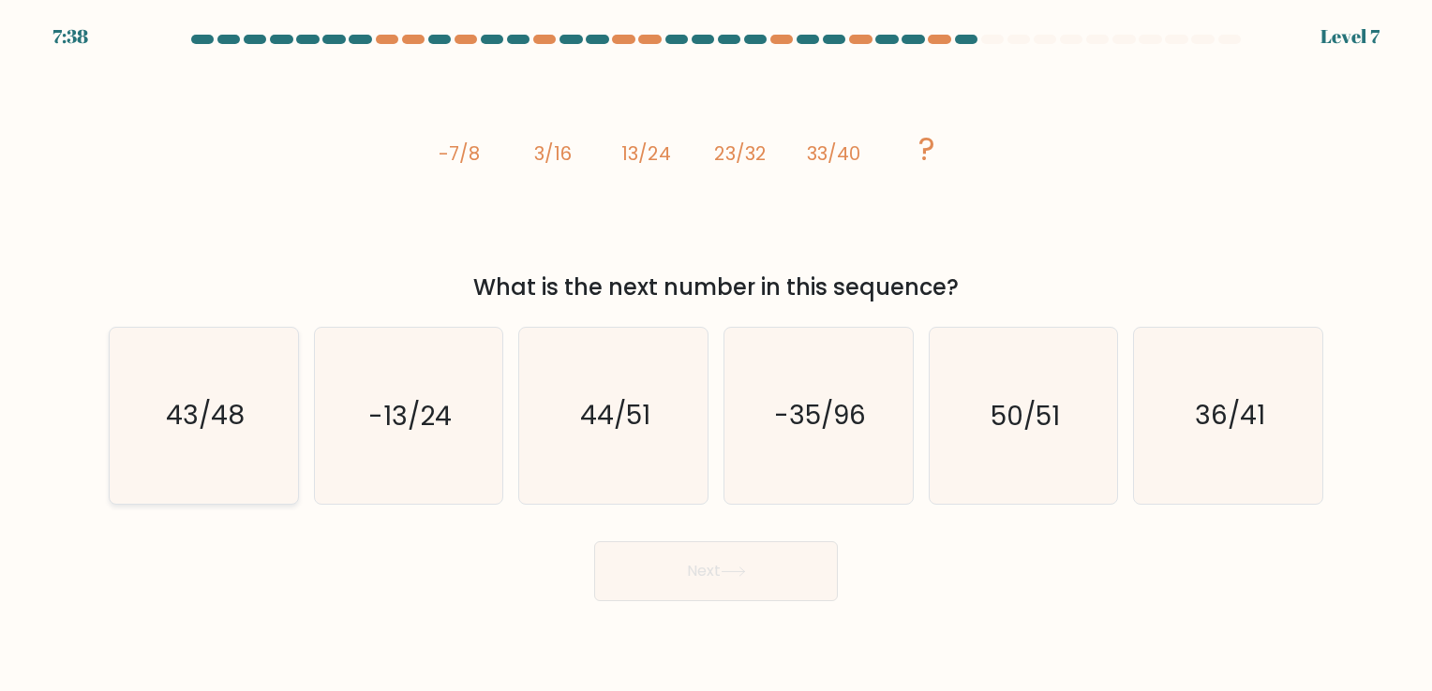
click at [131, 420] on icon "43/48" at bounding box center [203, 415] width 175 height 175
click at [716, 355] on input "a. 43/48" at bounding box center [716, 350] width 1 height 9
radio input "true"
click at [665, 583] on button "Next" at bounding box center [716, 572] width 244 height 60
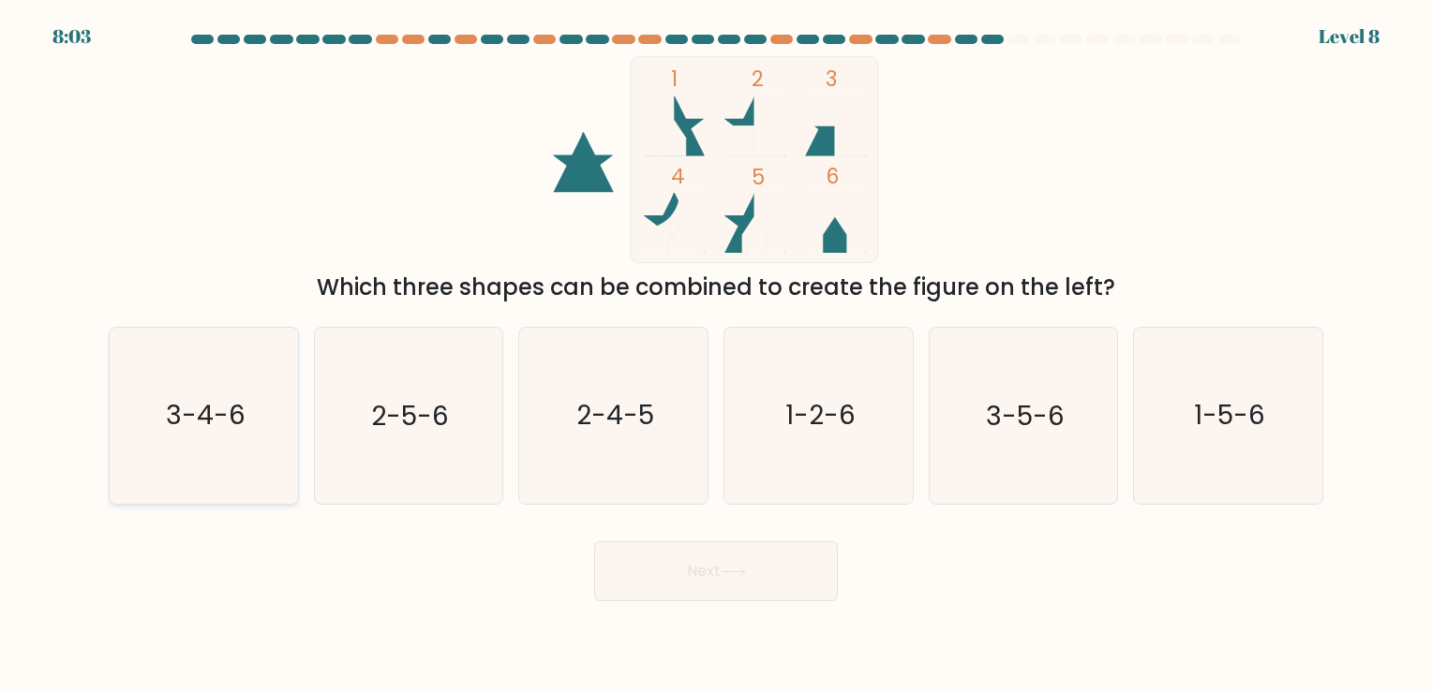
click at [136, 408] on icon "3-4-6" at bounding box center [203, 415] width 175 height 175
click at [716, 355] on input "a. 3-4-6" at bounding box center [716, 350] width 1 height 9
radio input "true"
click at [796, 572] on button "Next" at bounding box center [716, 572] width 244 height 60
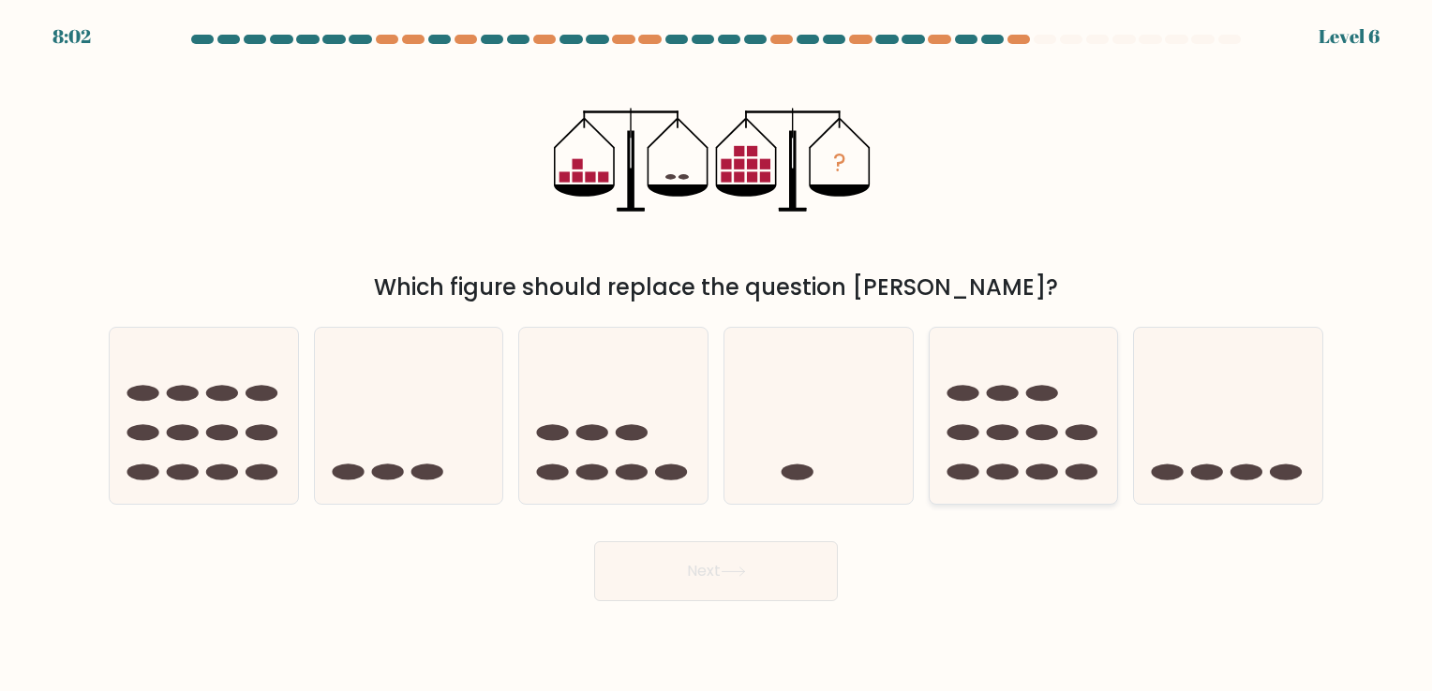
click at [1027, 418] on icon at bounding box center [1023, 416] width 188 height 156
click at [717, 355] on input "e." at bounding box center [716, 350] width 1 height 9
radio input "true"
click at [747, 564] on button "Next" at bounding box center [716, 572] width 244 height 60
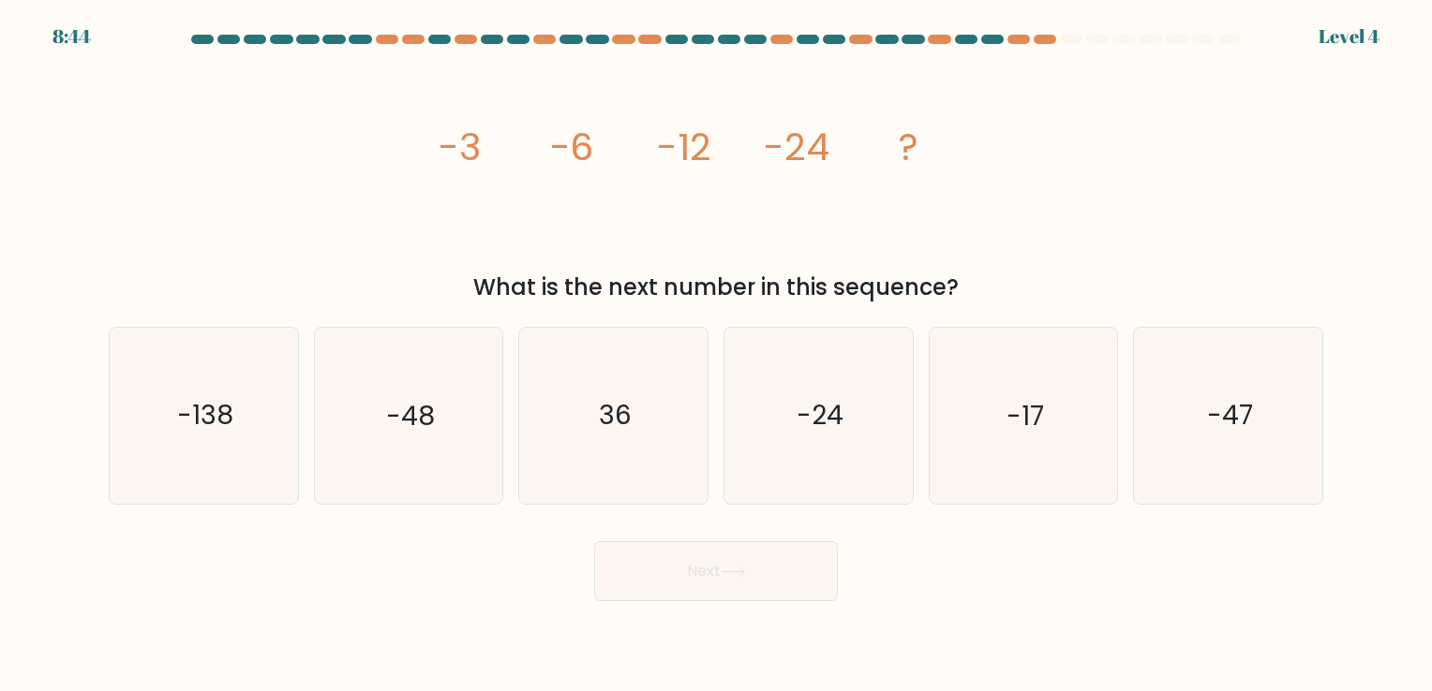
click at [762, 532] on div "Next" at bounding box center [715, 564] width 1237 height 74
click at [414, 436] on icon "-48" at bounding box center [407, 415] width 175 height 175
click at [716, 355] on input "b. -48" at bounding box center [716, 350] width 1 height 9
radio input "true"
click at [801, 574] on button "Next" at bounding box center [716, 572] width 244 height 60
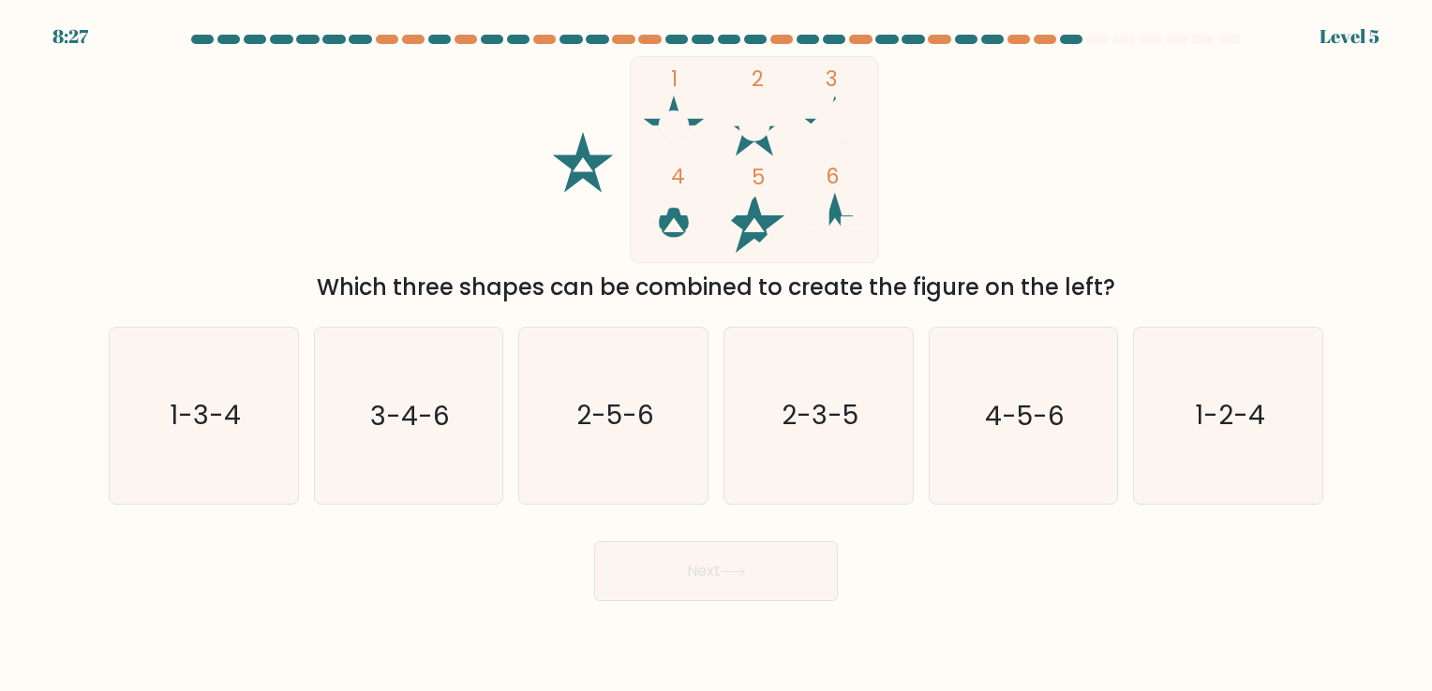
click at [754, 574] on button "Next" at bounding box center [716, 572] width 244 height 60
click at [801, 461] on icon "2-3-5" at bounding box center [818, 415] width 175 height 175
click at [717, 355] on input "d. 2-3-5" at bounding box center [716, 350] width 1 height 9
radio input "true"
click at [735, 601] on body "7:35 Level 5" at bounding box center [716, 345] width 1432 height 691
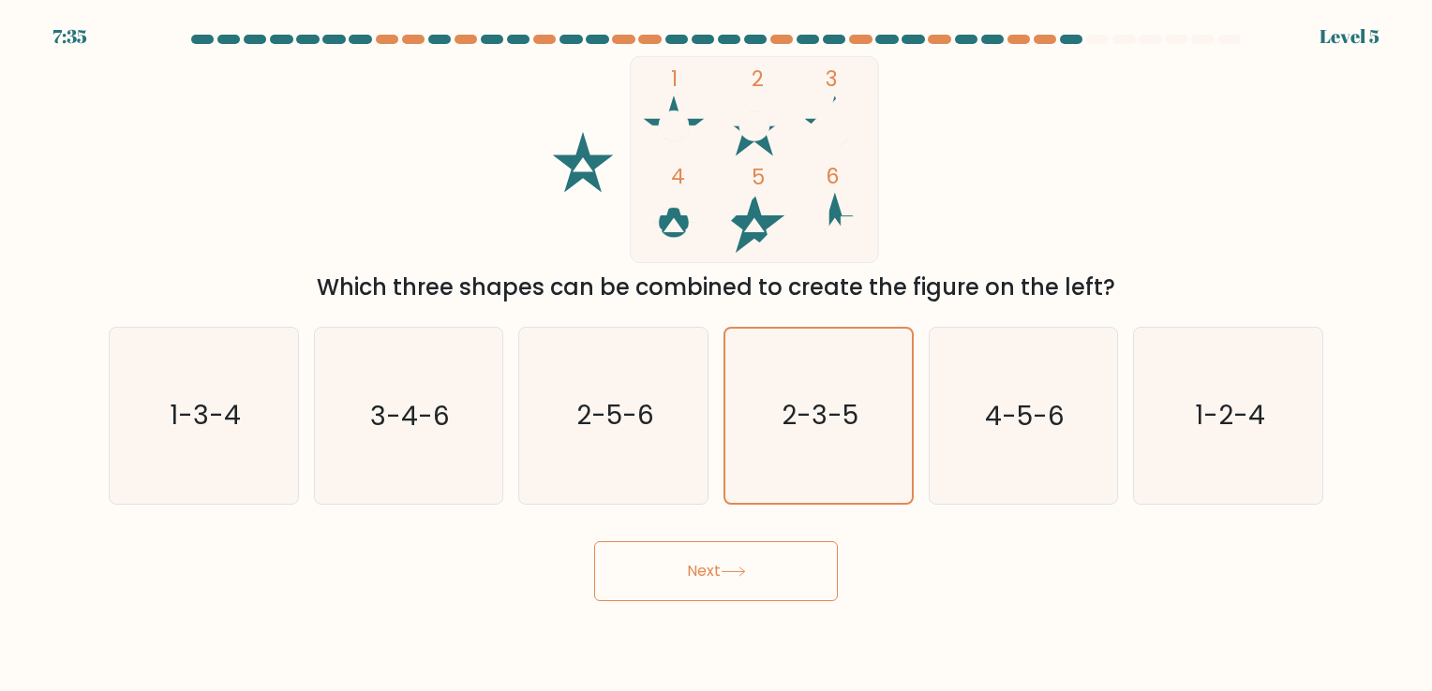
click at [768, 572] on button "Next" at bounding box center [716, 572] width 244 height 60
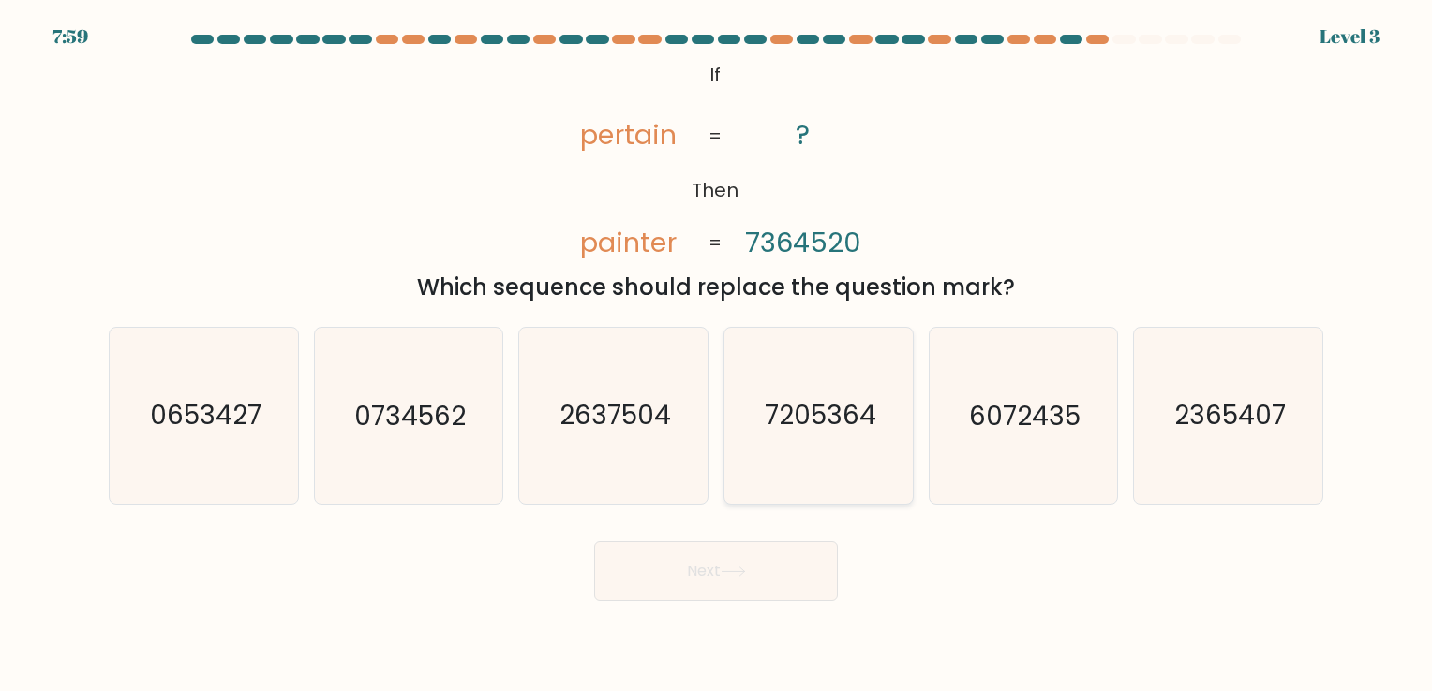
click at [862, 433] on text "7205364" at bounding box center [820, 416] width 111 height 37
click at [717, 355] on input "d. 7205364" at bounding box center [716, 350] width 1 height 9
radio input "true"
click at [762, 569] on button "Next" at bounding box center [716, 572] width 244 height 60
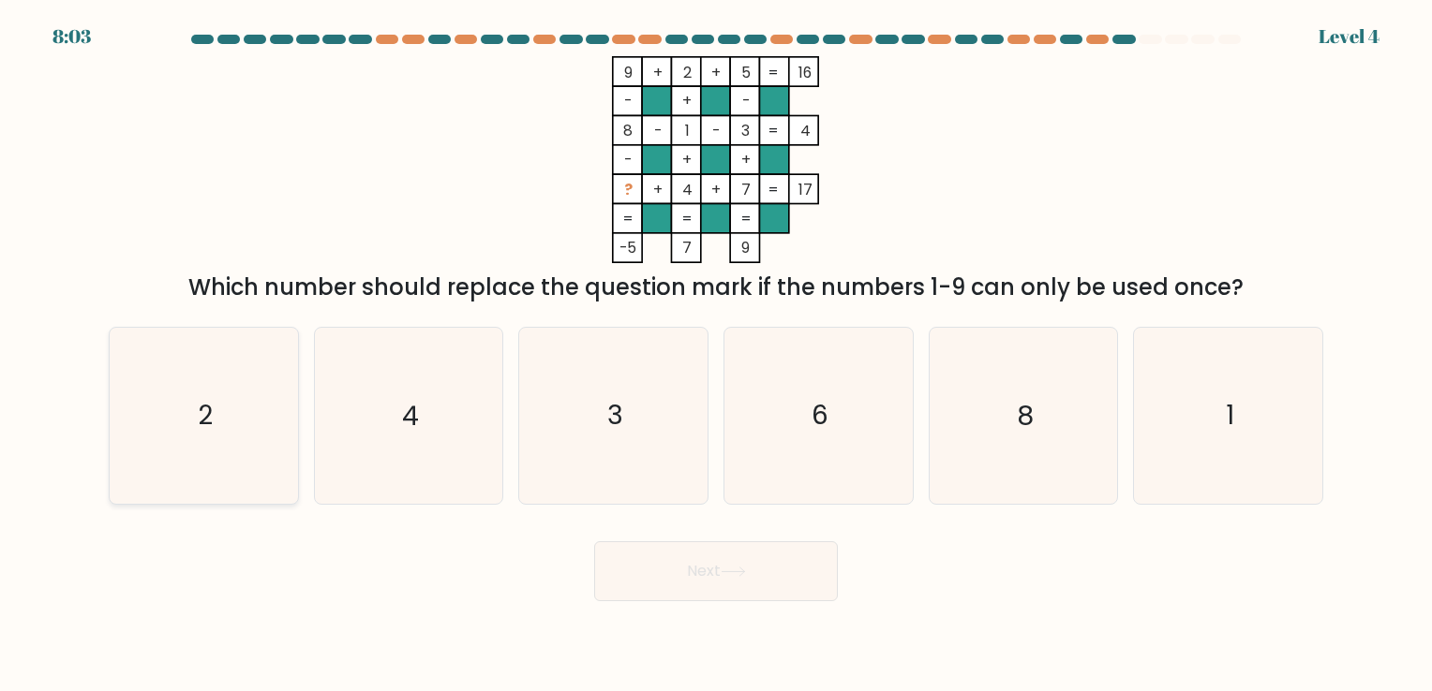
click at [254, 426] on icon "2" at bounding box center [203, 415] width 175 height 175
click at [716, 355] on input "a. 2" at bounding box center [716, 350] width 1 height 9
radio input "true"
click at [682, 570] on button "Next" at bounding box center [716, 572] width 244 height 60
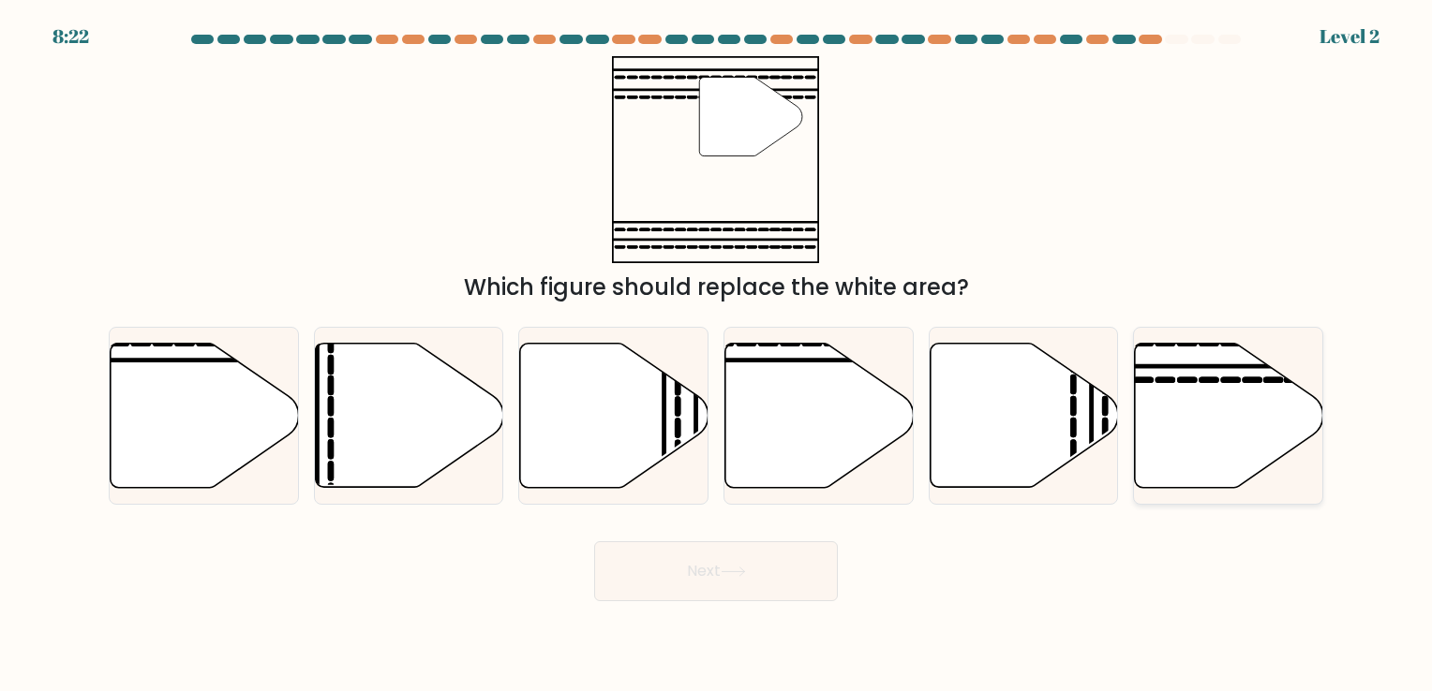
click at [1191, 373] on icon at bounding box center [1229, 415] width 188 height 144
click at [717, 355] on input "f." at bounding box center [716, 350] width 1 height 9
radio input "true"
click at [754, 569] on button "Next" at bounding box center [716, 572] width 244 height 60
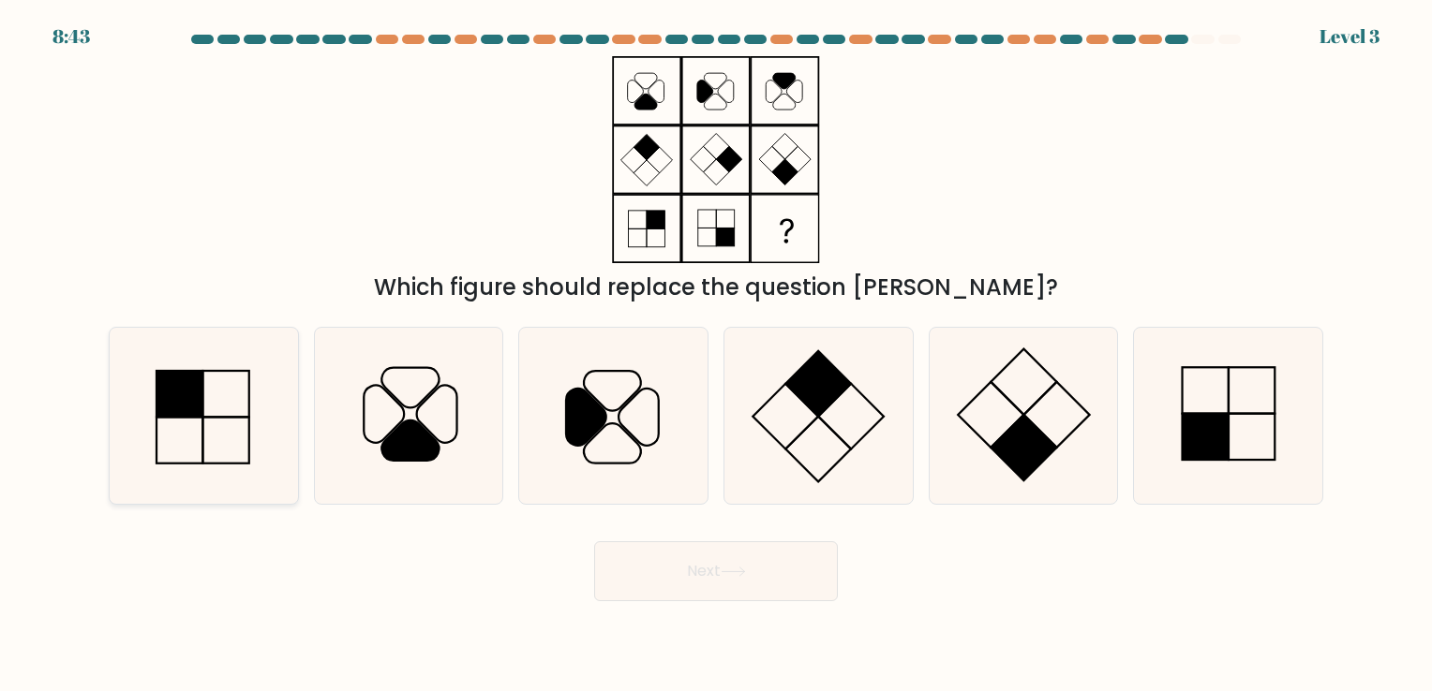
click at [229, 391] on icon at bounding box center [203, 415] width 175 height 175
click at [716, 355] on input "a." at bounding box center [716, 350] width 1 height 9
radio input "true"
click at [663, 557] on button "Next" at bounding box center [716, 572] width 244 height 60
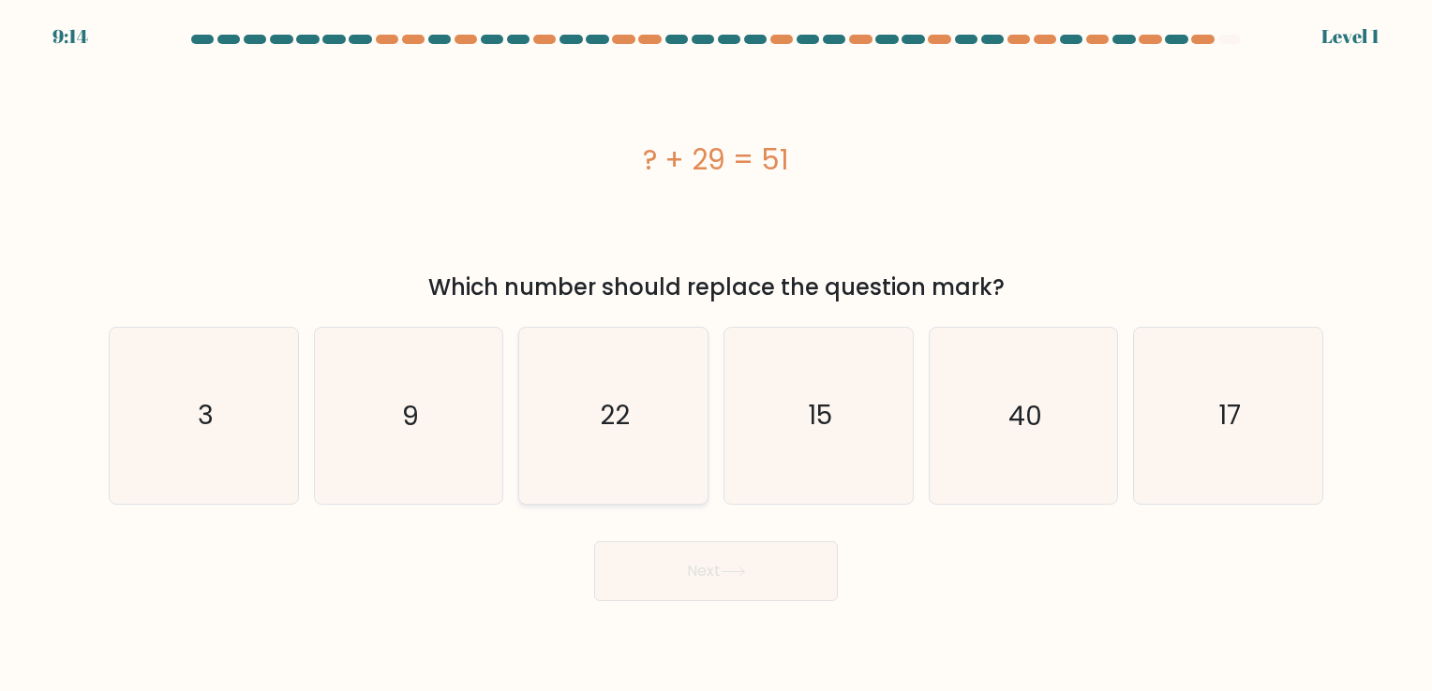
drag, startPoint x: 612, startPoint y: 419, endPoint x: 650, endPoint y: 423, distance: 38.7
click at [613, 419] on text "22" at bounding box center [616, 416] width 30 height 37
click at [716, 355] on input "c. 22" at bounding box center [716, 350] width 1 height 9
radio input "true"
click at [760, 591] on button "Next" at bounding box center [716, 572] width 244 height 60
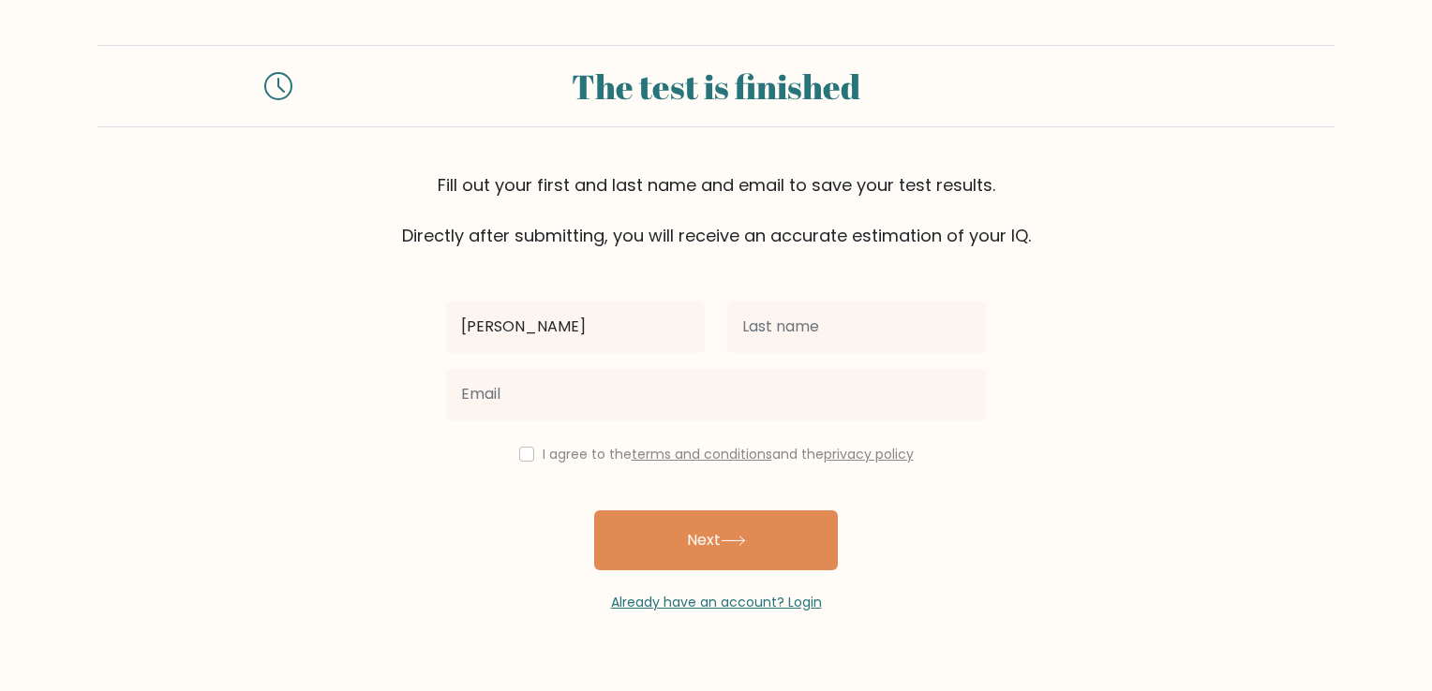
type input "[PERSON_NAME]"
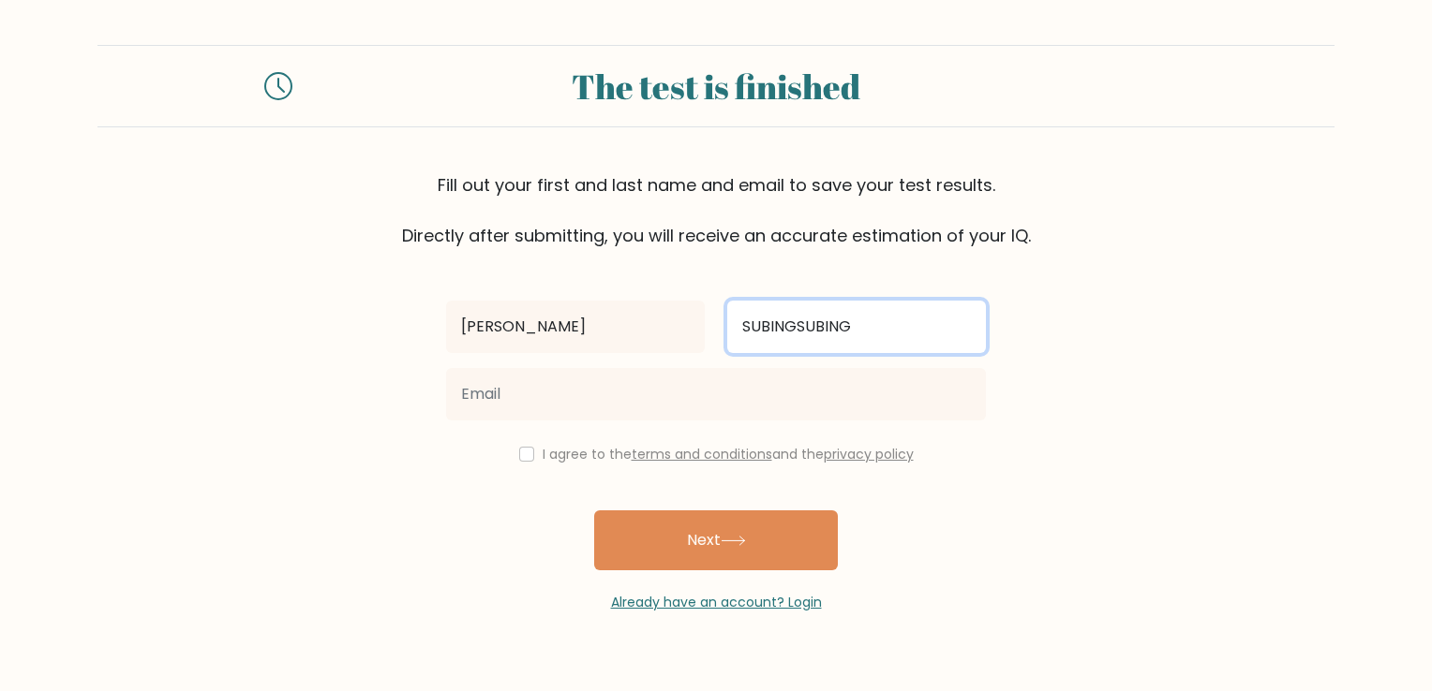
type input "SUBINGSUBING"
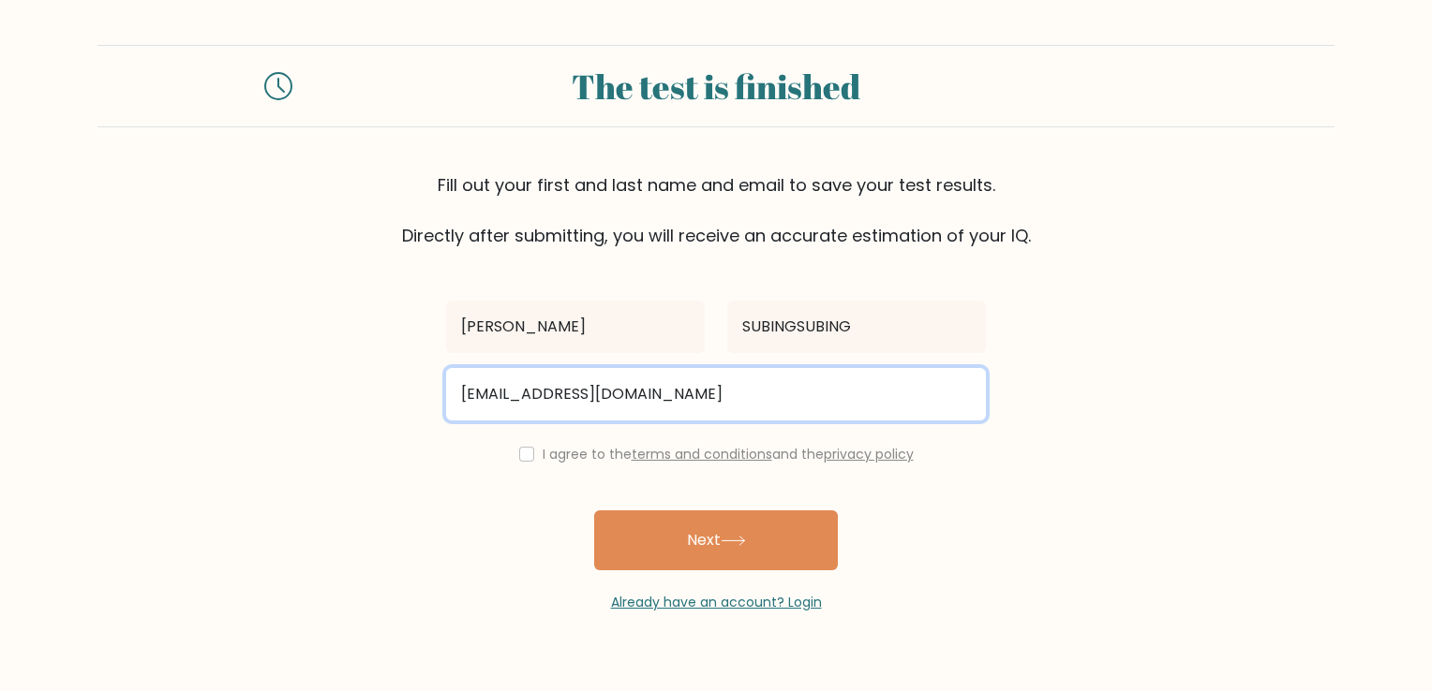
type input "[EMAIL_ADDRESS][DOMAIN_NAME]"
click at [594, 511] on button "Next" at bounding box center [716, 541] width 244 height 60
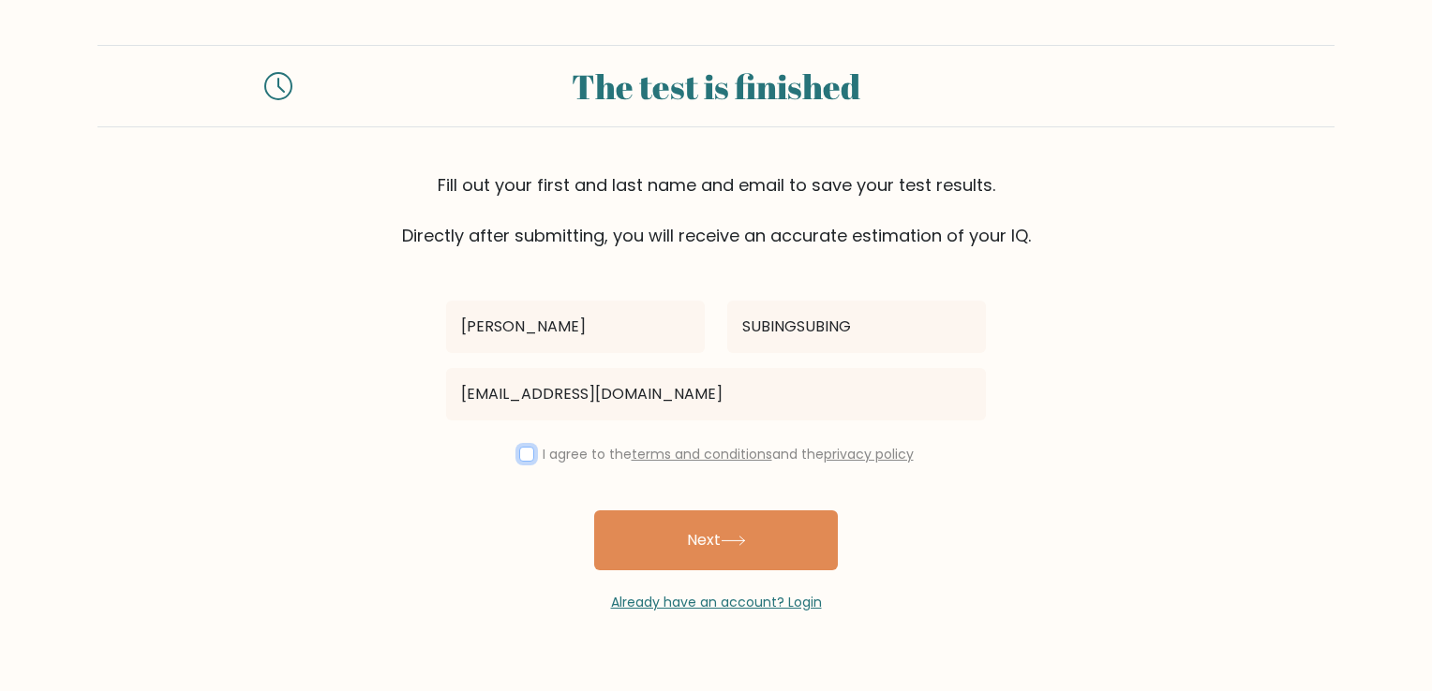
click at [519, 459] on input "checkbox" at bounding box center [526, 454] width 15 height 15
checkbox input "true"
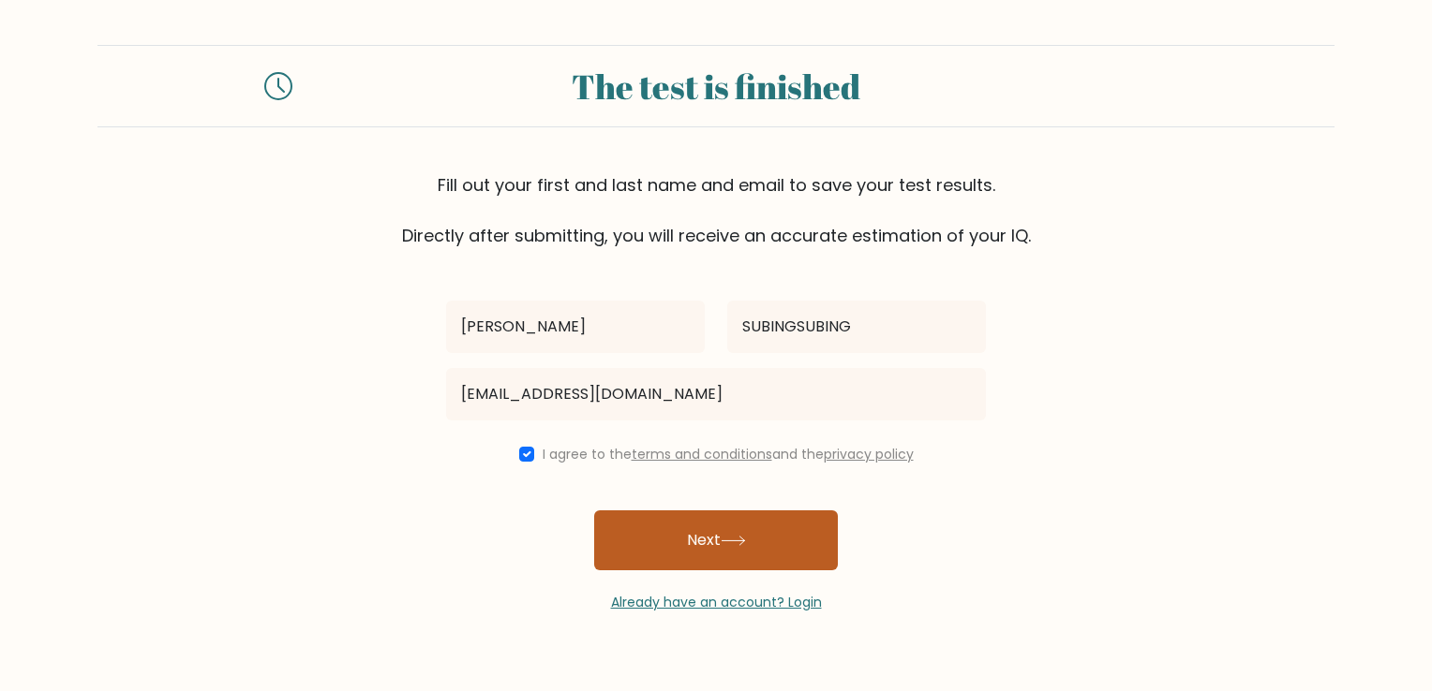
click at [723, 544] on button "Next" at bounding box center [716, 541] width 244 height 60
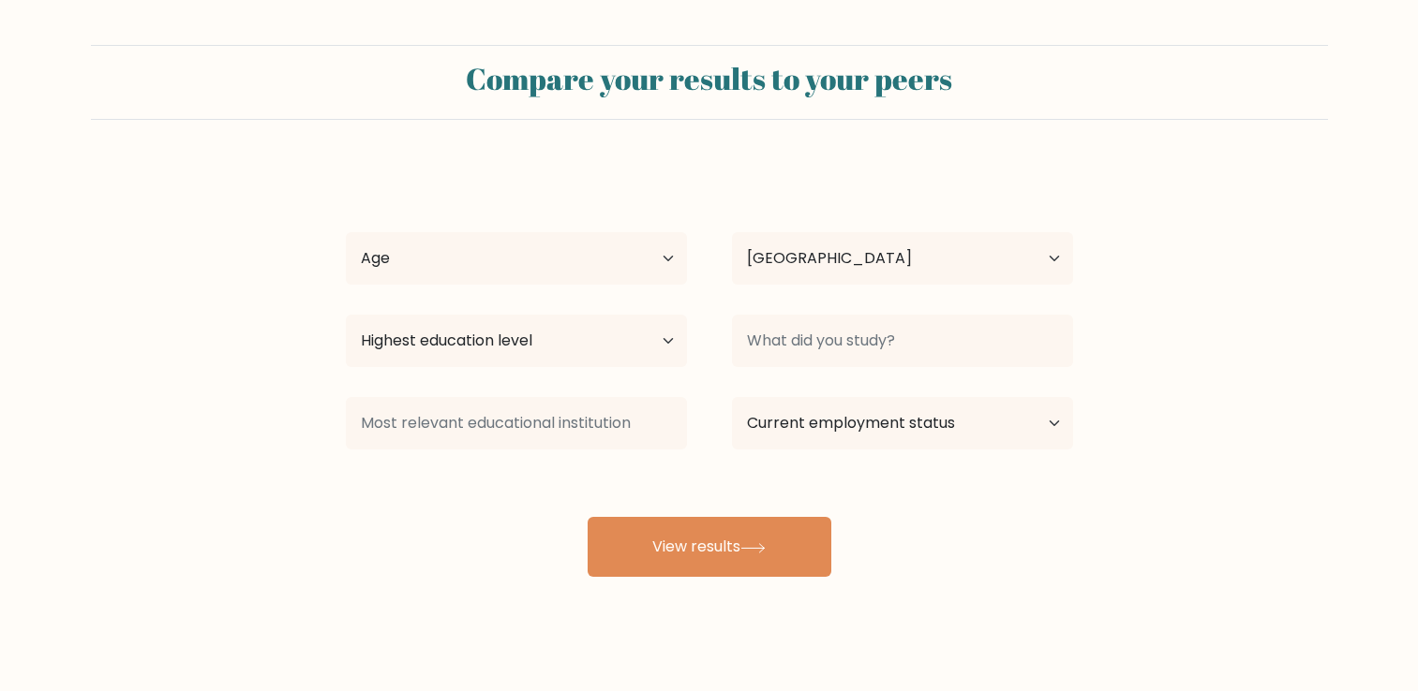
select select "PH"
click at [551, 261] on select "Age Under 18 years old 18-24 years old 25-34 years old 35-44 years old 45-54 ye…" at bounding box center [516, 258] width 341 height 52
select select "25_34"
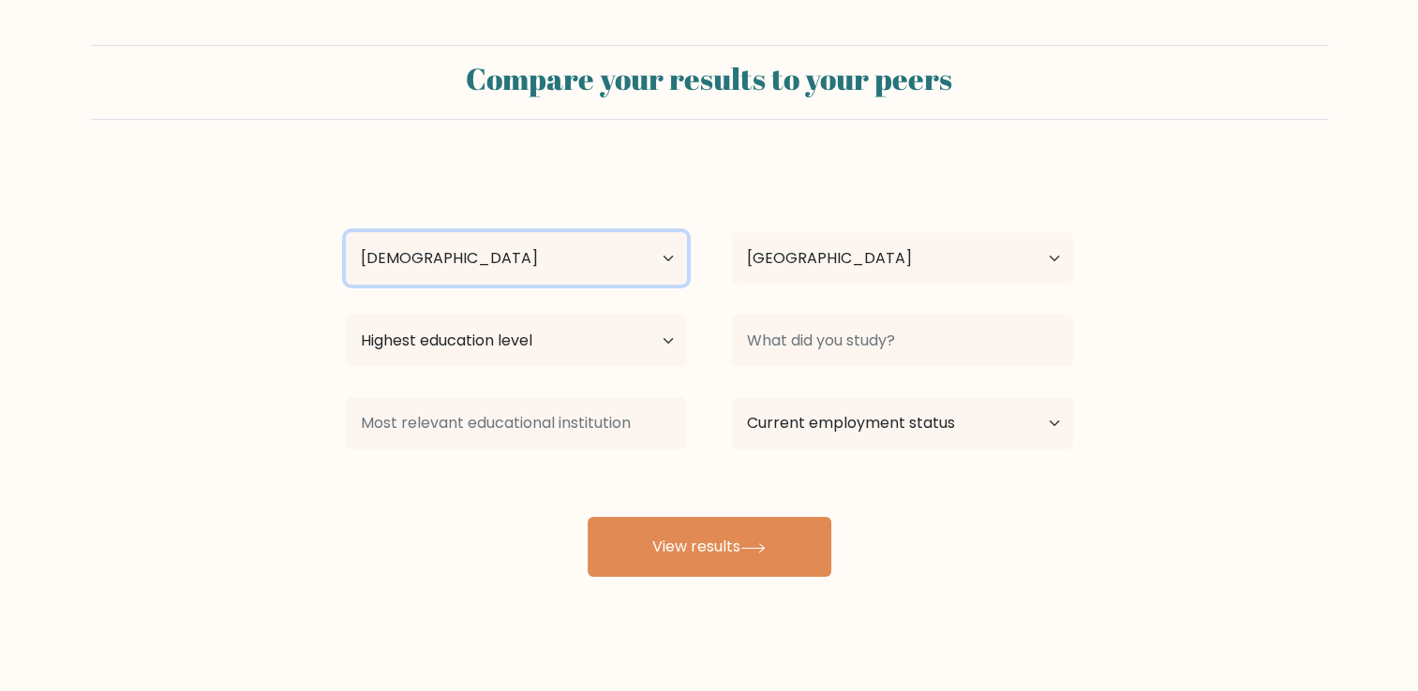
click at [346, 232] on select "Age Under 18 years old 18-24 years old 25-34 years old 35-44 years old 45-54 ye…" at bounding box center [516, 258] width 341 height 52
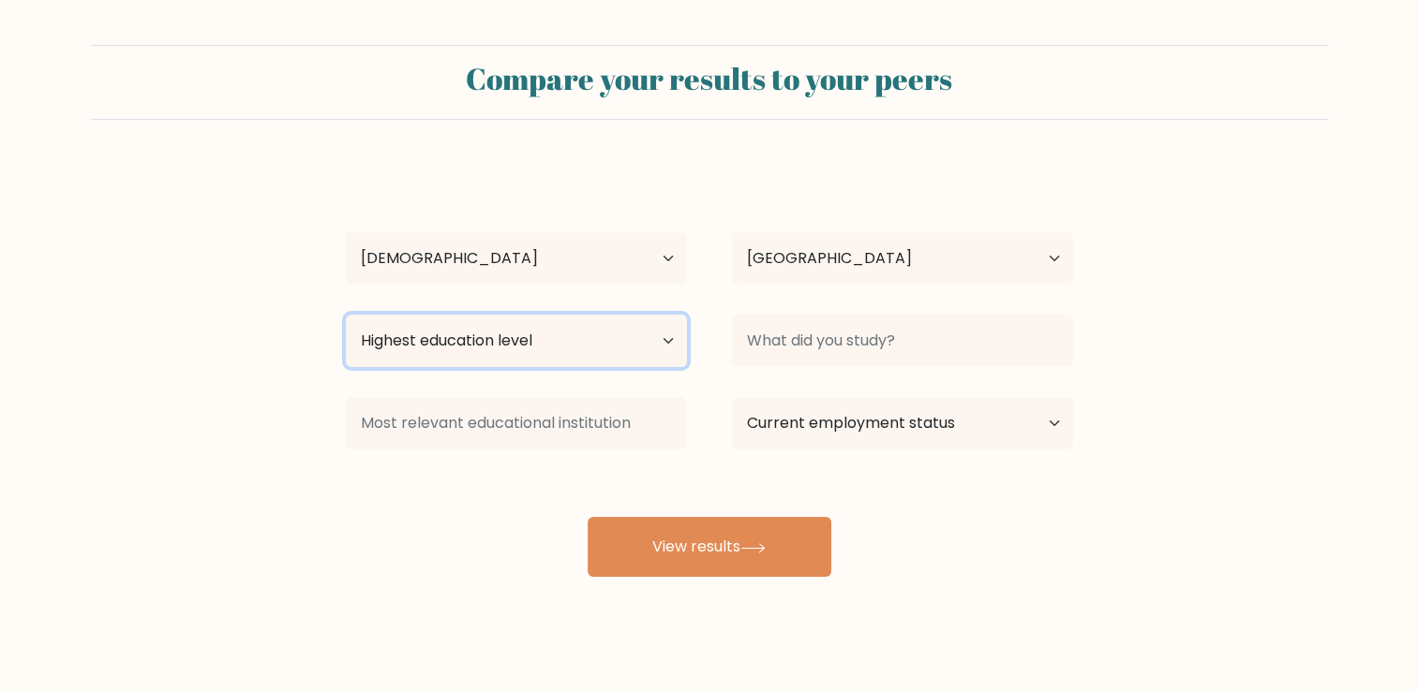
click at [589, 339] on select "Highest education level No schooling Primary Lower Secondary Upper Secondary Oc…" at bounding box center [516, 341] width 341 height 52
select select "masters_degree"
click at [346, 315] on select "Highest education level No schooling Primary Lower Secondary Upper Secondary Oc…" at bounding box center [516, 341] width 341 height 52
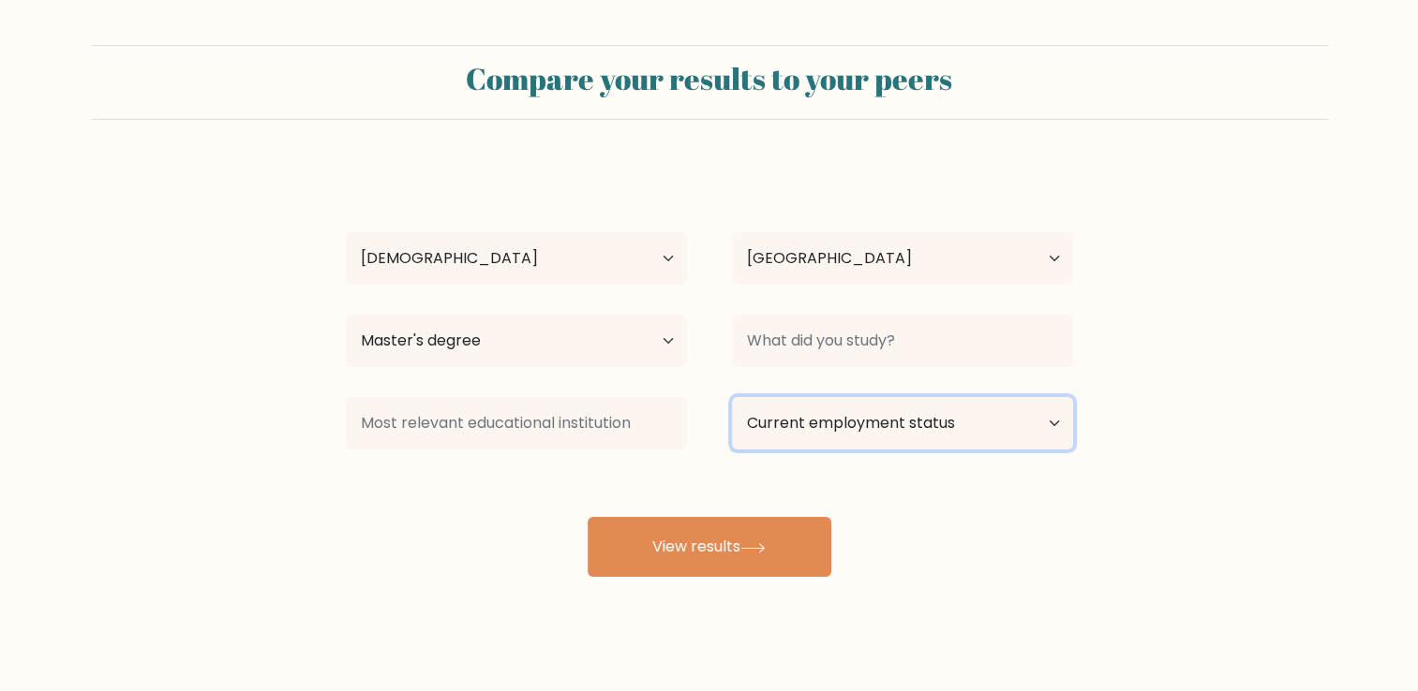
click at [813, 428] on select "Current employment status Employed Student Retired Other / prefer not to answer" at bounding box center [902, 423] width 341 height 52
select select "employed"
click at [732, 397] on select "Current employment status Employed Student Retired Other / prefer not to answer" at bounding box center [902, 423] width 341 height 52
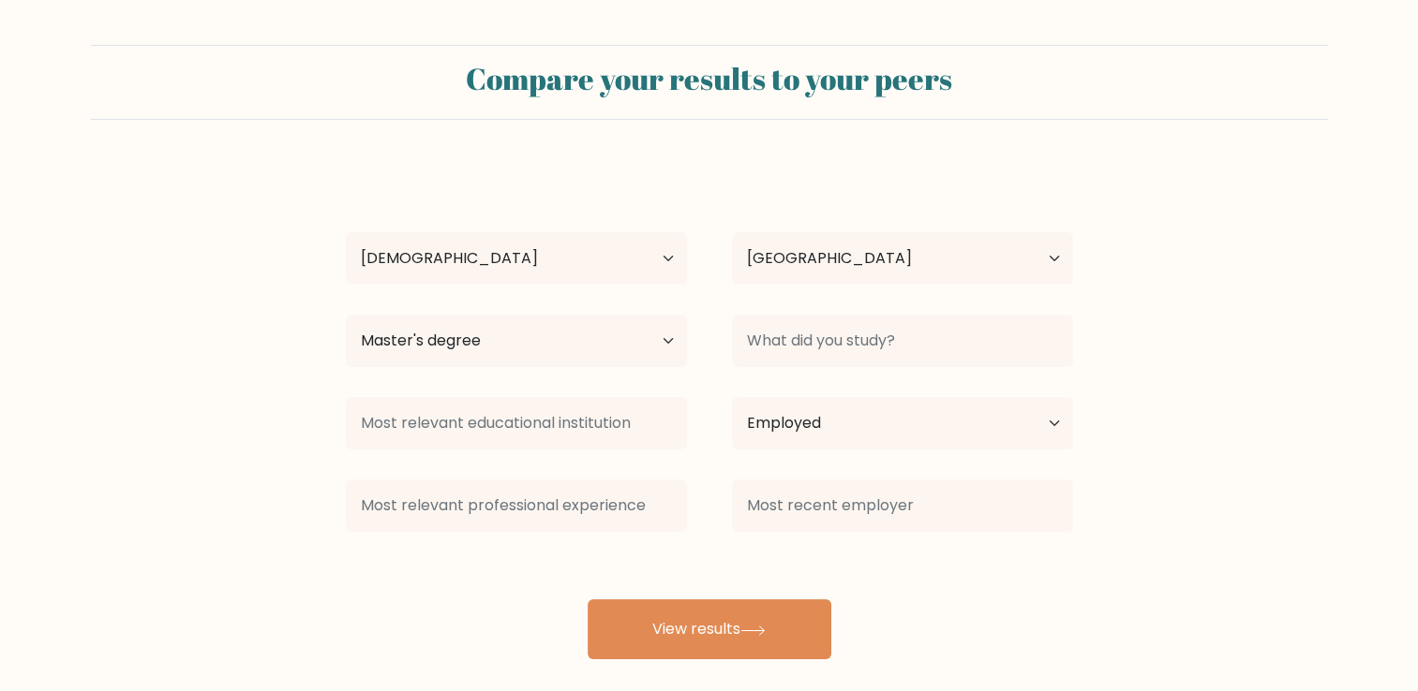
click at [704, 555] on div "DANILYN SUBINGSUBING Age Under 18 years old 18-24 years old 25-34 years old 35-…" at bounding box center [709, 412] width 750 height 495
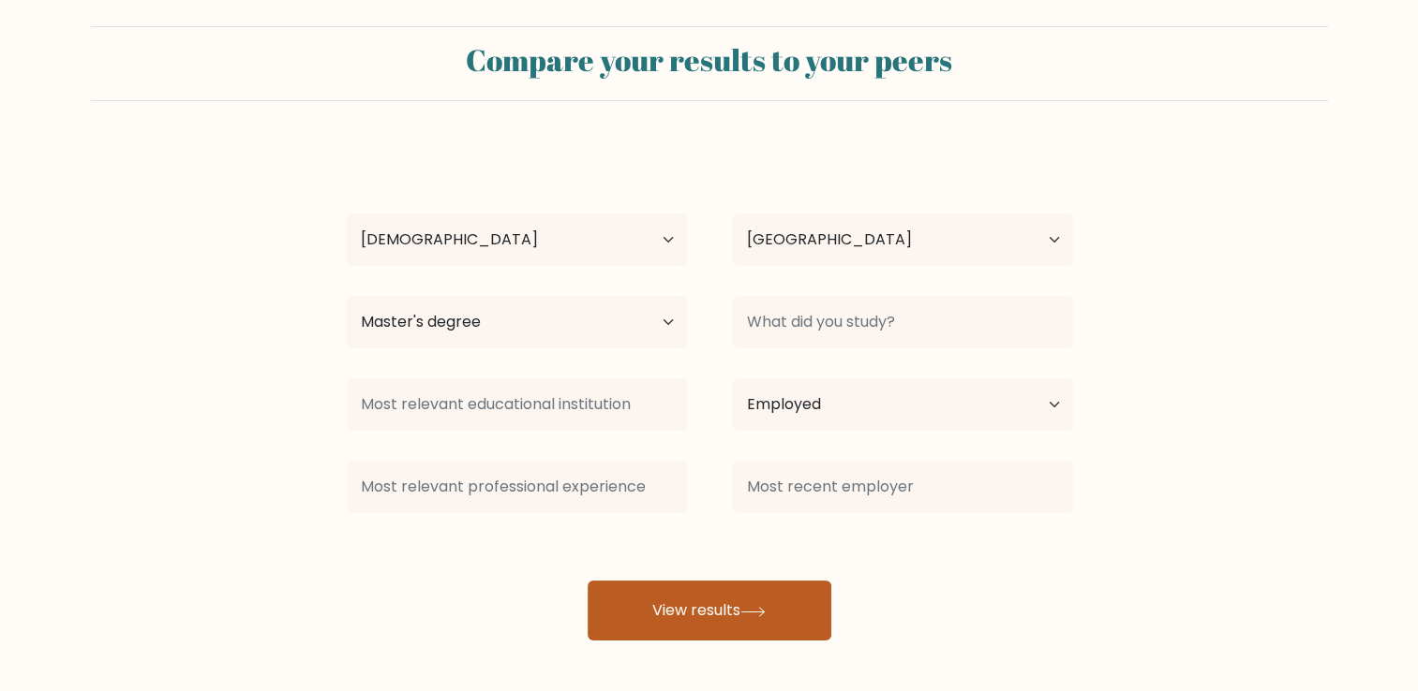
click at [686, 593] on button "View results" at bounding box center [709, 611] width 244 height 60
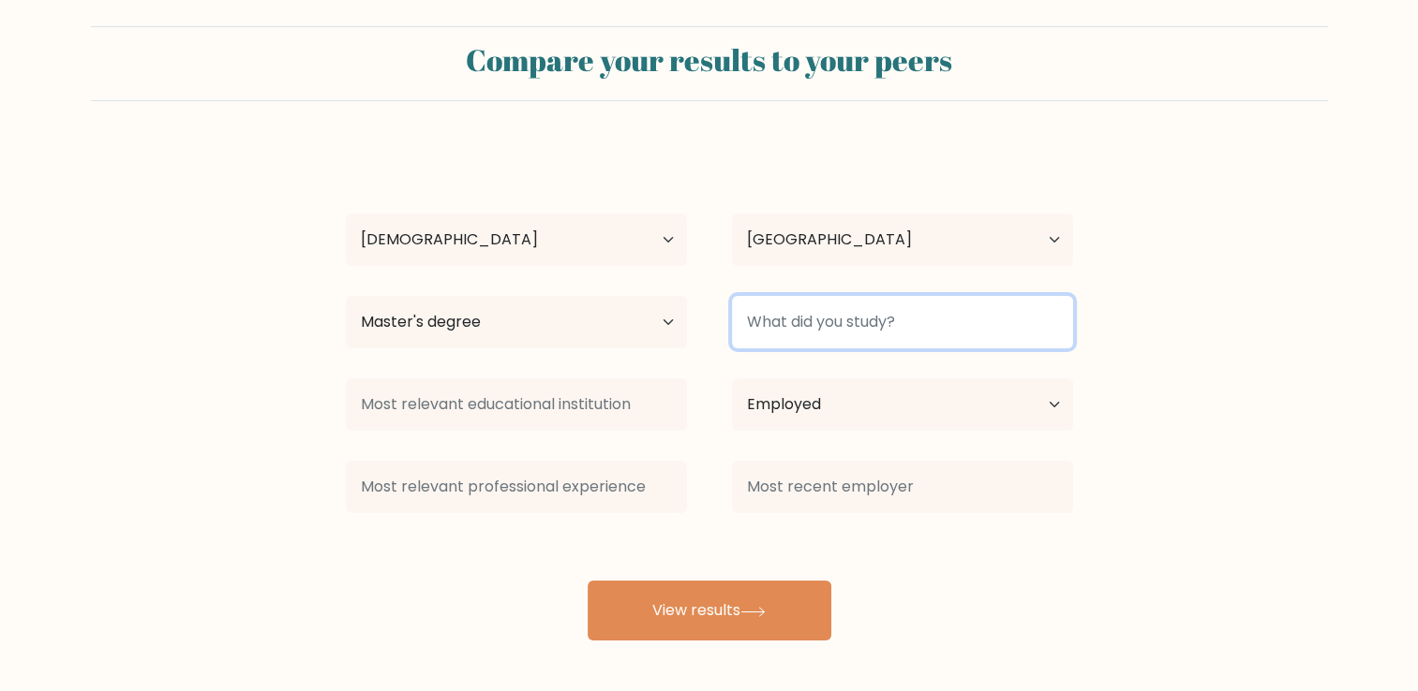
click at [877, 320] on input at bounding box center [902, 322] width 341 height 52
type input "Bachelor"
click at [587, 581] on button "View results" at bounding box center [709, 611] width 244 height 60
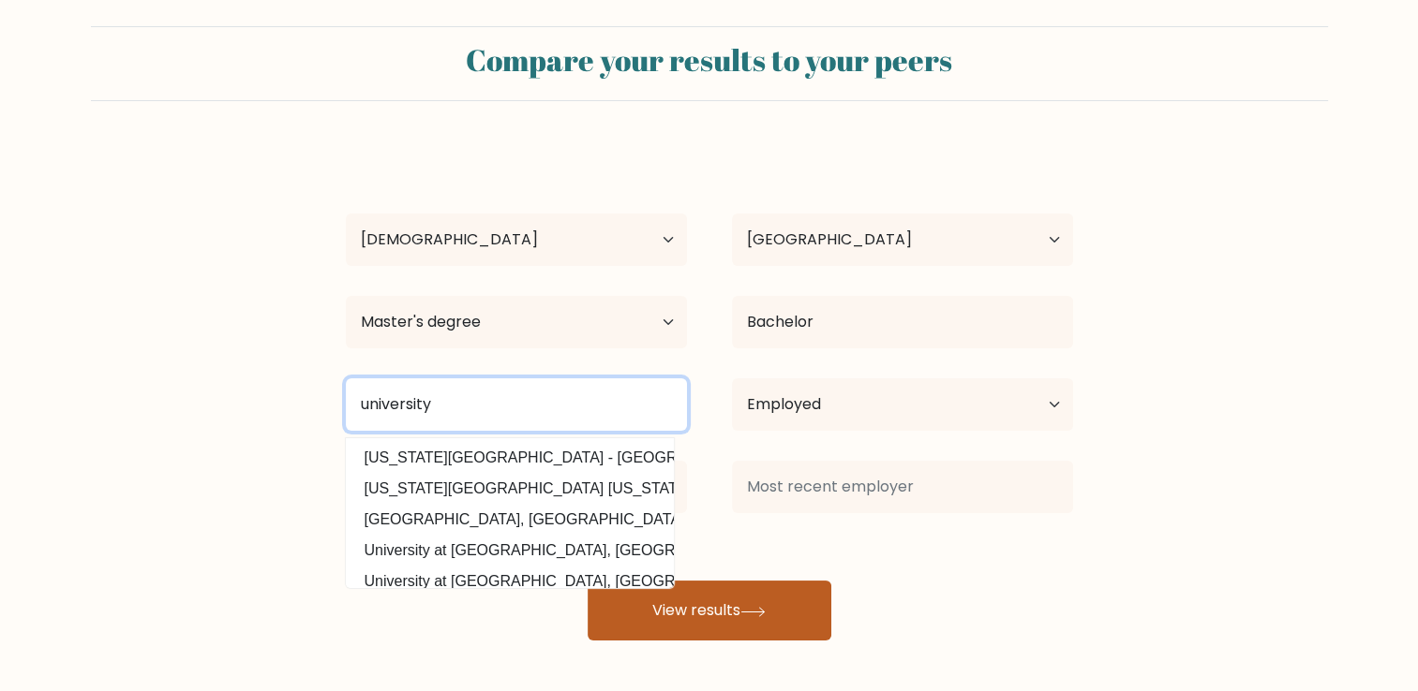
type input "university"
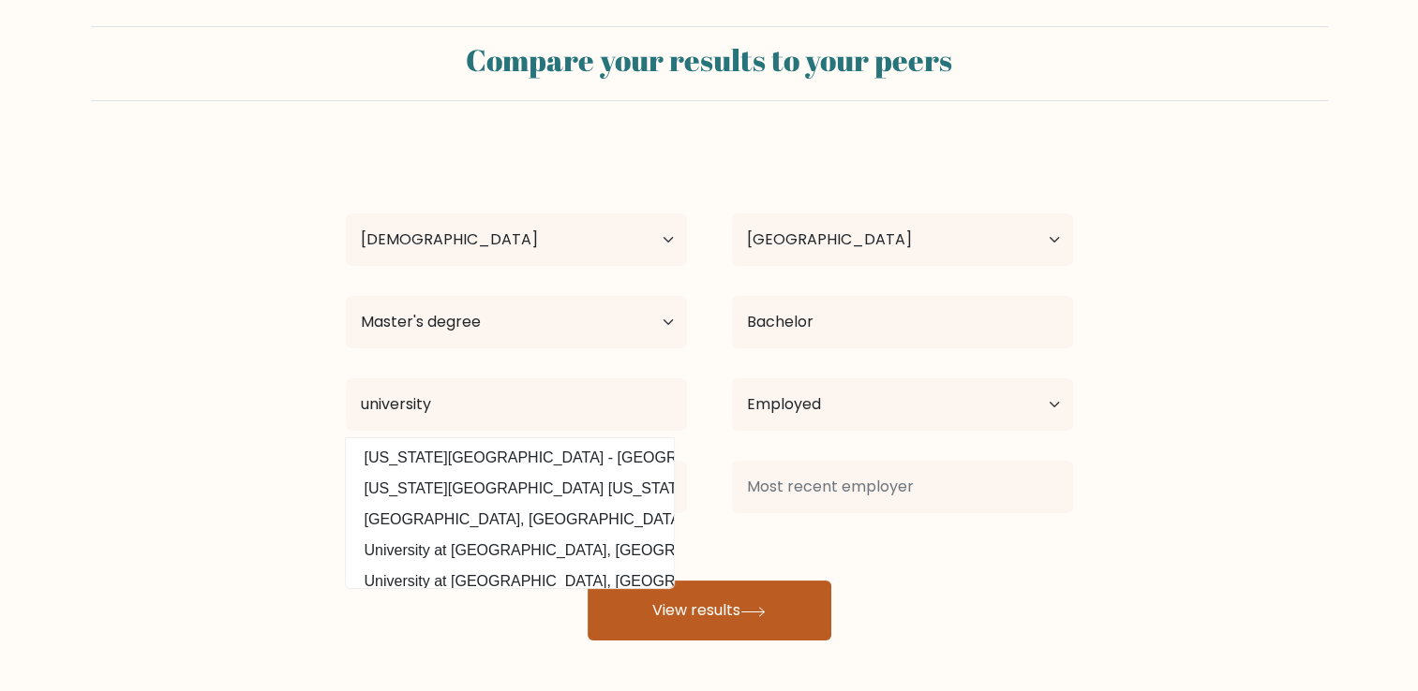
click at [705, 605] on button "View results" at bounding box center [709, 611] width 244 height 60
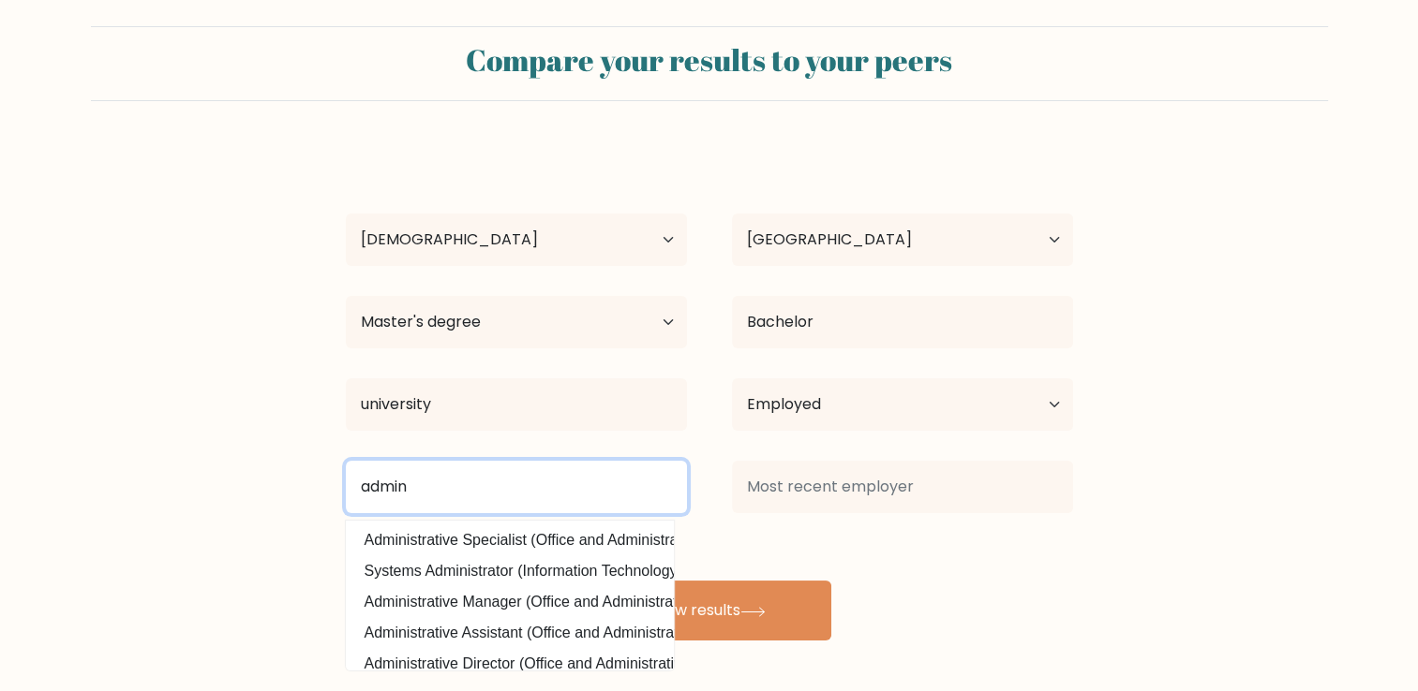
type input "admin"
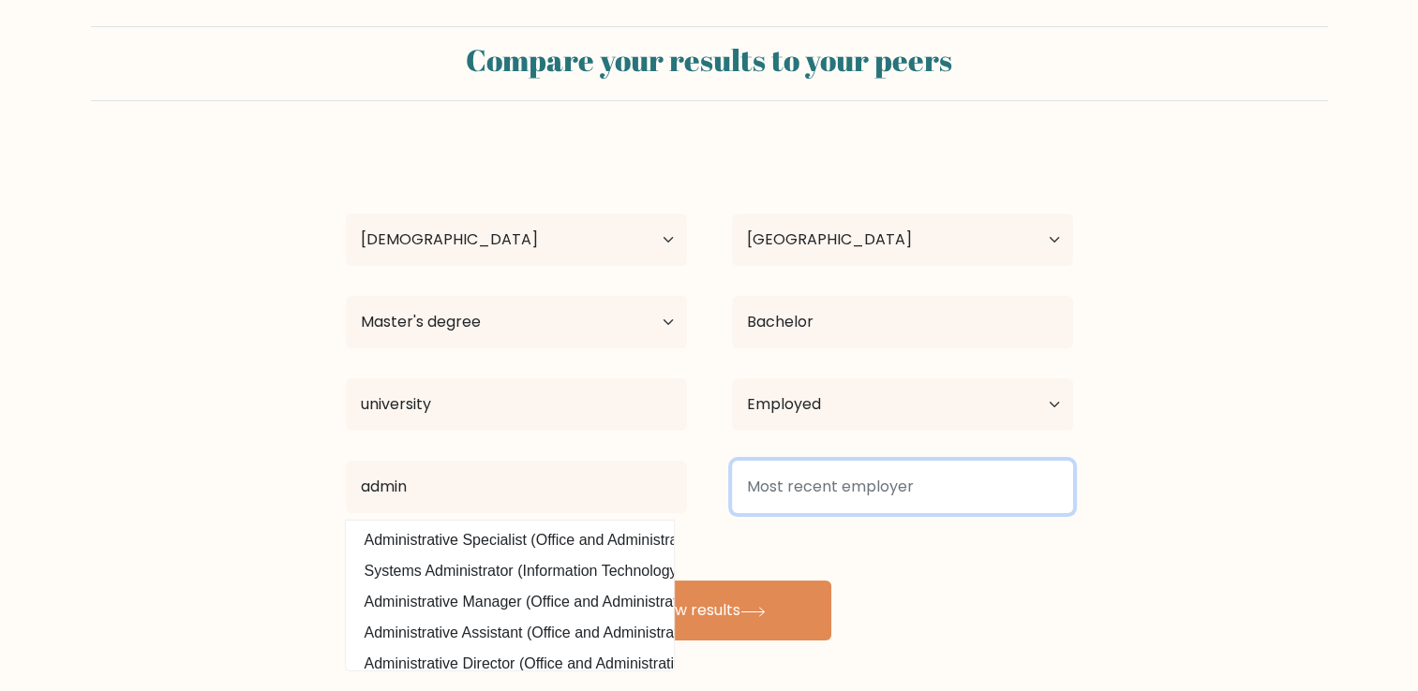
click at [939, 495] on input at bounding box center [902, 487] width 341 height 52
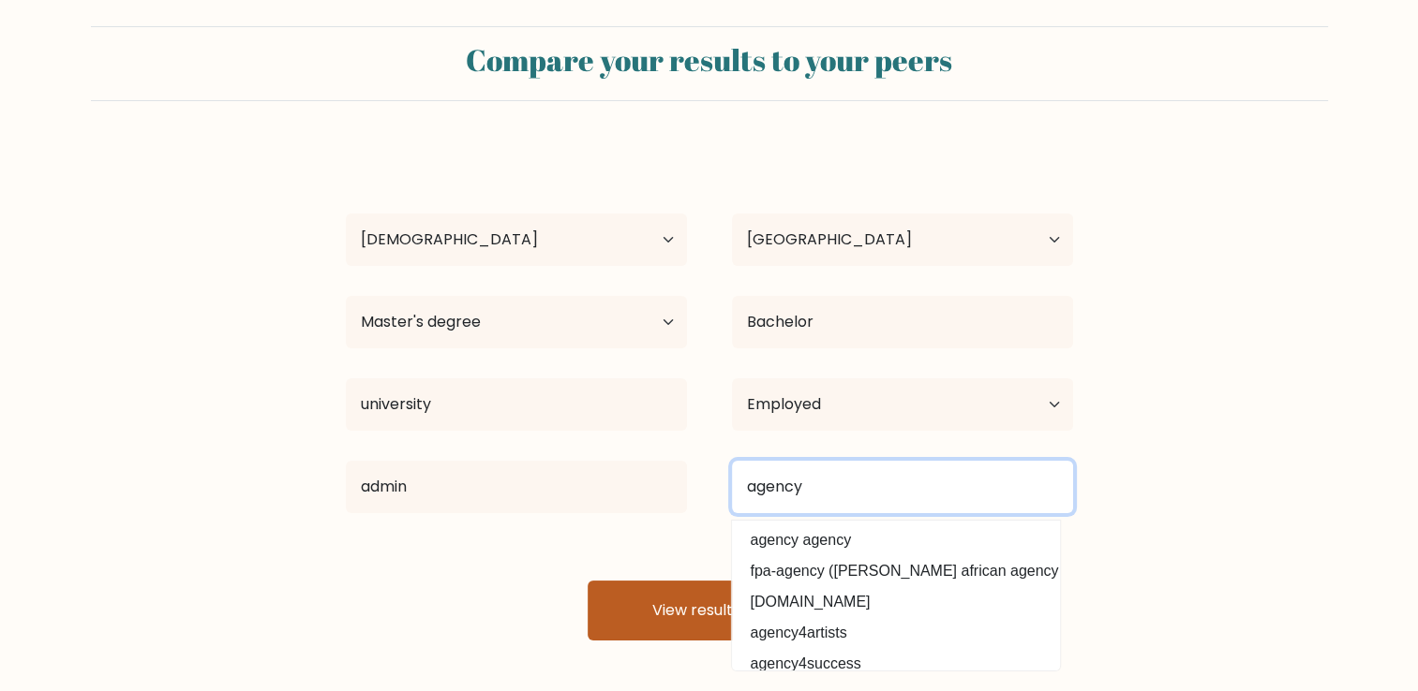
type input "agency"
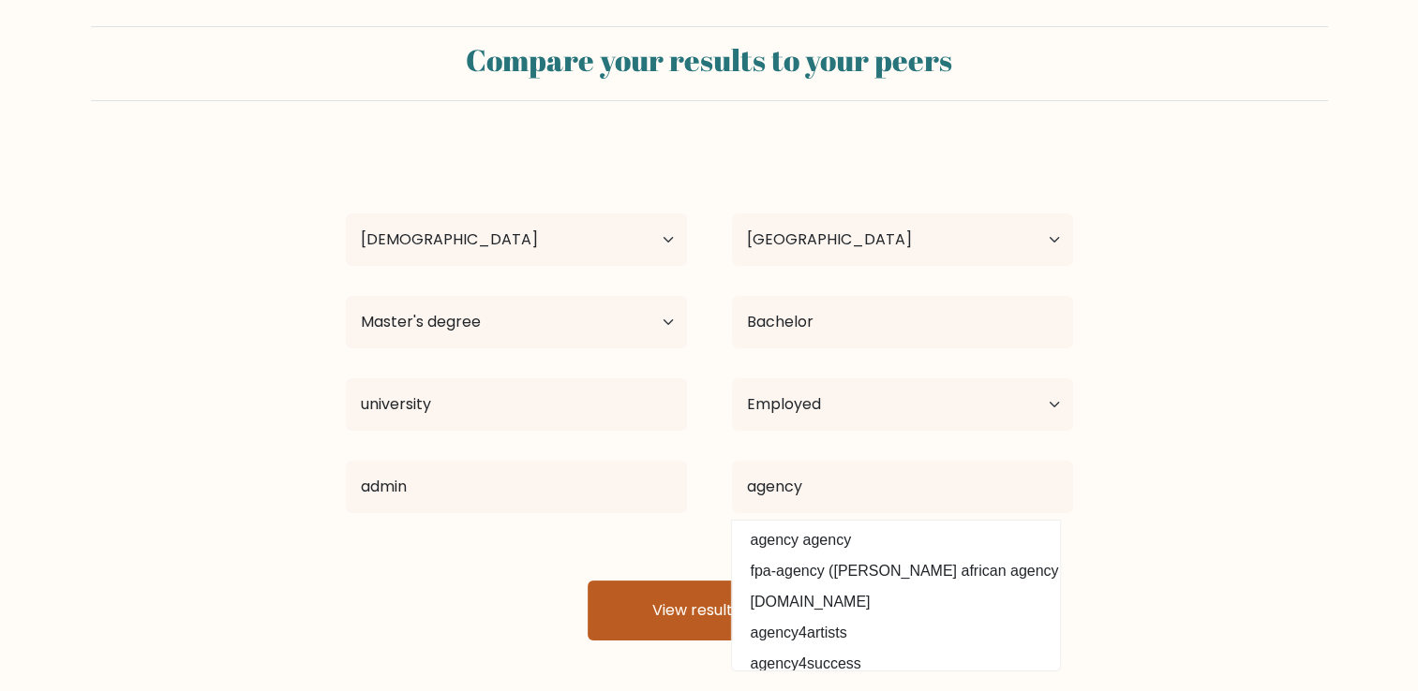
click at [675, 590] on button "View results" at bounding box center [709, 611] width 244 height 60
